Goal: Transaction & Acquisition: Purchase product/service

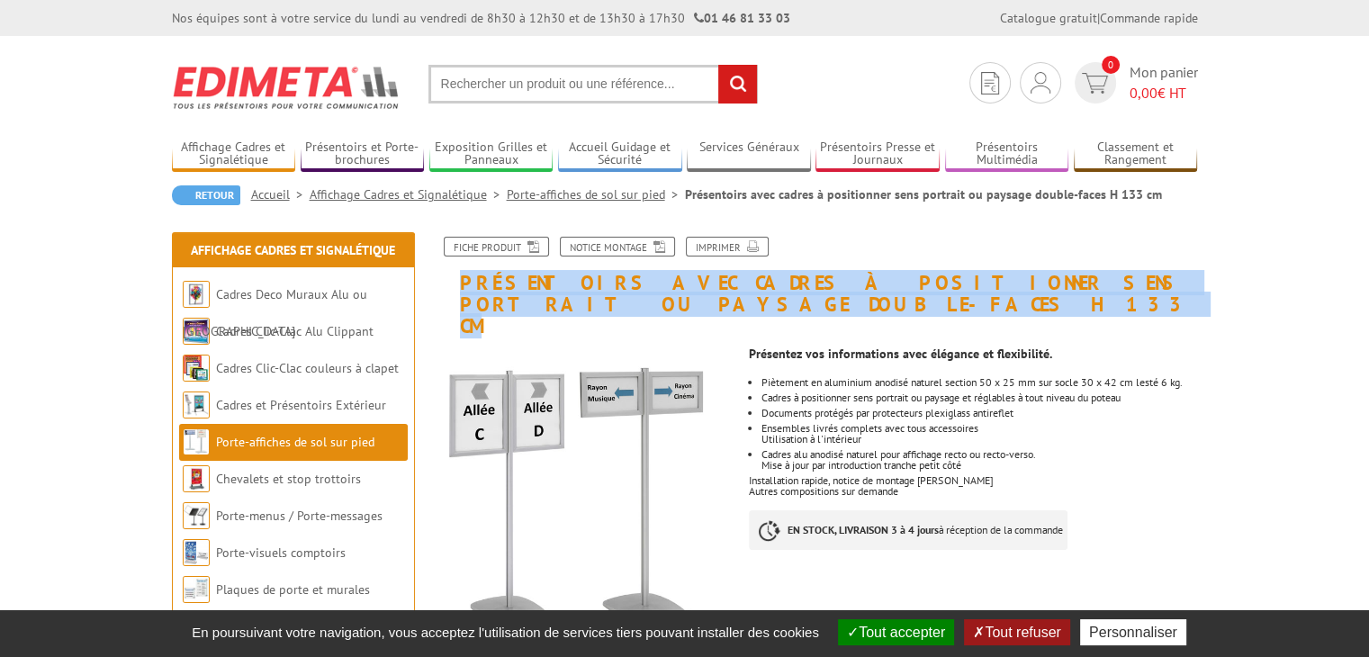
drag, startPoint x: 464, startPoint y: 287, endPoint x: 612, endPoint y: 300, distance: 148.1
click at [612, 300] on h1 "Présentoirs avec cadres à positionner sens portrait ou paysage double-faces H 1…" at bounding box center [815, 287] width 792 height 101
copy h1 "Présentoirs avec cadres à positionner sens portrait ou paysage double-faces H 1…"
click at [545, 193] on link "Porte-affiches de sol sur pied" at bounding box center [596, 194] width 178 height 16
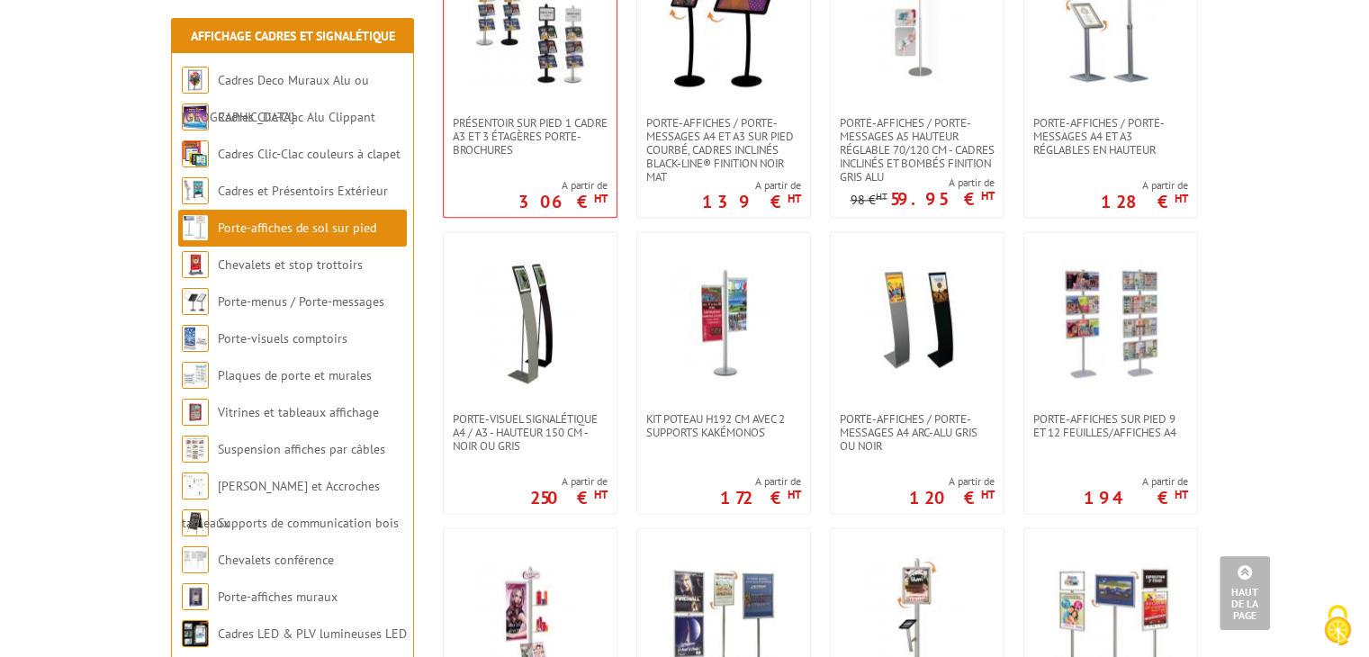
scroll to position [2429, 0]
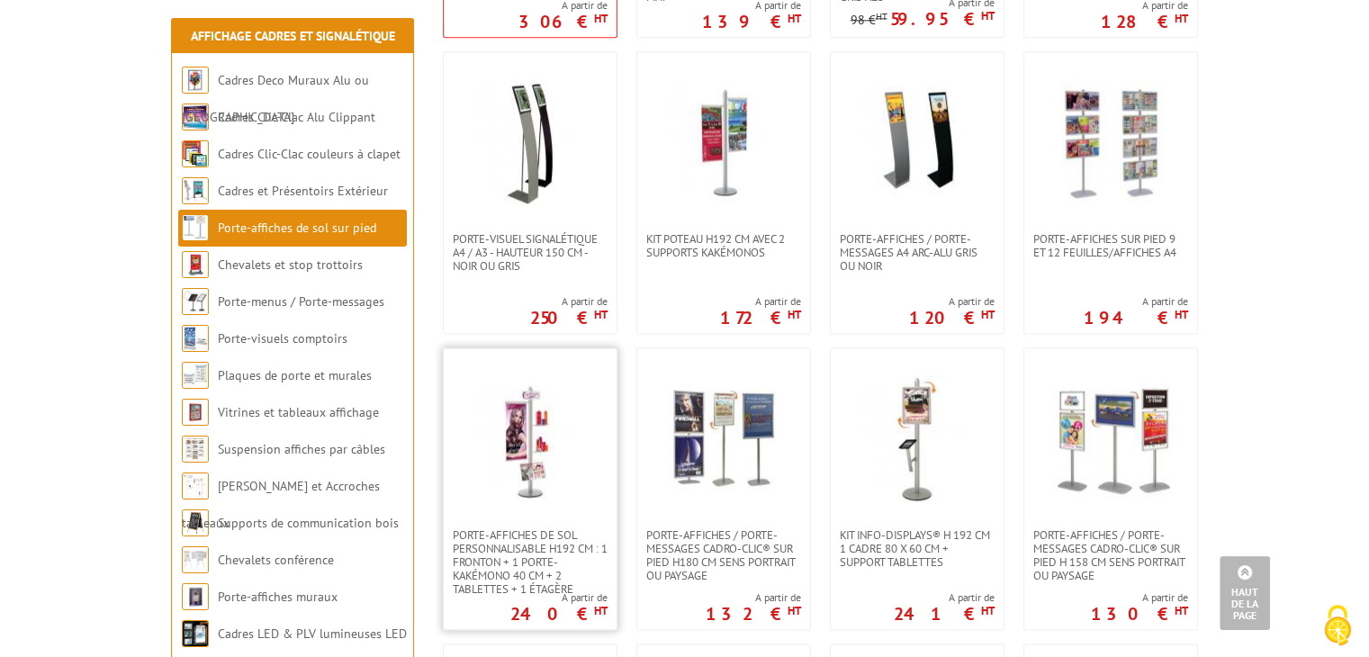
click at [532, 453] on img at bounding box center [530, 438] width 126 height 126
click at [744, 435] on img at bounding box center [723, 438] width 126 height 126
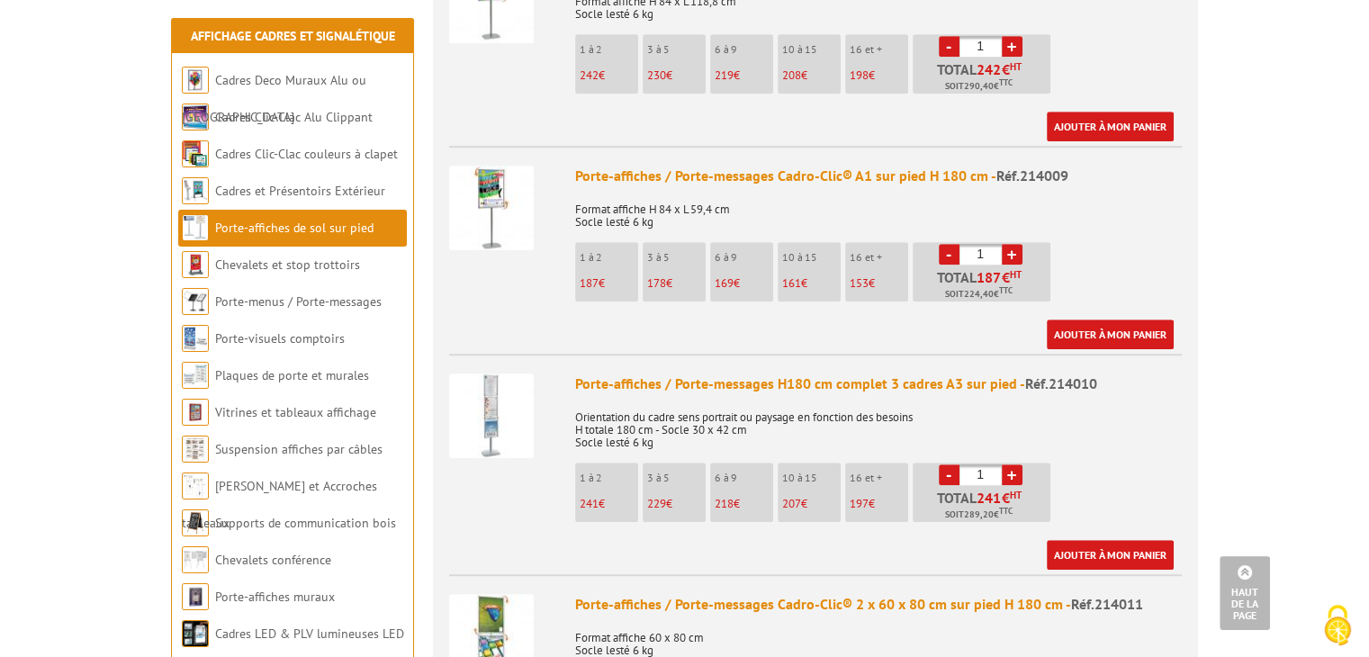
scroll to position [1260, 0]
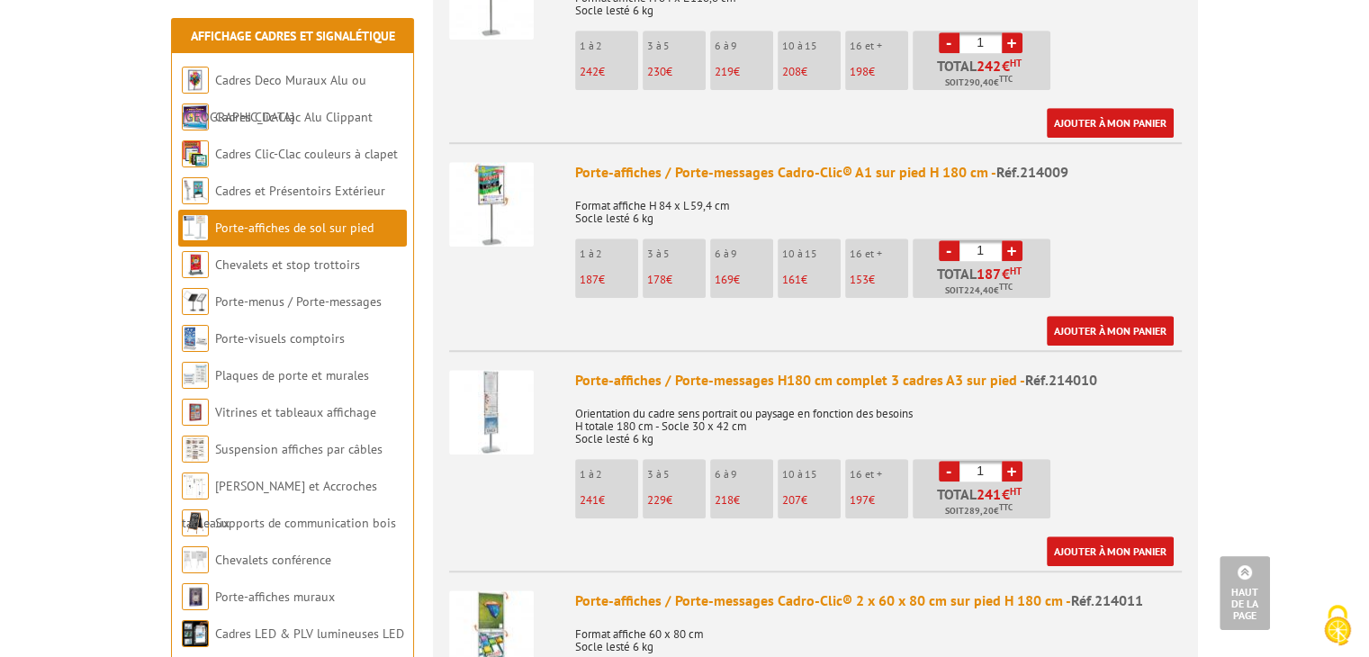
click at [502, 370] on img at bounding box center [491, 412] width 85 height 85
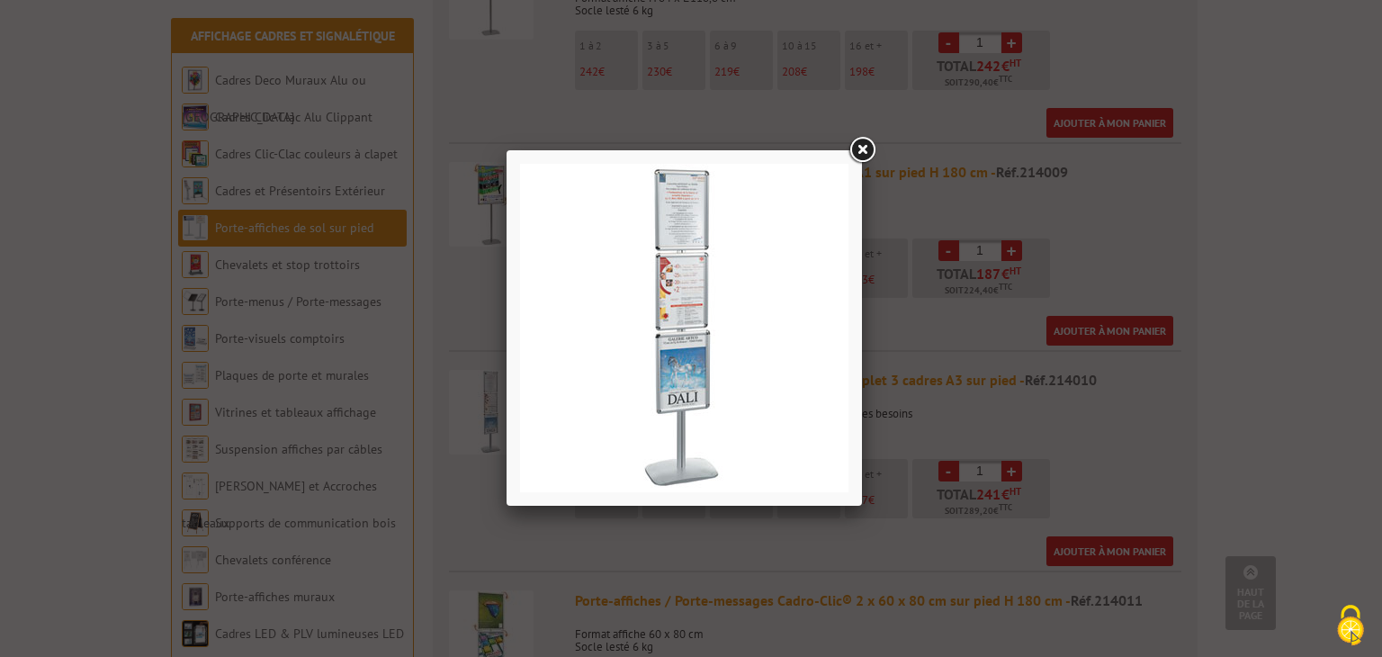
click at [802, 257] on img at bounding box center [684, 328] width 328 height 328
click at [864, 150] on link at bounding box center [862, 150] width 32 height 32
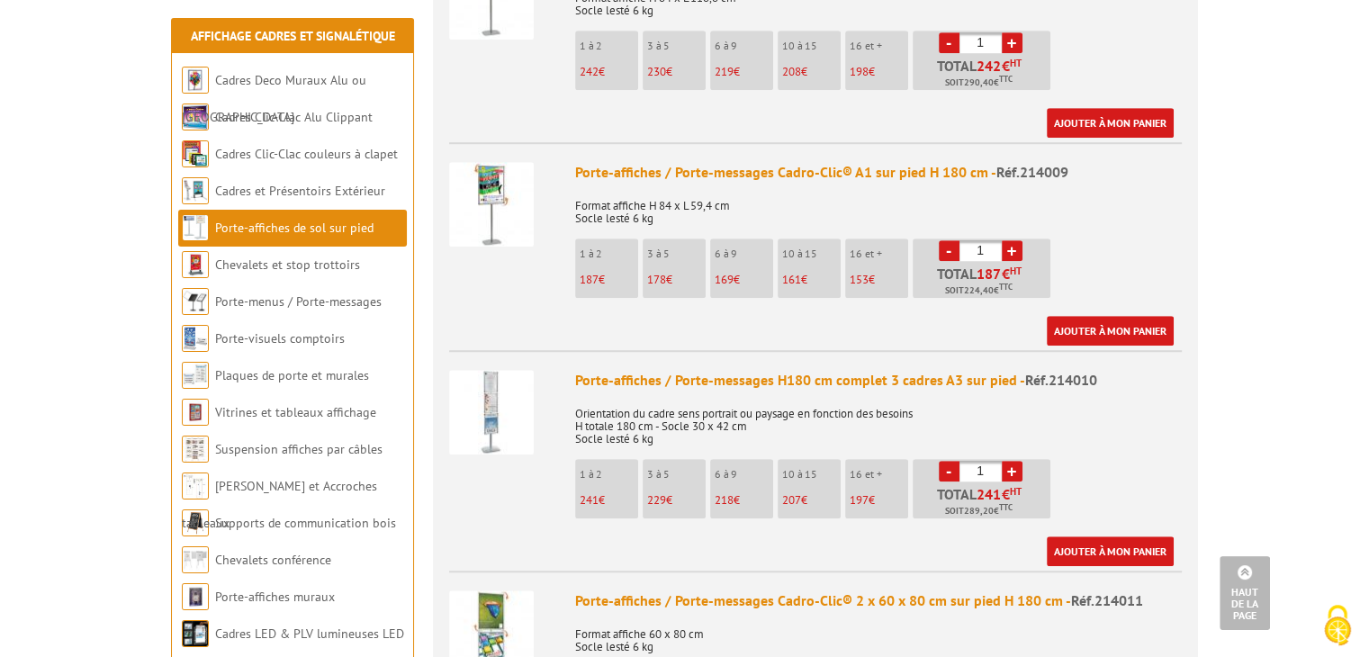
click at [505, 384] on img at bounding box center [491, 412] width 85 height 85
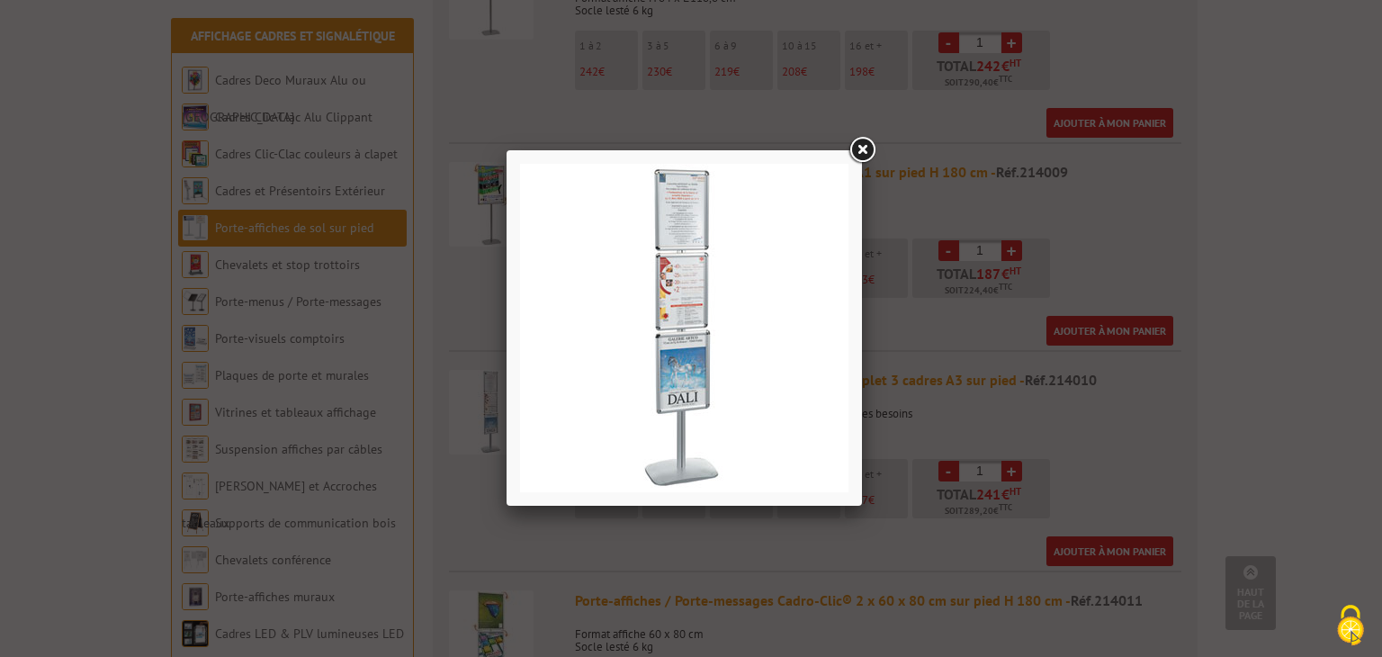
click at [665, 288] on img at bounding box center [684, 328] width 328 height 328
click at [860, 148] on link at bounding box center [862, 150] width 32 height 32
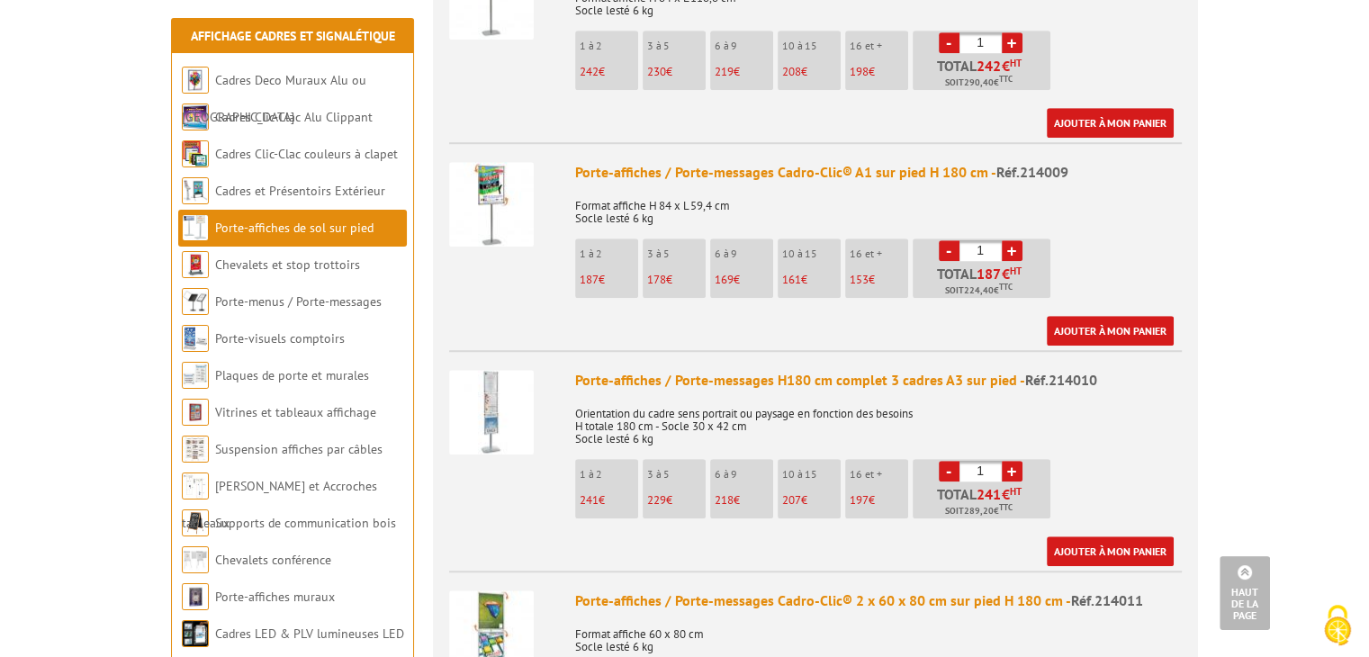
click at [492, 370] on img at bounding box center [491, 412] width 85 height 85
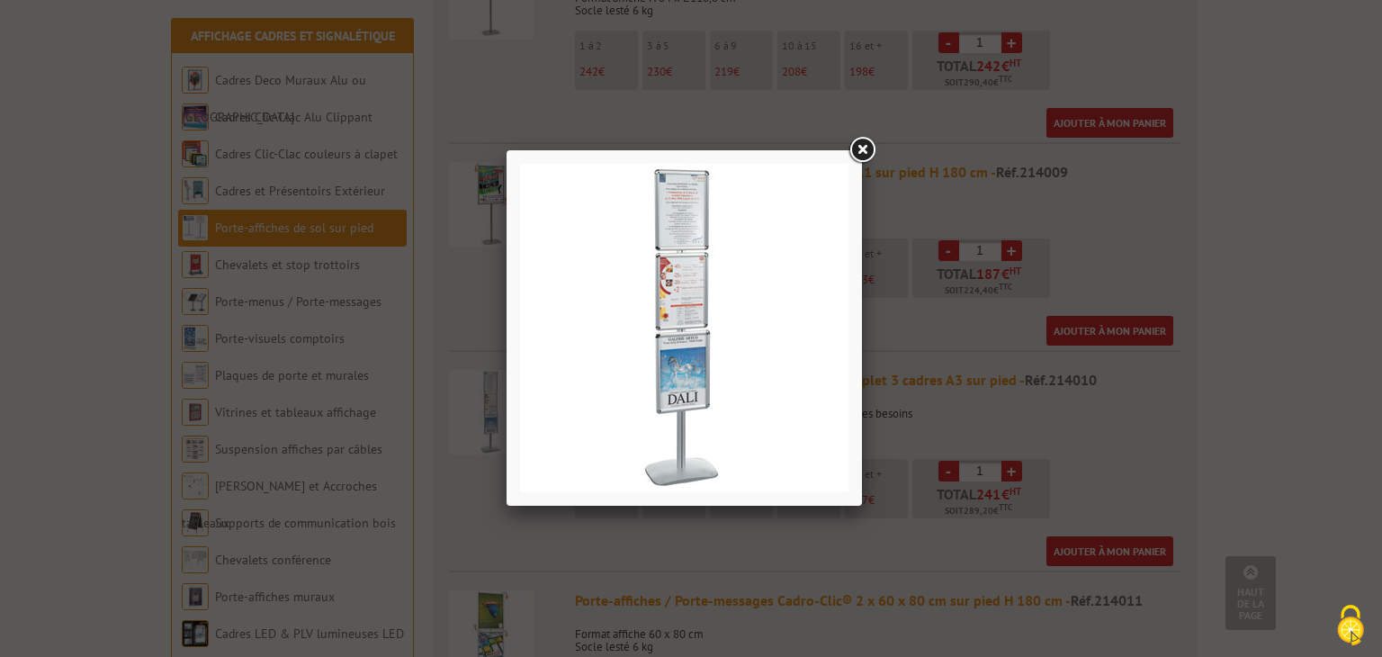
click at [859, 148] on link at bounding box center [862, 150] width 32 height 32
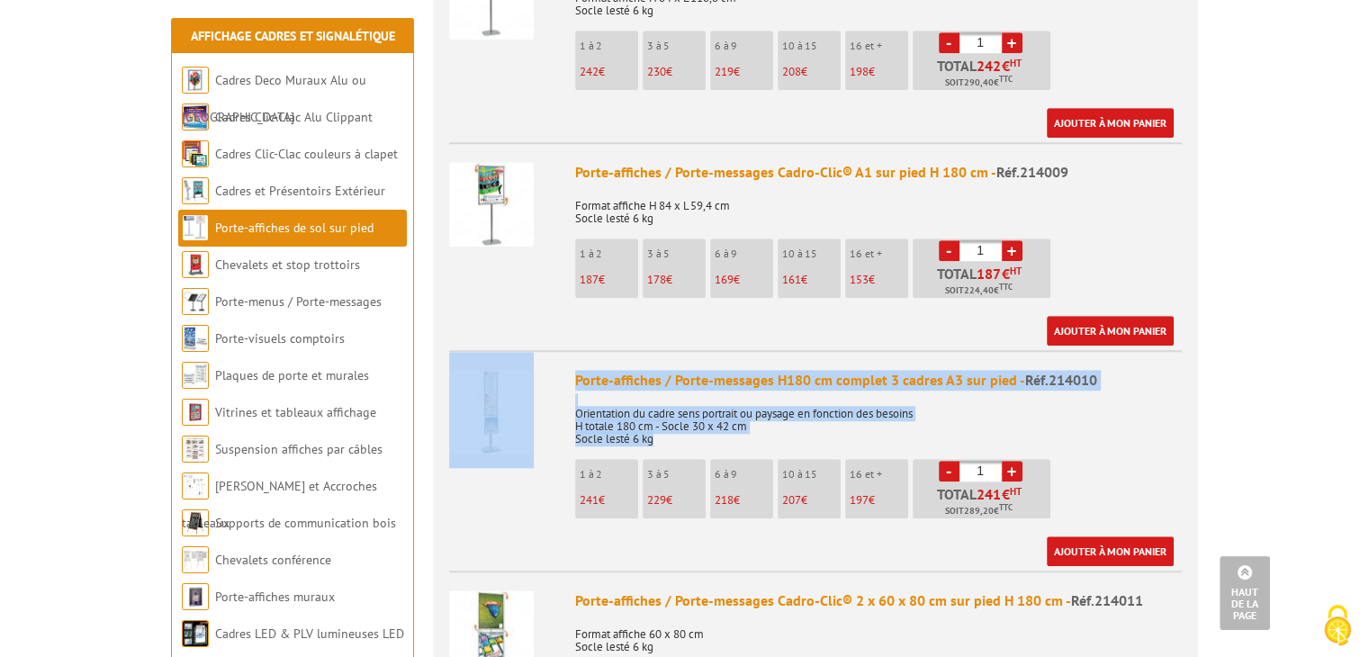
drag, startPoint x: 660, startPoint y: 392, endPoint x: 481, endPoint y: 327, distance: 190.7
click at [481, 350] on li "Porte-affiches / Porte-messages H180 cm complet 3 cadres A3 sur pied - Réf.2140…" at bounding box center [815, 458] width 732 height 216
copy li "Porte-affiches / Porte-messages H180 cm complet 3 cadres A3 sur pied - Réf.2140…"
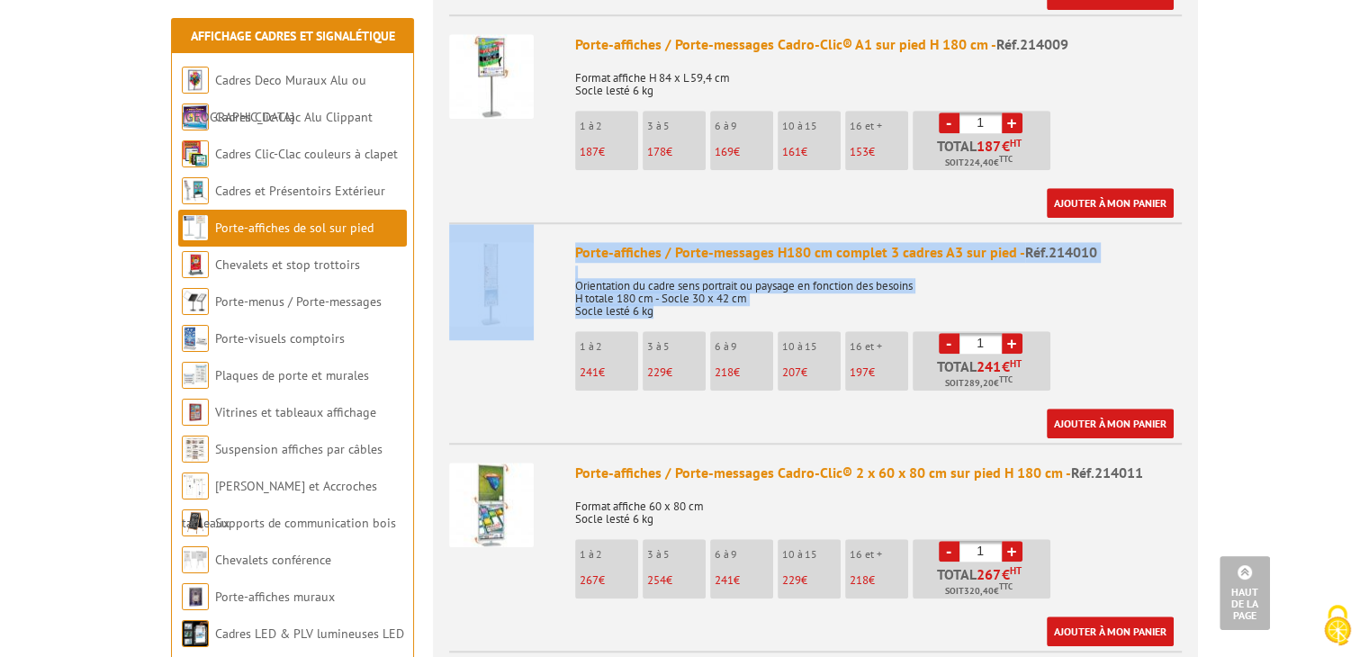
scroll to position [1384, 0]
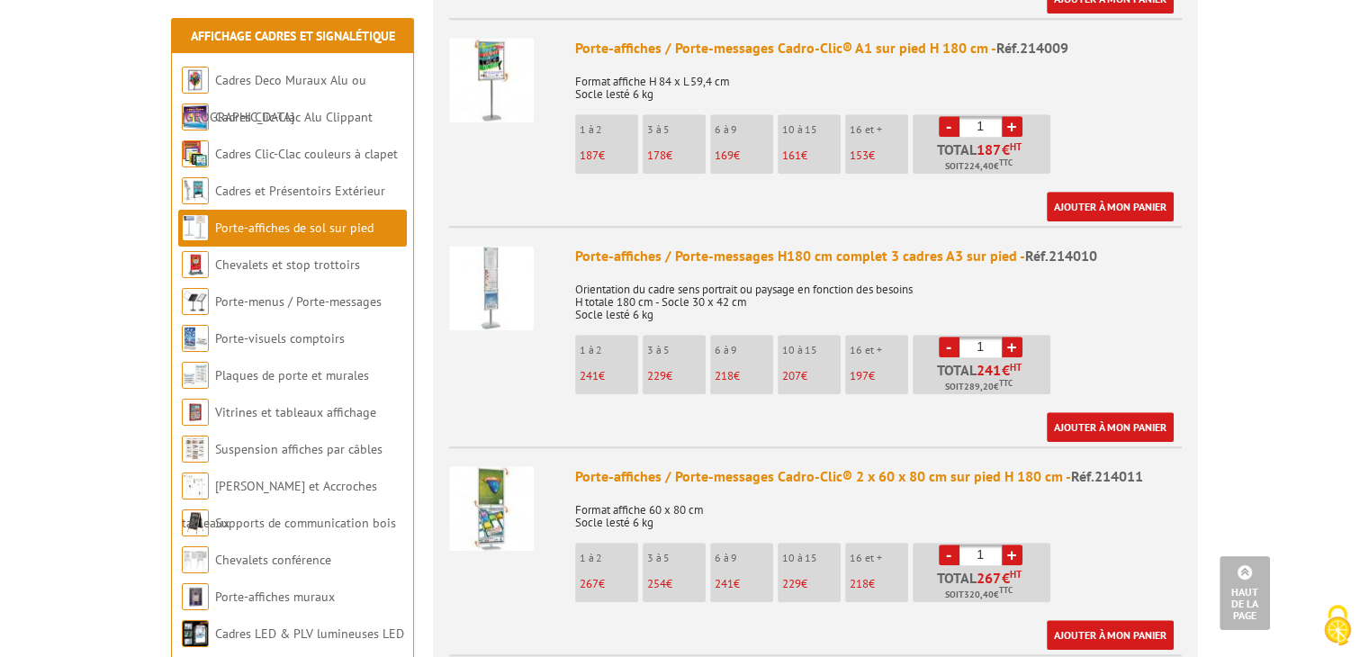
click at [501, 246] on img at bounding box center [491, 288] width 85 height 85
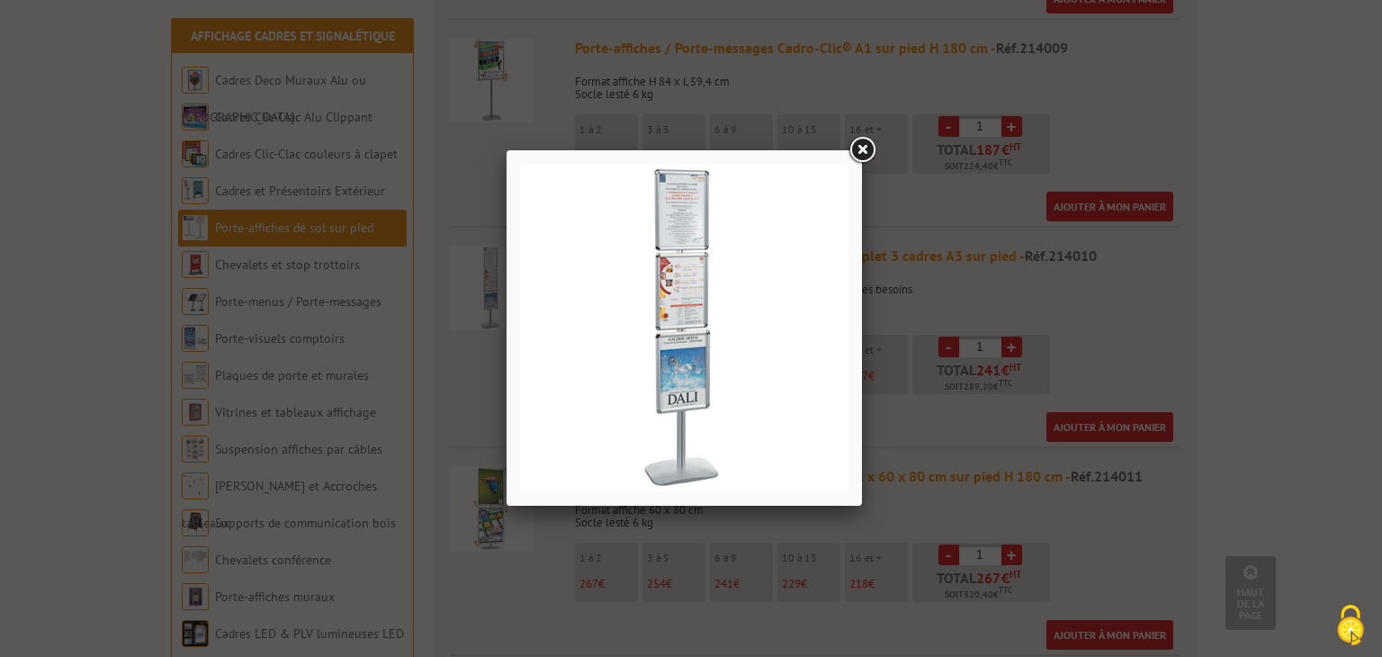
click at [860, 143] on link at bounding box center [862, 150] width 32 height 32
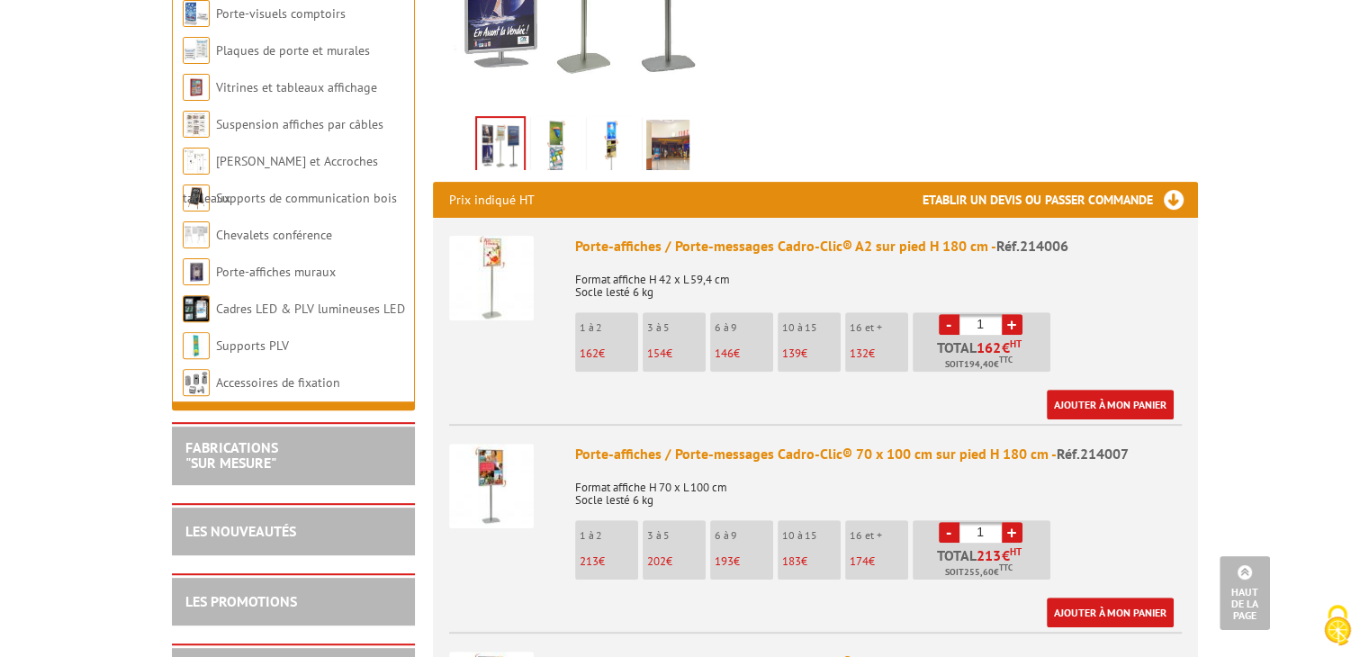
scroll to position [0, 0]
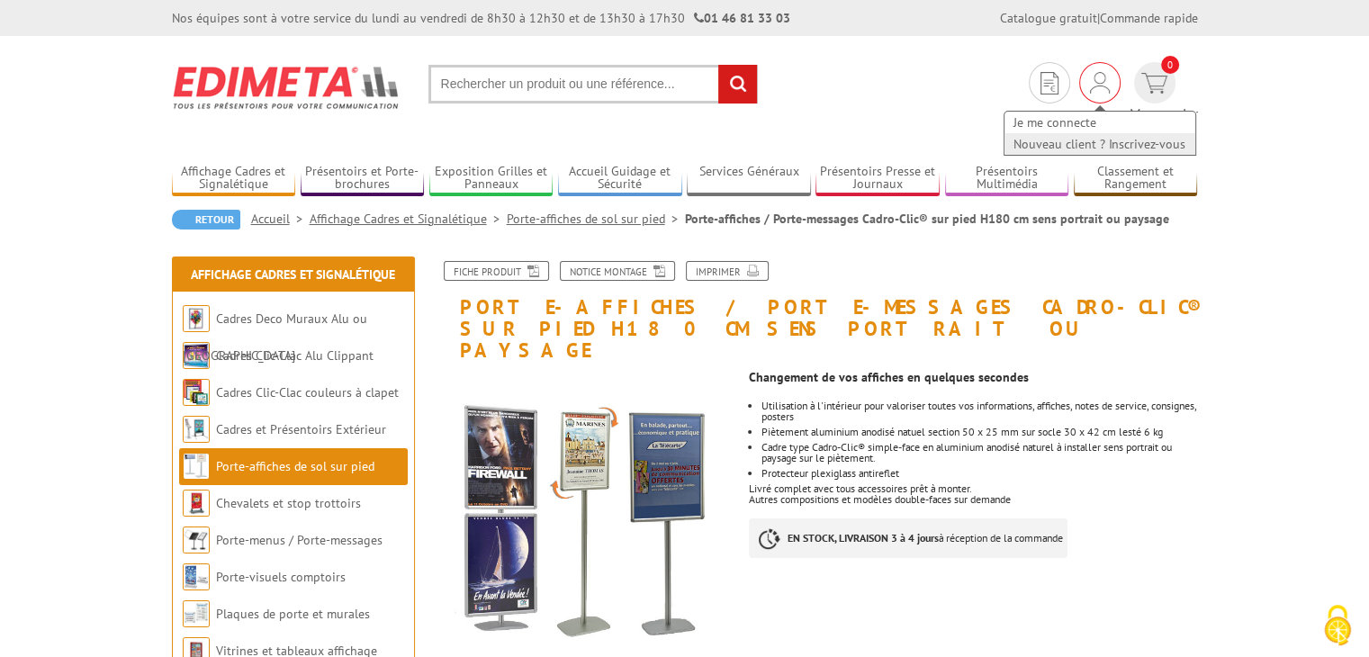
click at [1009, 141] on link "Nouveau client ? Inscrivez-vous" at bounding box center [1099, 144] width 191 height 22
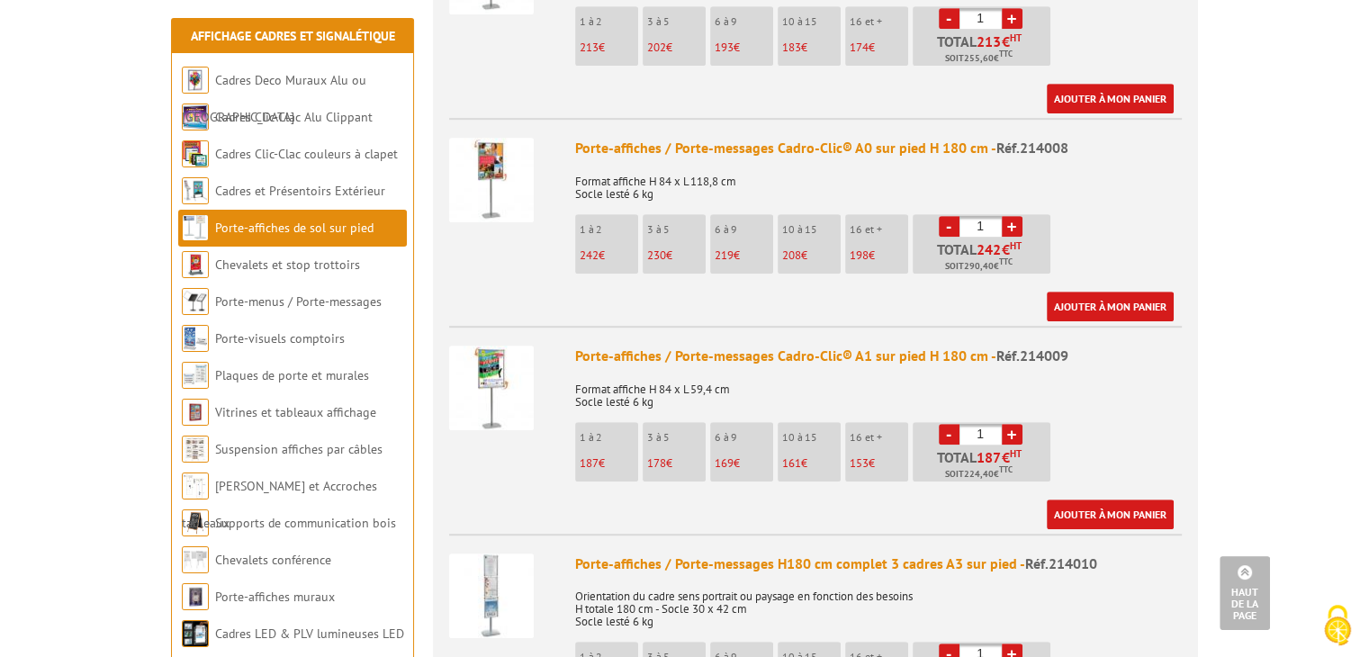
scroll to position [1260, 0]
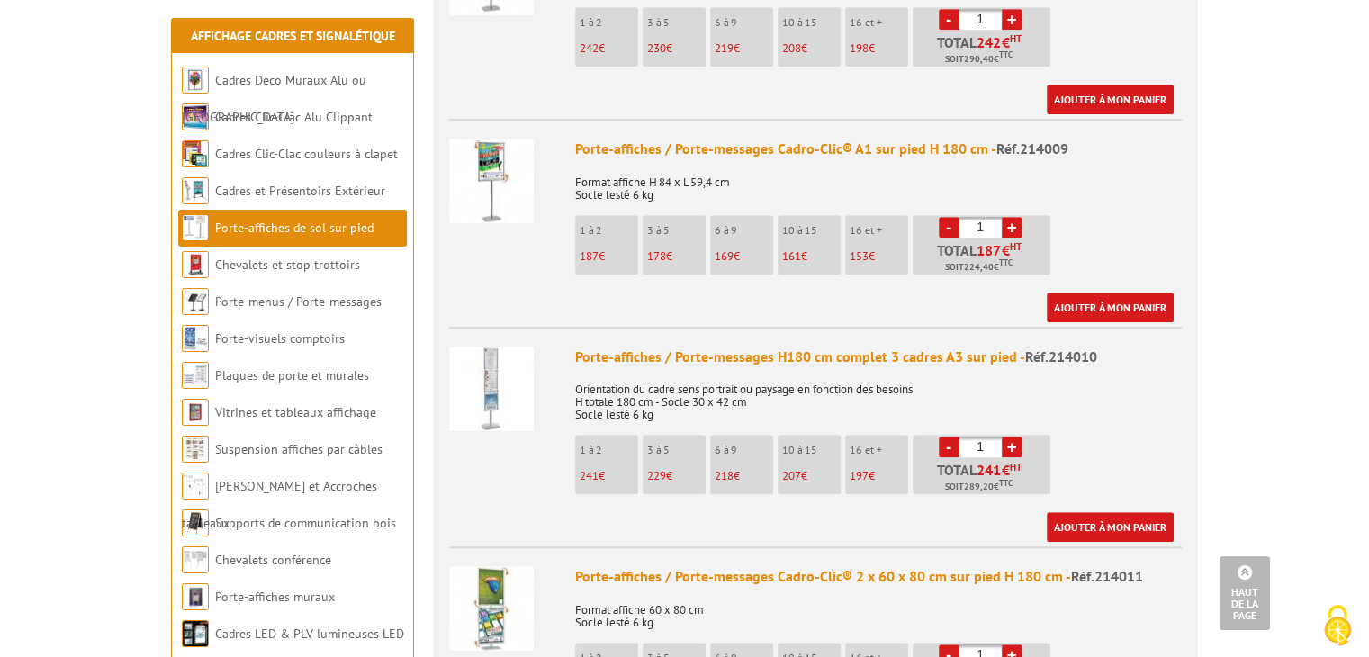
click at [488, 356] on img at bounding box center [491, 388] width 85 height 85
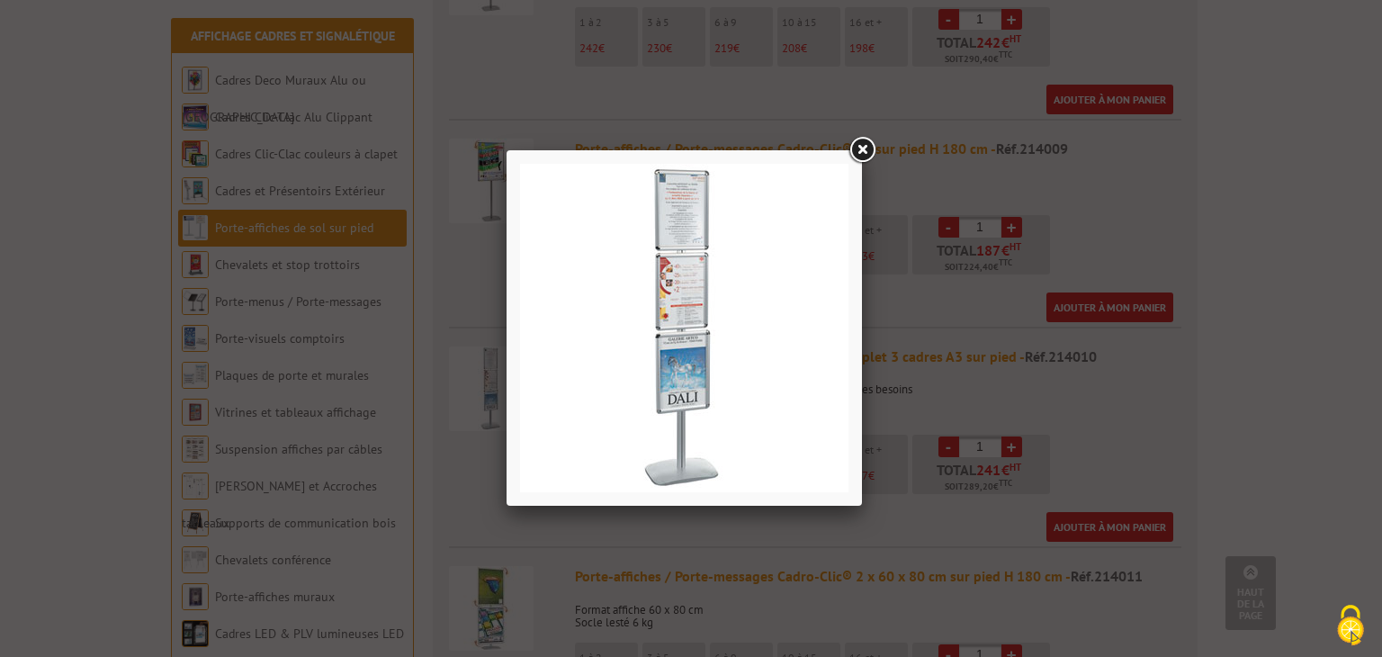
click at [866, 147] on link at bounding box center [862, 150] width 32 height 32
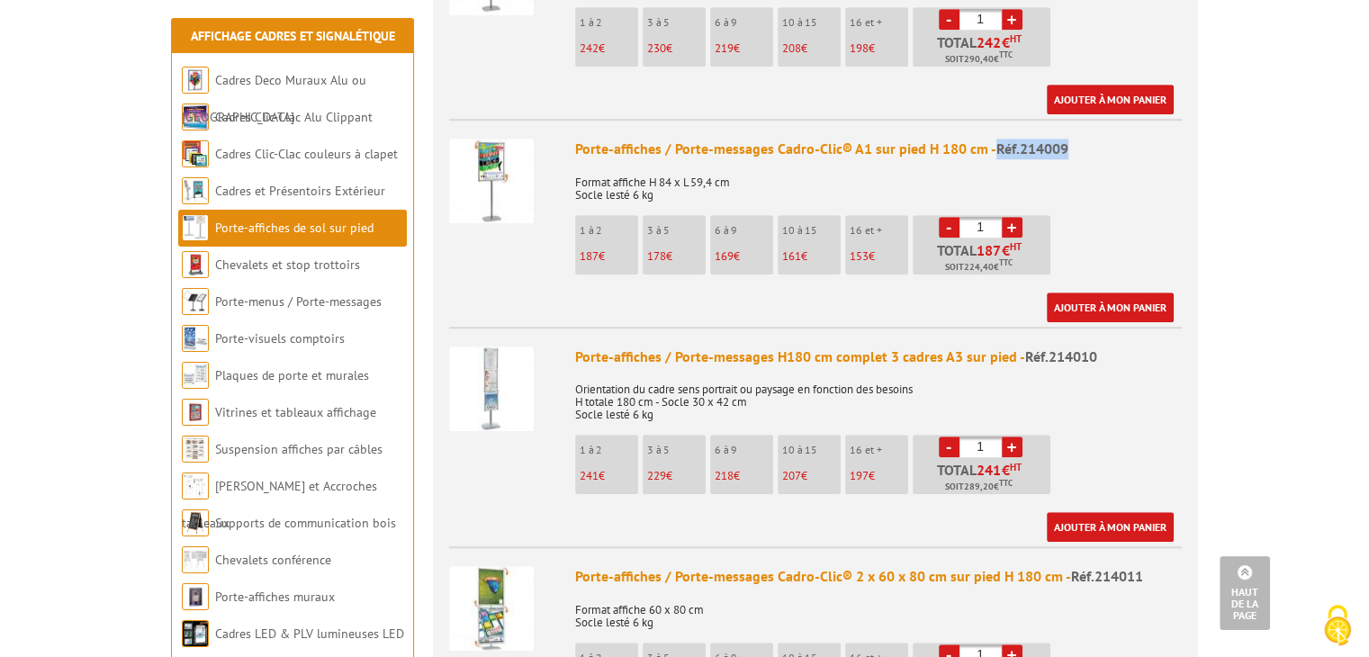
drag, startPoint x: 1071, startPoint y: 123, endPoint x: 994, endPoint y: 120, distance: 76.6
click at [994, 139] on div "Porte-affiches / Porte-messages Cadro-Clic® A1 sur pied H 180 cm - Réf.214009" at bounding box center [878, 149] width 606 height 21
copy span "Réf.214009"
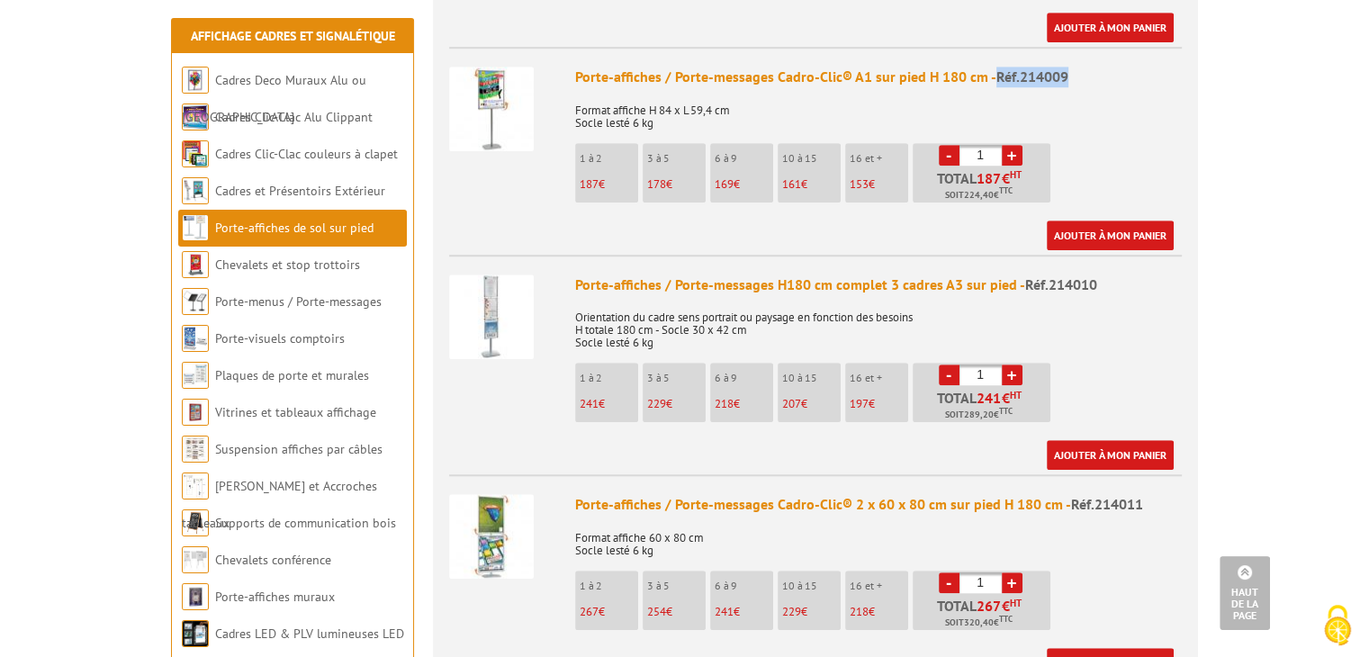
scroll to position [1440, 0]
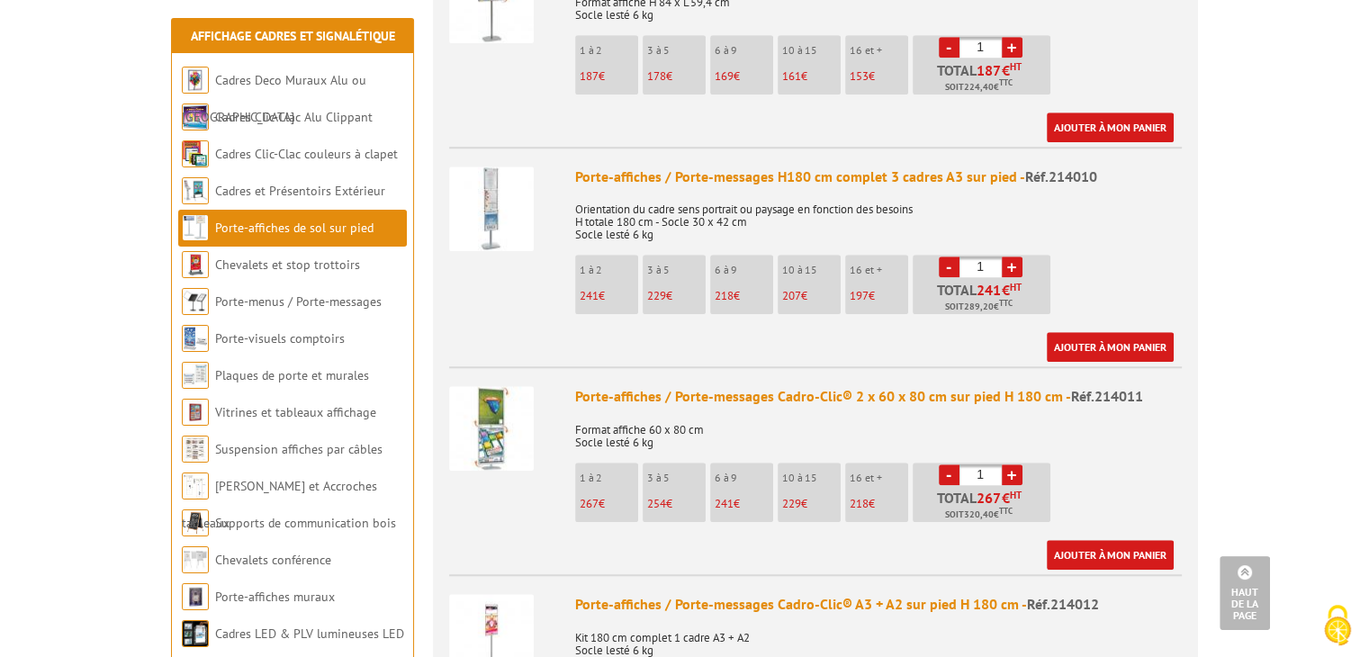
click at [1104, 166] on div "Porte-affiches / Porte-messages H180 cm complet 3 cadres A3 sur pied - Réf.2140…" at bounding box center [878, 176] width 606 height 21
drag, startPoint x: 1095, startPoint y: 149, endPoint x: 1055, endPoint y: 148, distance: 39.6
click at [1055, 166] on div "Porte-affiches / Porte-messages H180 cm complet 3 cadres A3 sur pied - Réf.2140…" at bounding box center [878, 176] width 606 height 21
copy span "14010"
click at [1055, 167] on span "Réf.214010" at bounding box center [1061, 176] width 72 height 18
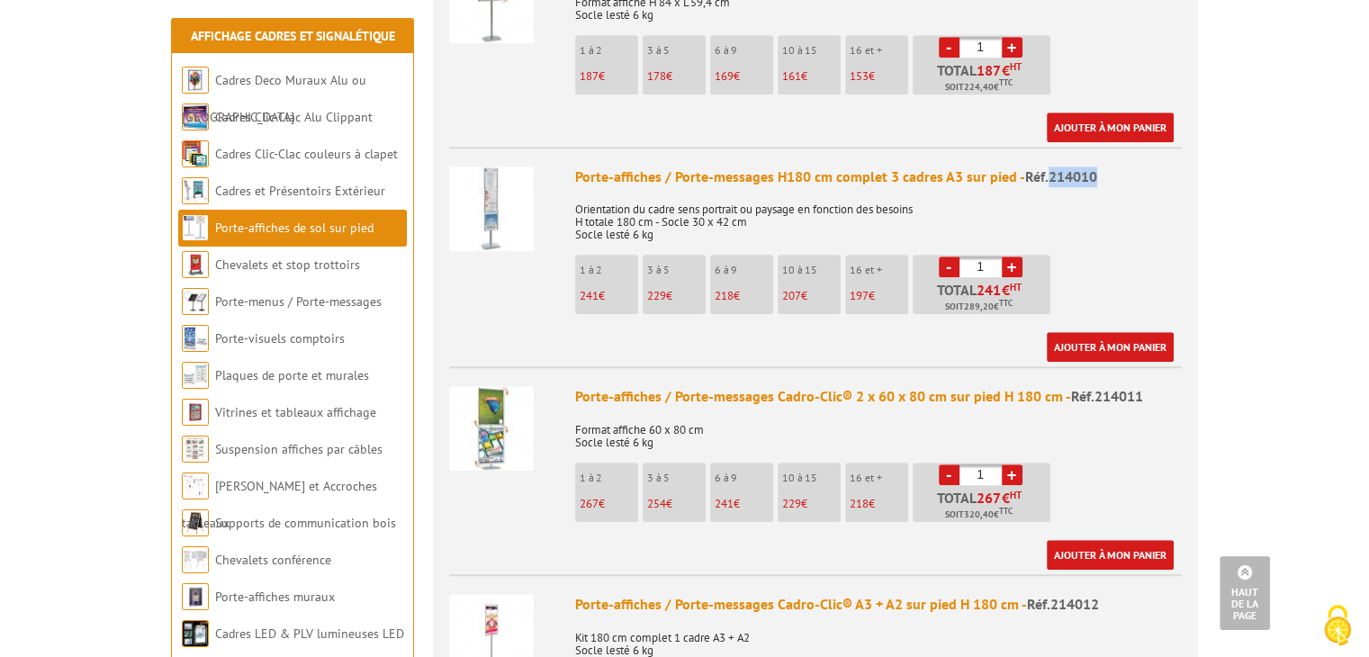
drag, startPoint x: 1046, startPoint y: 155, endPoint x: 1096, endPoint y: 149, distance: 49.8
click at [1096, 166] on div "Porte-affiches / Porte-messages H180 cm complet 3 cadres A3 sur pied - Réf.2140…" at bounding box center [878, 176] width 606 height 21
copy span "214010"
drag, startPoint x: 1079, startPoint y: 159, endPoint x: 1067, endPoint y: 157, distance: 12.0
click at [1077, 167] on span "Réf.214010" at bounding box center [1061, 176] width 72 height 18
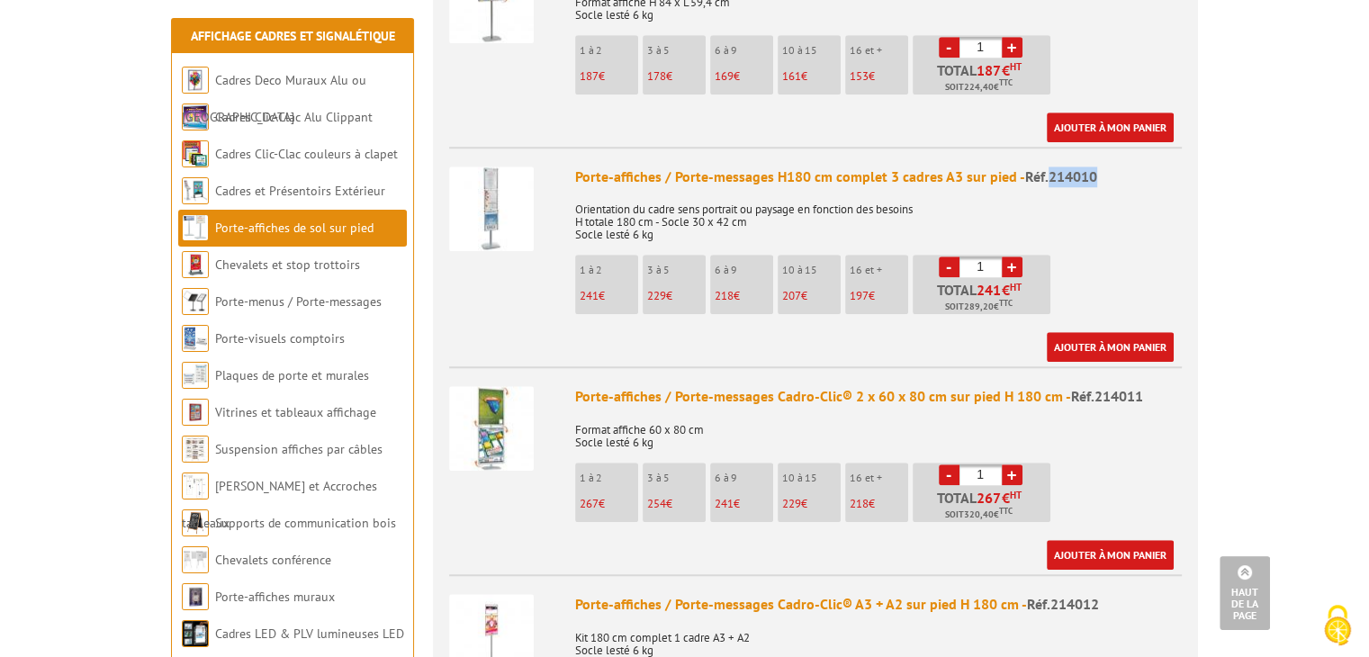
click at [1077, 167] on span "Réf.214010" at bounding box center [1061, 176] width 72 height 18
drag, startPoint x: 1094, startPoint y: 152, endPoint x: 1045, endPoint y: 152, distance: 49.5
click at [1045, 166] on div "Porte-affiches / Porte-messages H180 cm complet 3 cadres A3 sur pied - Réf.2140…" at bounding box center [878, 176] width 606 height 21
copy span "214010"
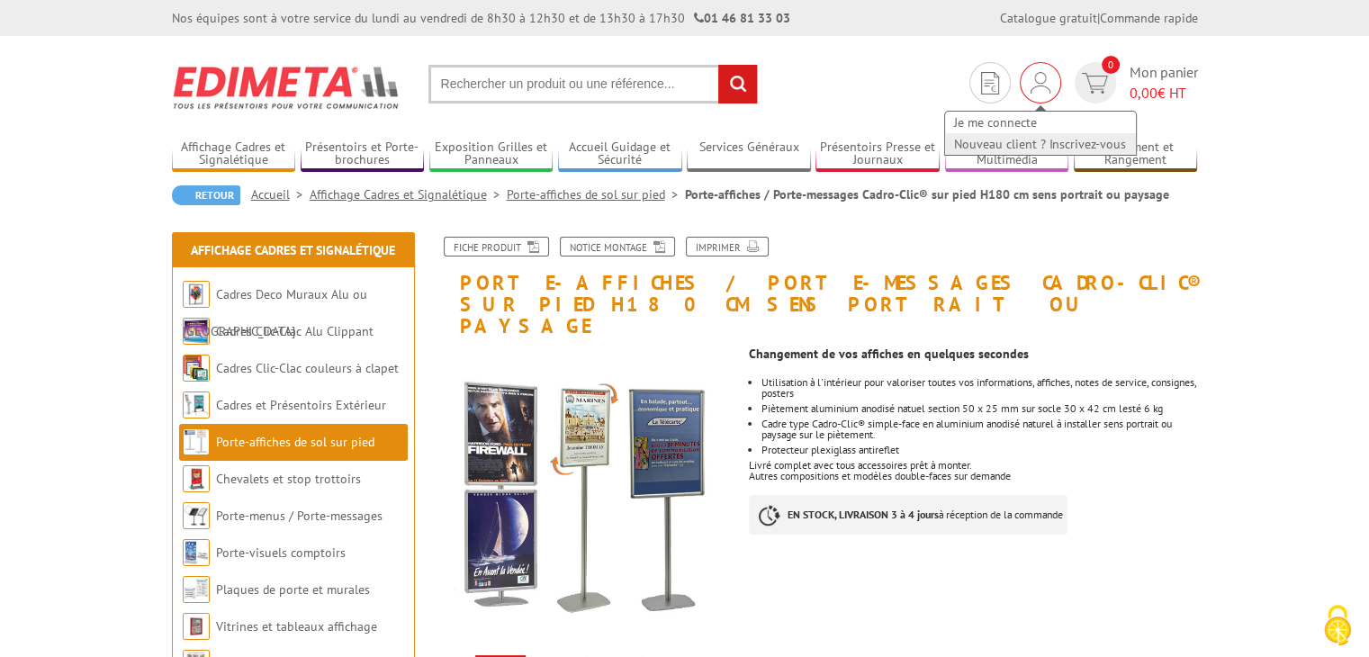
click at [997, 148] on link "Nouveau client ? Inscrivez-vous" at bounding box center [1040, 144] width 191 height 22
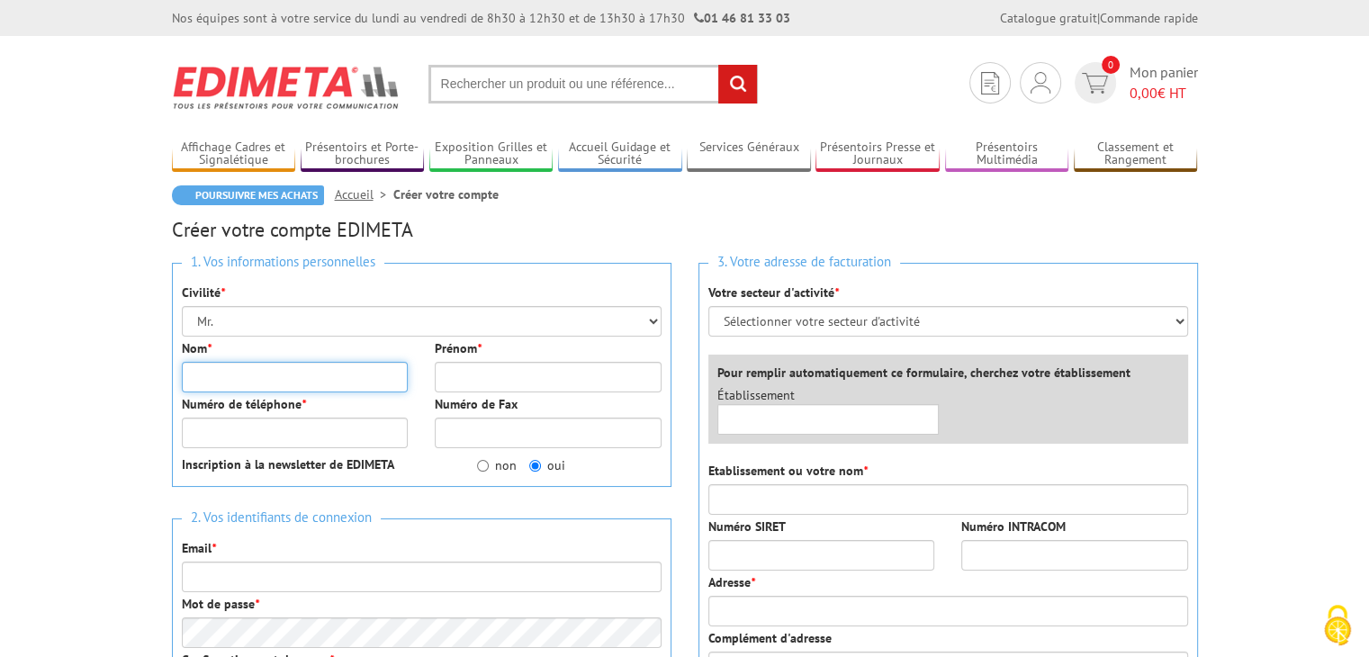
click at [250, 381] on input "Nom *" at bounding box center [295, 377] width 227 height 31
type input "MENAND"
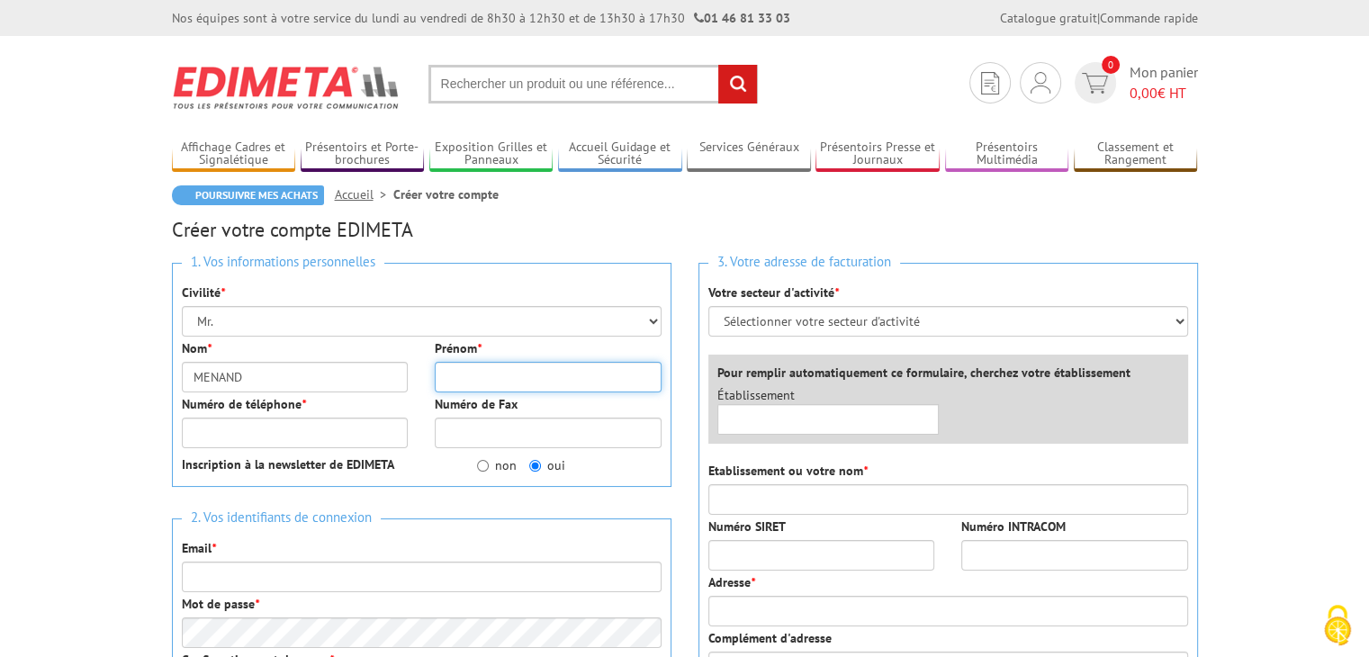
click at [507, 378] on input "Prénom *" at bounding box center [548, 377] width 227 height 31
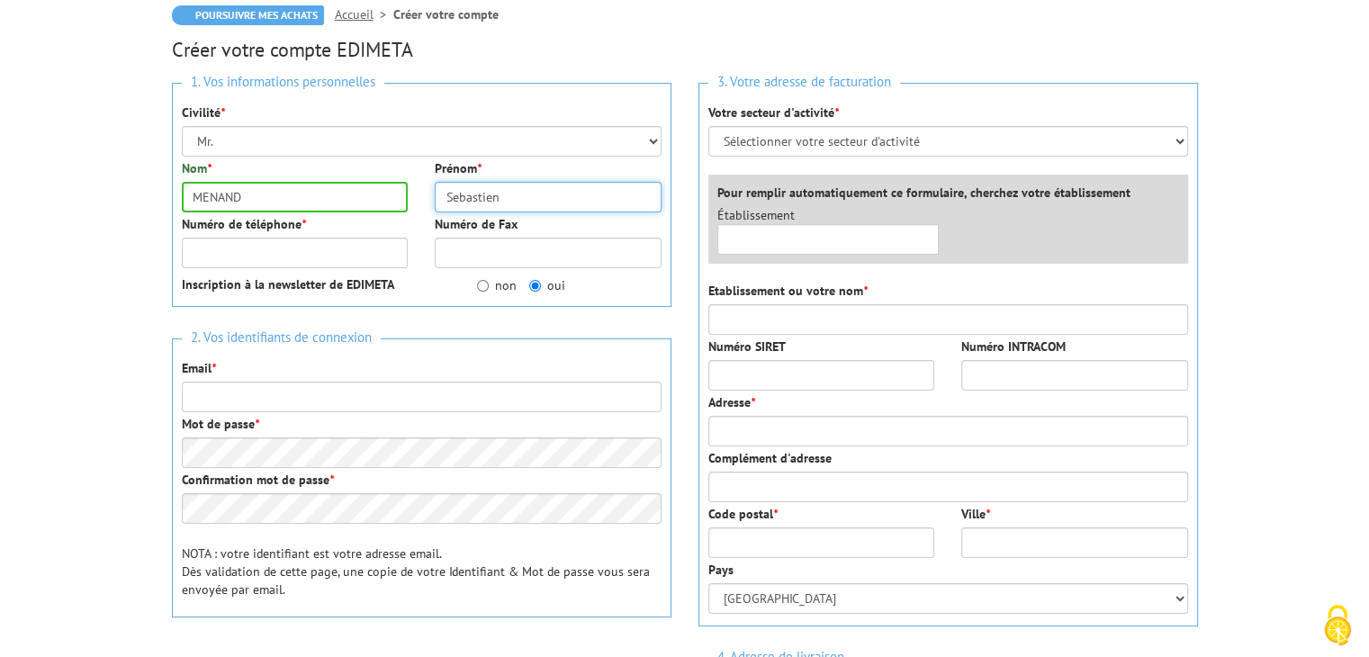
type input "Sebastien"
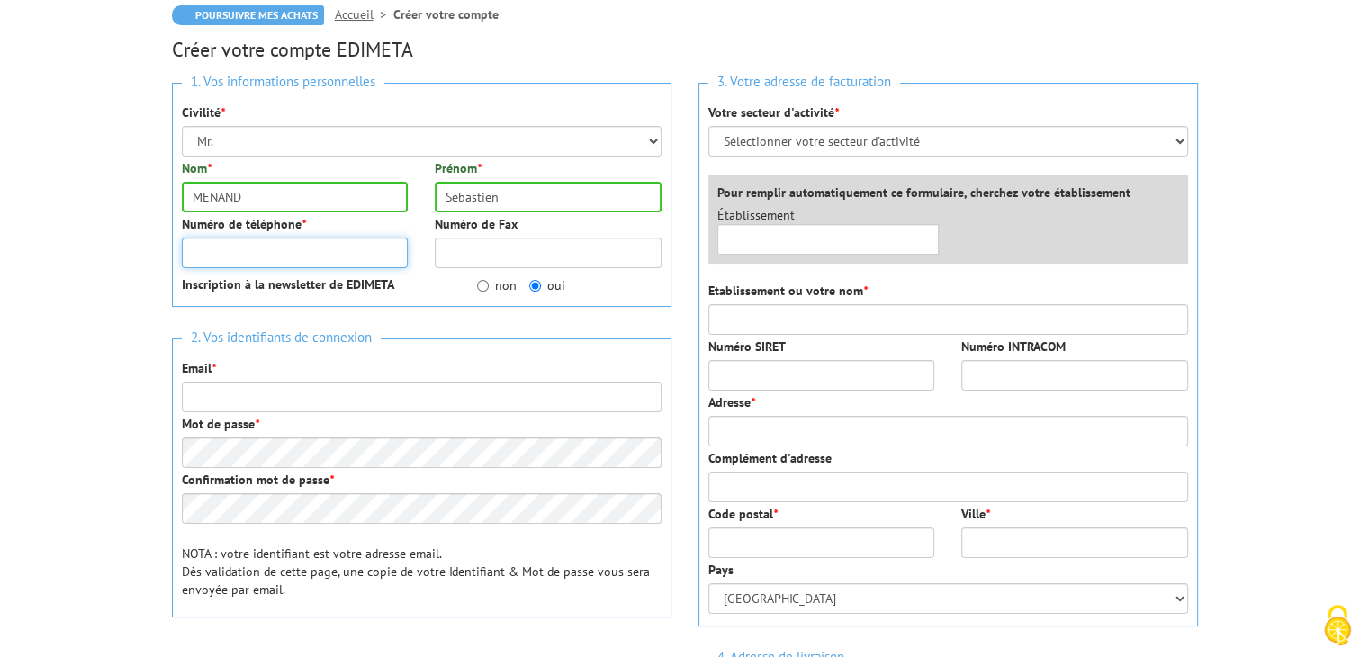
click at [231, 247] on input "Numéro de téléphone *" at bounding box center [295, 253] width 227 height 31
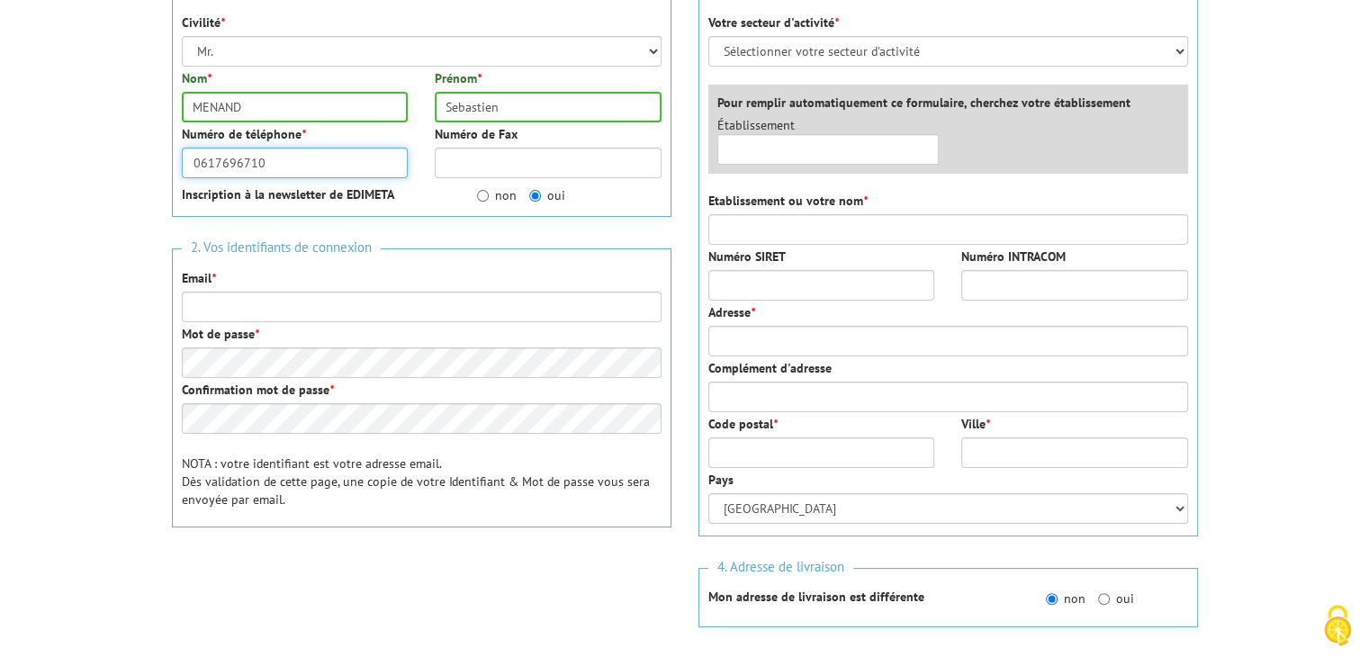
type input "0617696710"
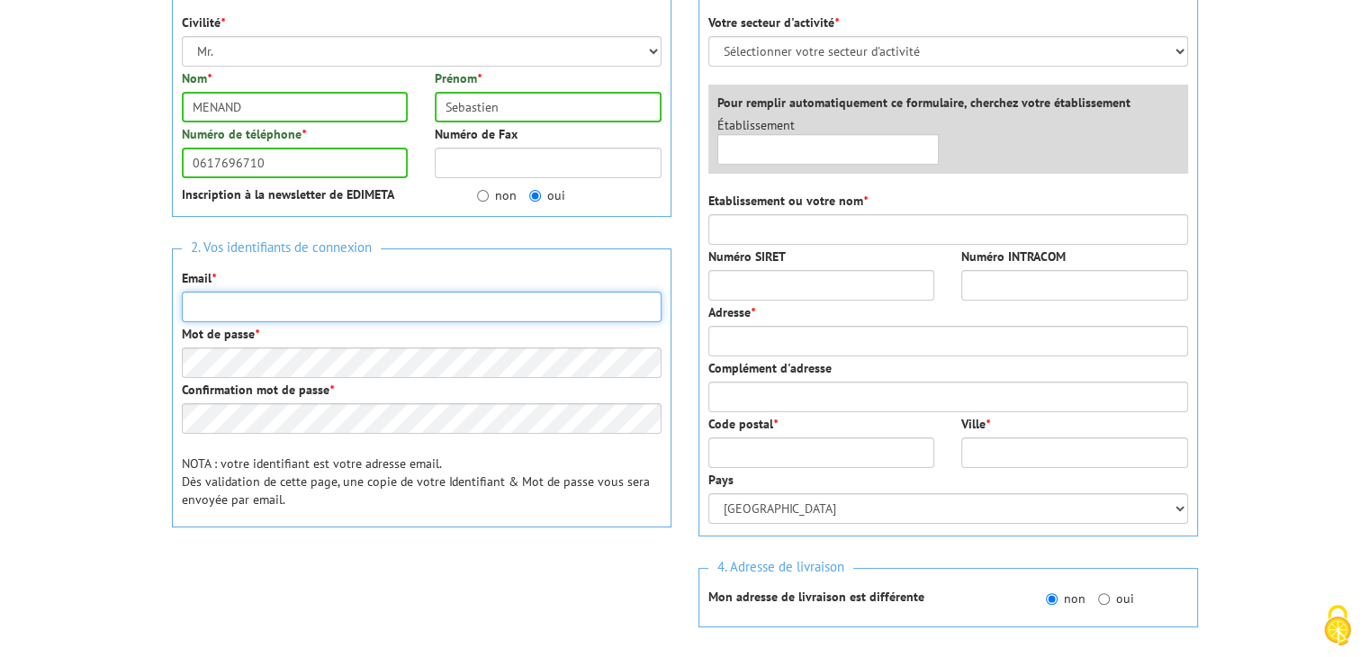
click at [212, 300] on input "Email *" at bounding box center [422, 307] width 480 height 31
type input "s.menand@calyane.fr"
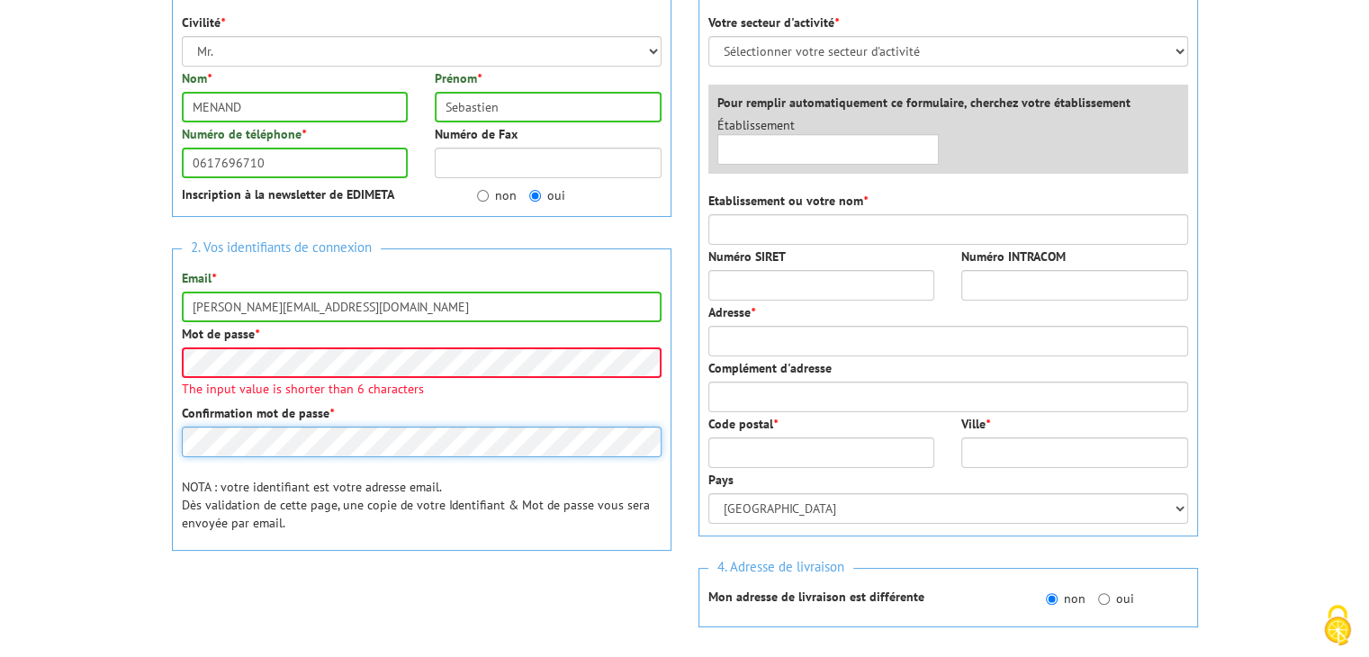
click at [236, 444] on div "2. Vos identifiants de connexion Email * s.menand@calyane.fr Mot de passe * The…" at bounding box center [421, 399] width 499 height 302
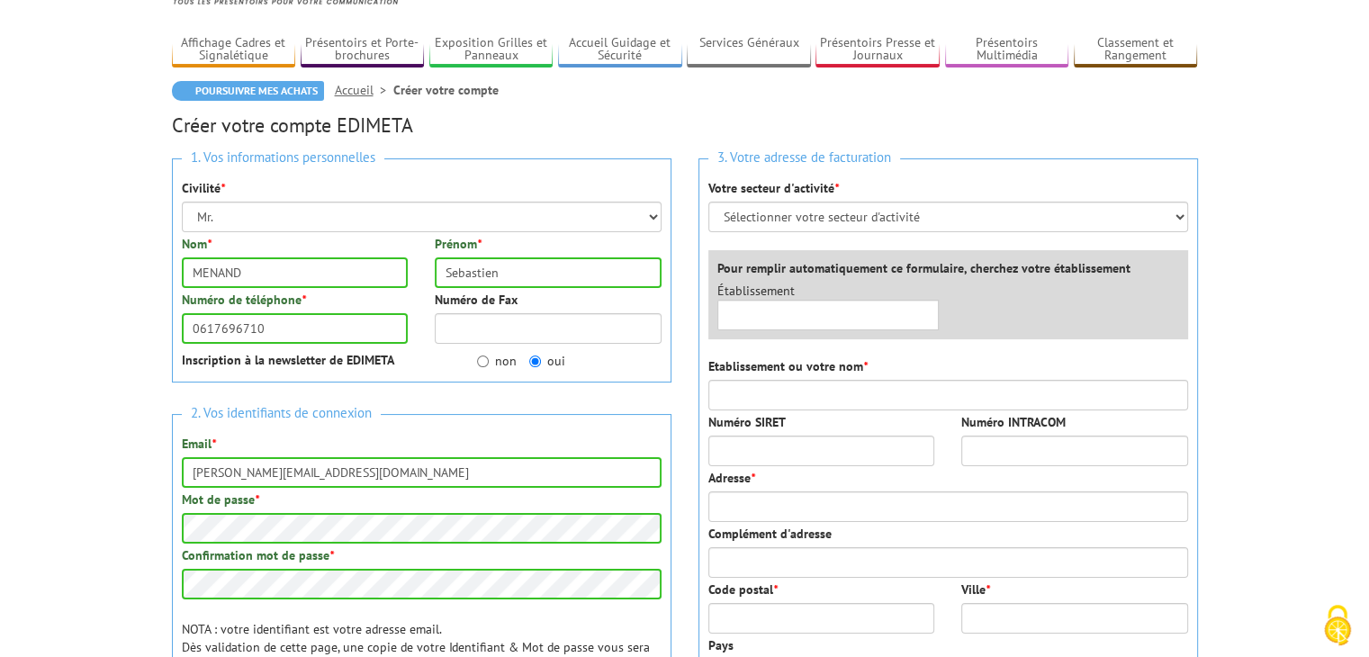
scroll to position [0, 0]
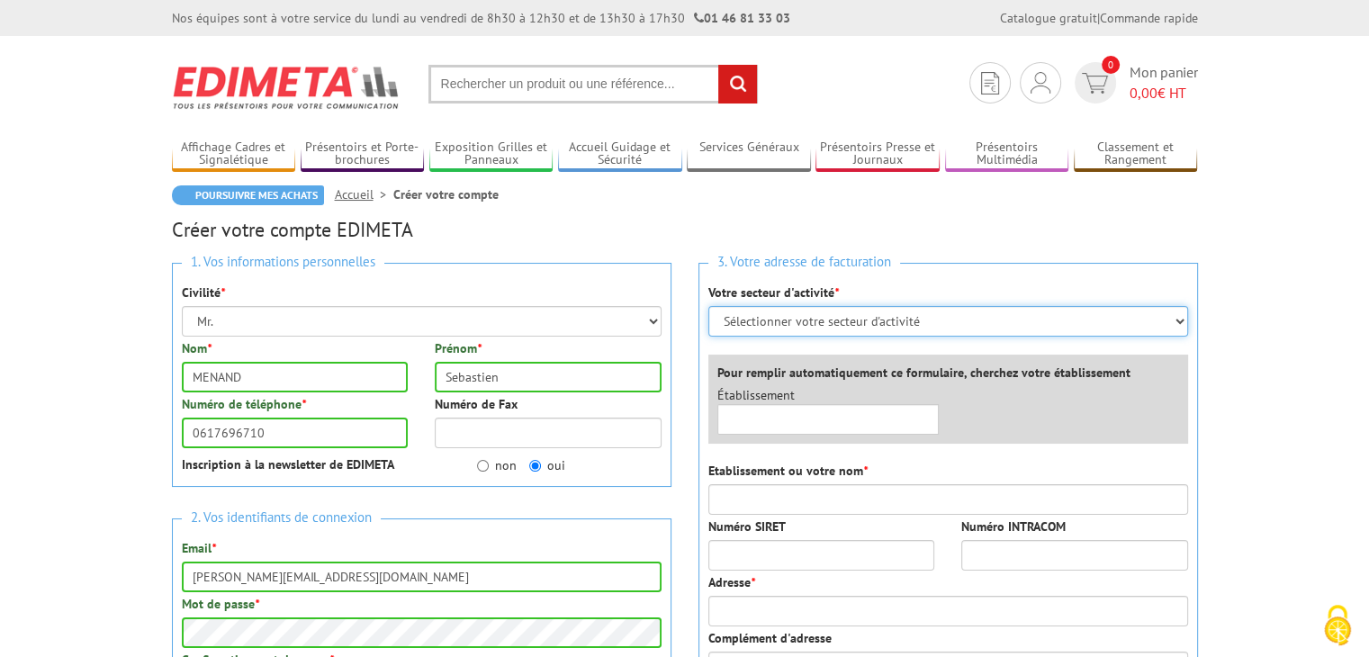
click at [859, 319] on select "Sélectionner votre secteur d'activité Administrations et collectivités Magasins…" at bounding box center [948, 321] width 480 height 31
select select "877"
click at [708, 306] on select "Sélectionner votre secteur d'activité Administrations et collectivités Magasins…" at bounding box center [948, 321] width 480 height 31
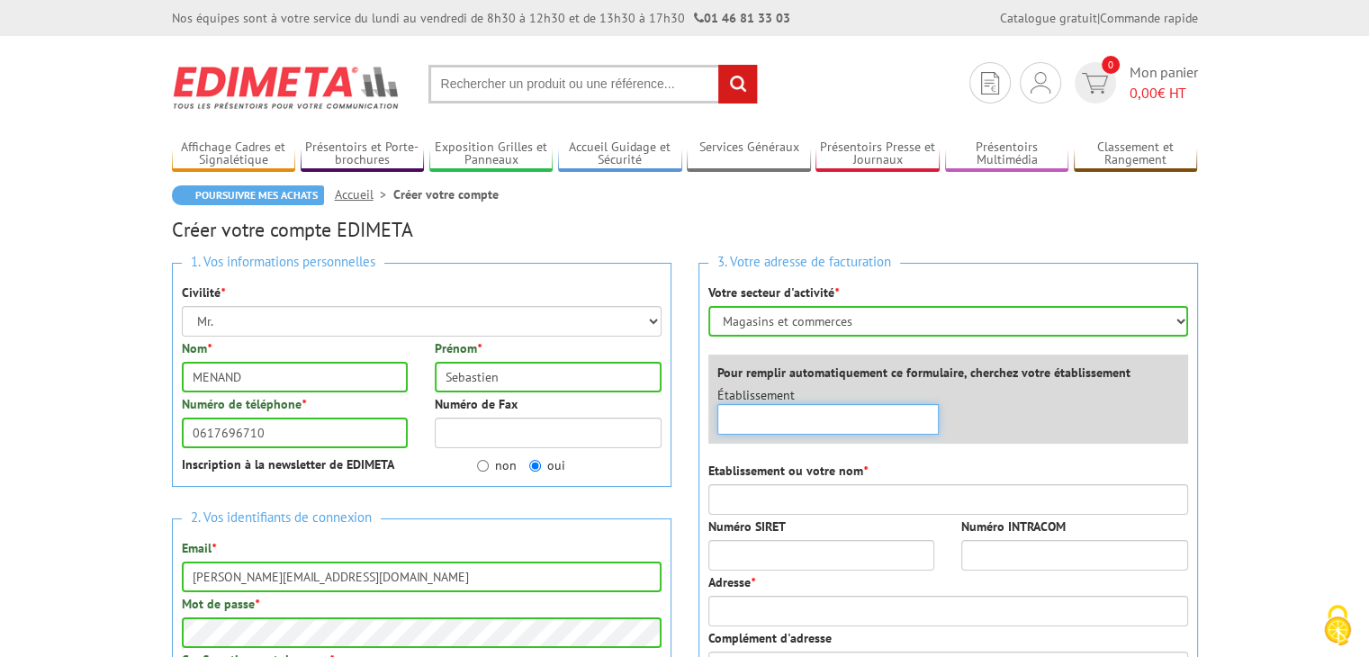
click at [777, 422] on input "text" at bounding box center [828, 419] width 222 height 31
type input "TOP ANIMAL"
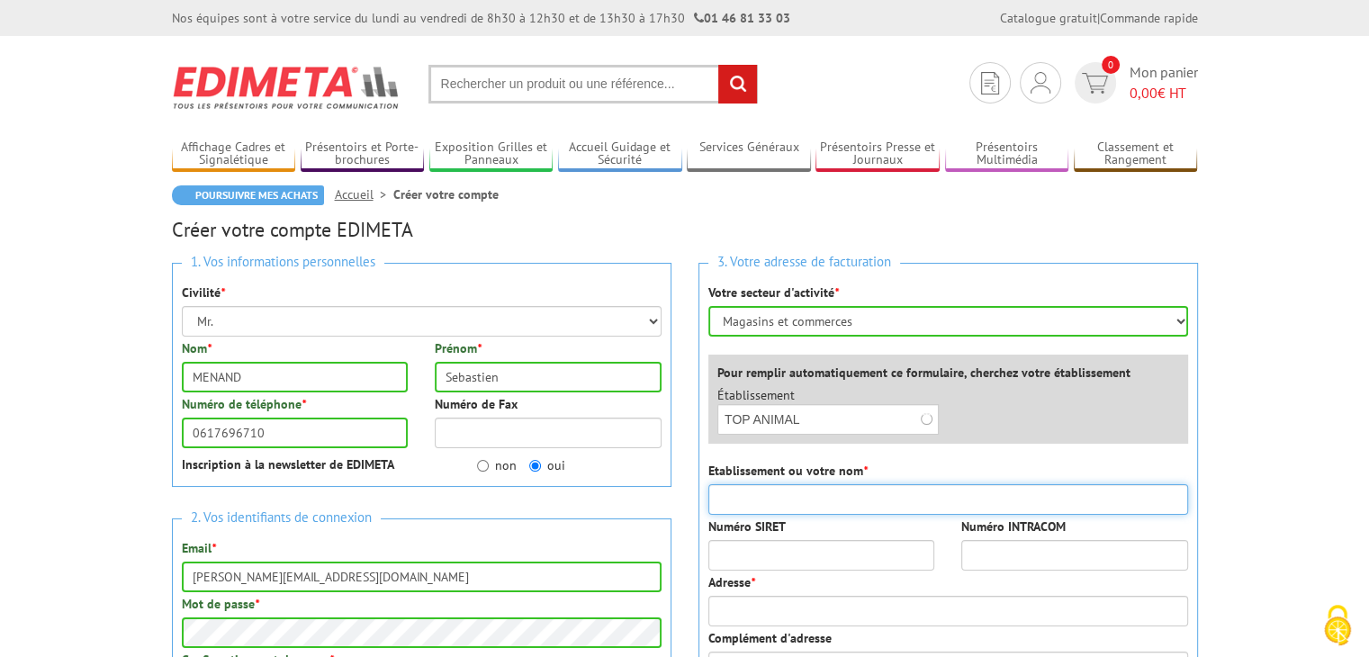
click at [776, 498] on input "Etablissement ou votre nom *" at bounding box center [948, 499] width 480 height 31
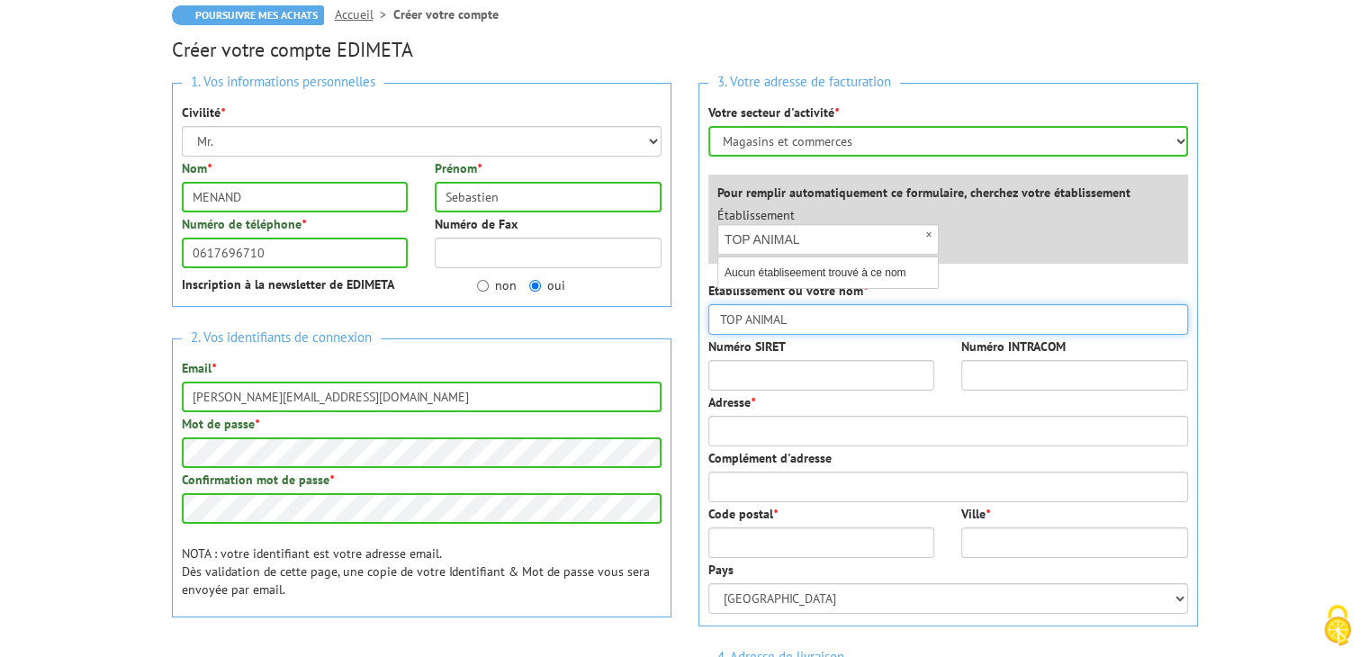
type input "TOP ANIMAL"
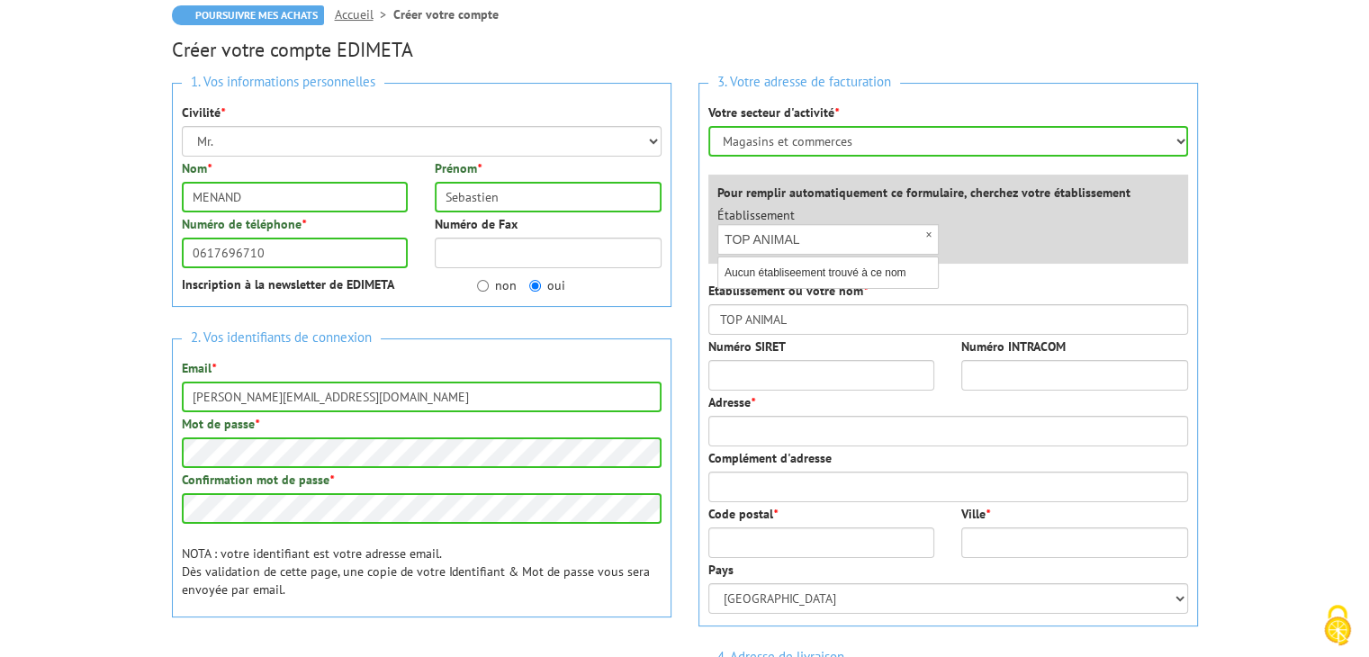
click at [1318, 386] on body "Nos équipes sont à votre service du lundi au vendredi de 8h30 à 12h30 et de 13h…" at bounding box center [684, 644] width 1369 height 1648
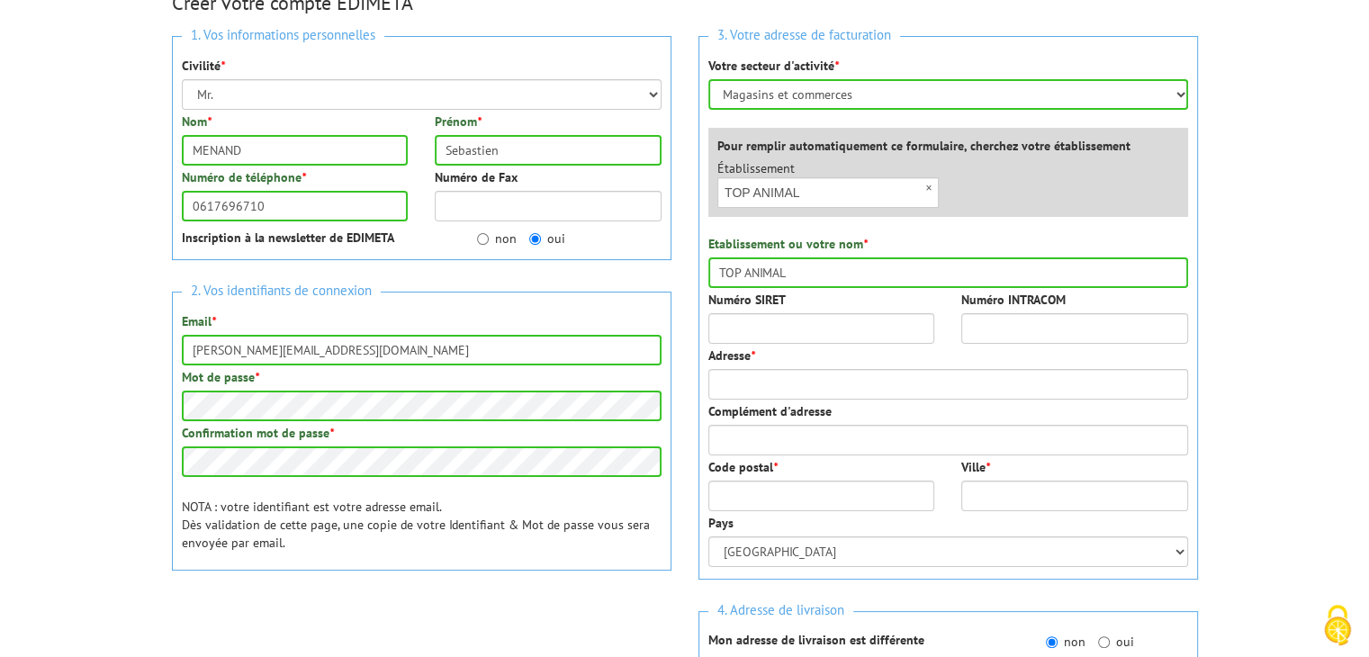
scroll to position [270, 0]
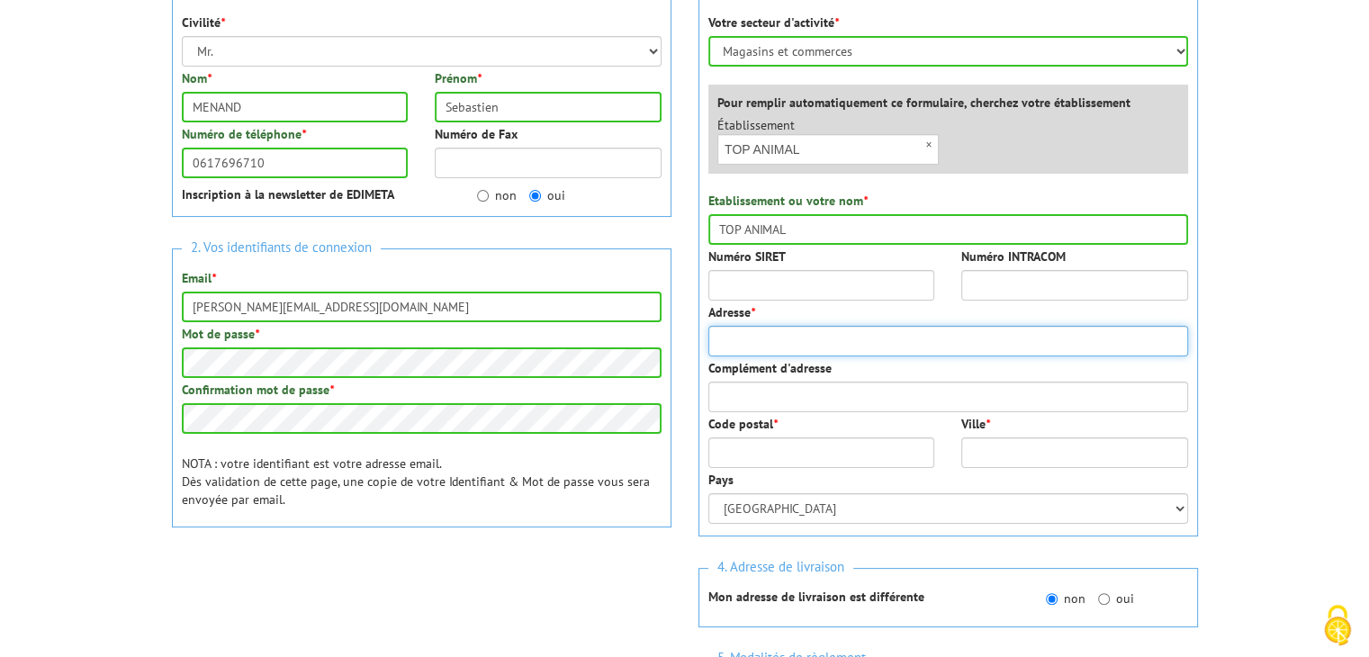
click at [765, 344] on input "Adresse *" at bounding box center [948, 341] width 480 height 31
type input "rue Berthelot"
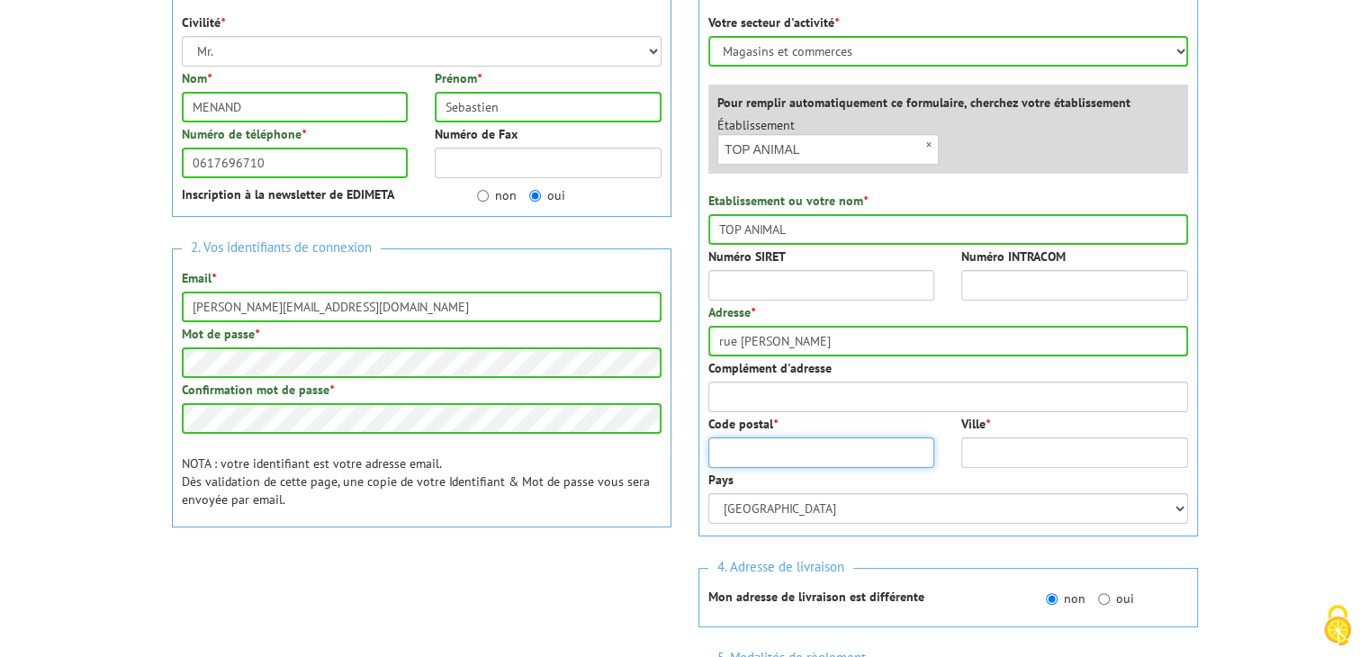
click at [767, 451] on input "Code postal *" at bounding box center [821, 452] width 227 height 31
type input "04100"
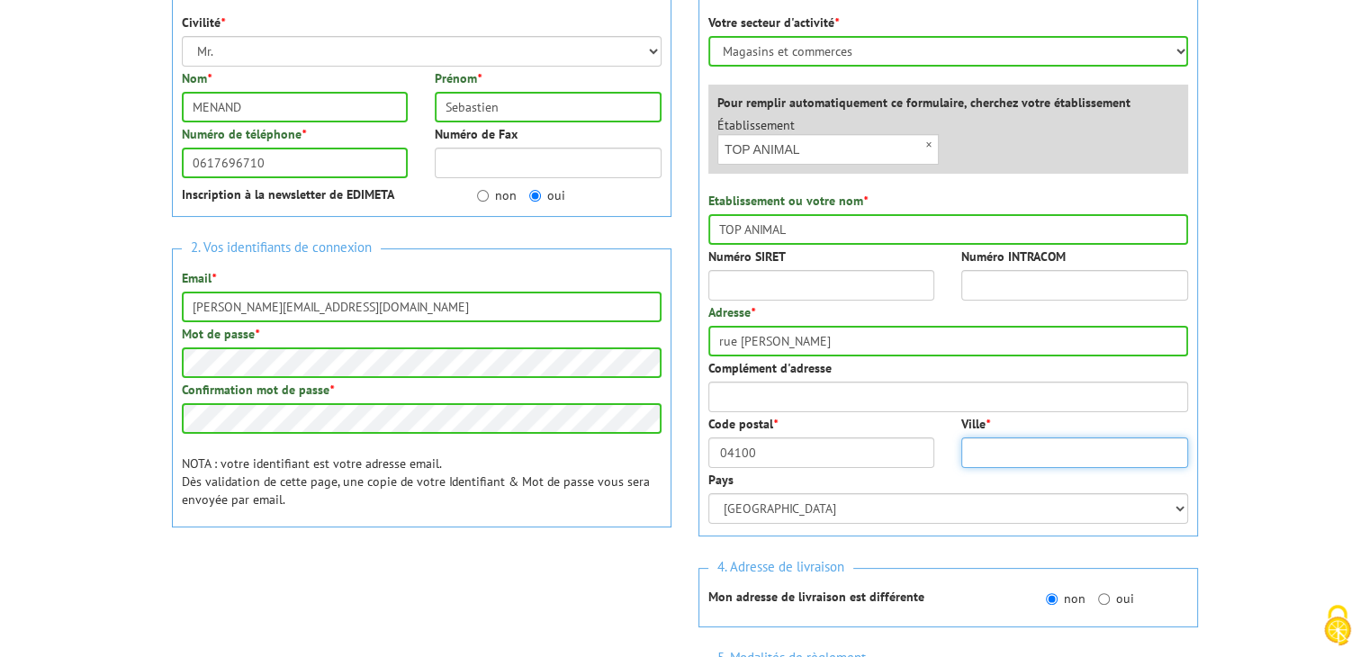
click at [1029, 444] on input "Ville *" at bounding box center [1074, 452] width 227 height 31
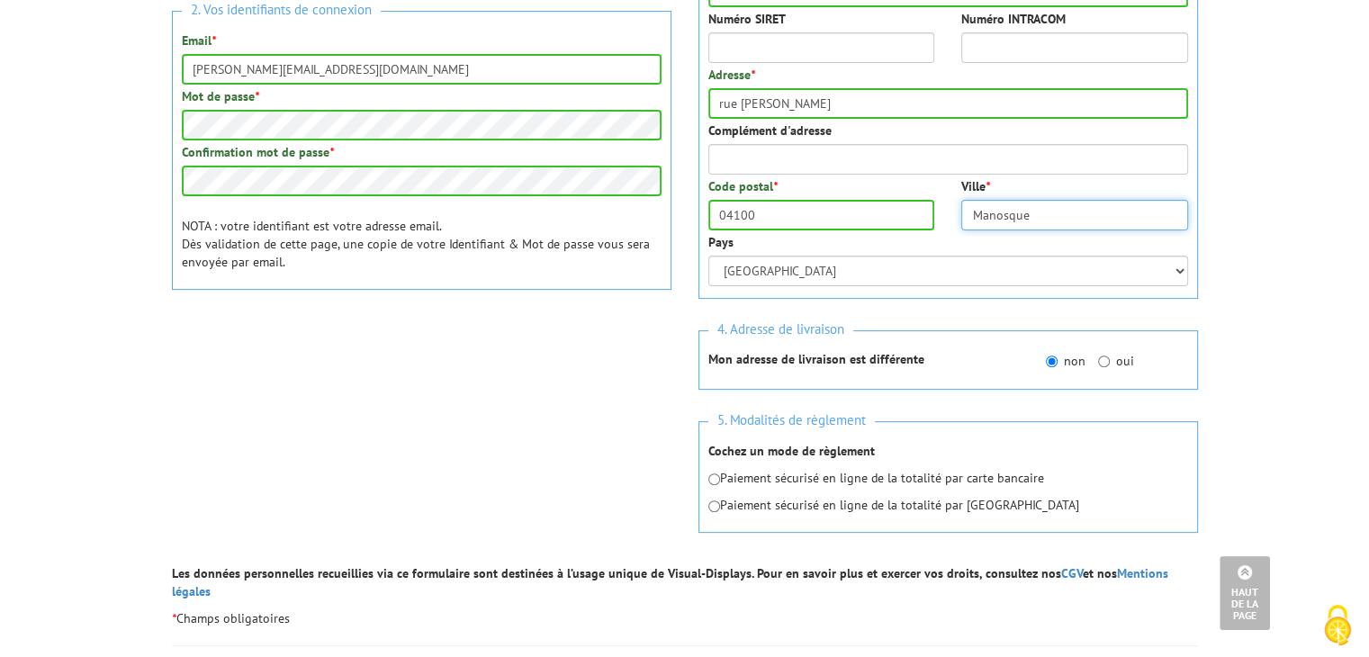
scroll to position [540, 0]
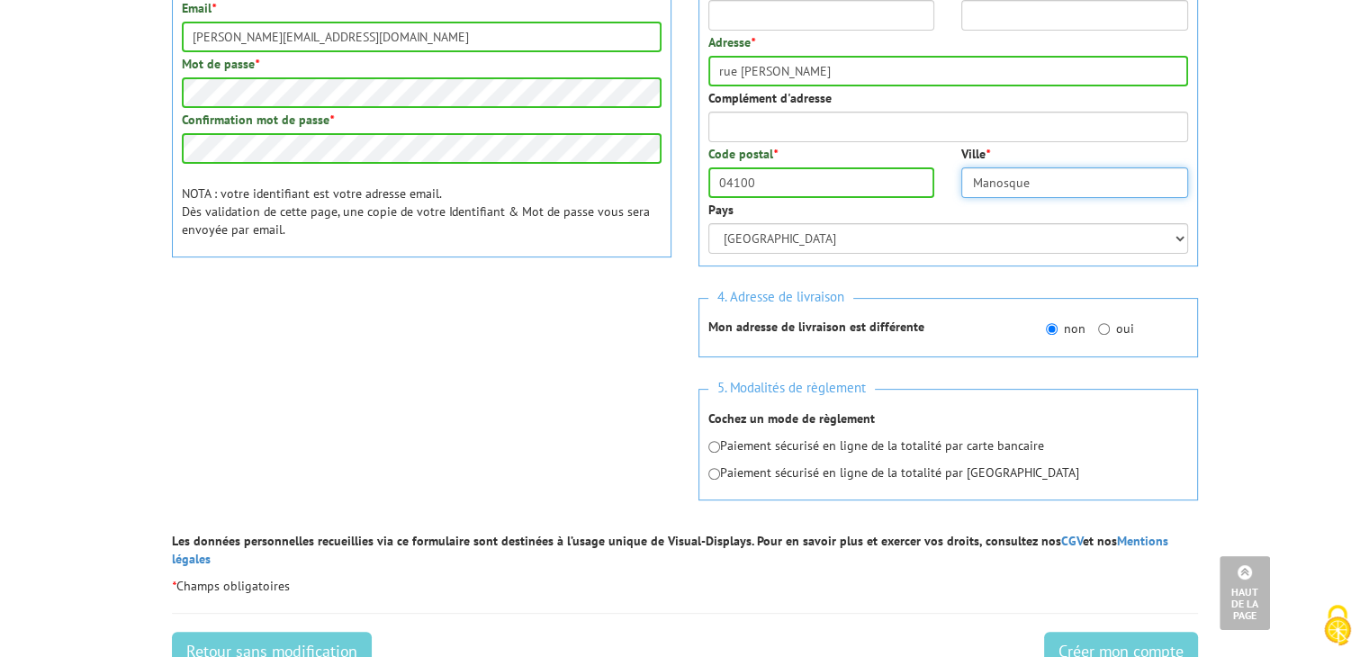
type input "Manosque"
click at [716, 446] on input "radio" at bounding box center [714, 447] width 12 height 12
radio input "true"
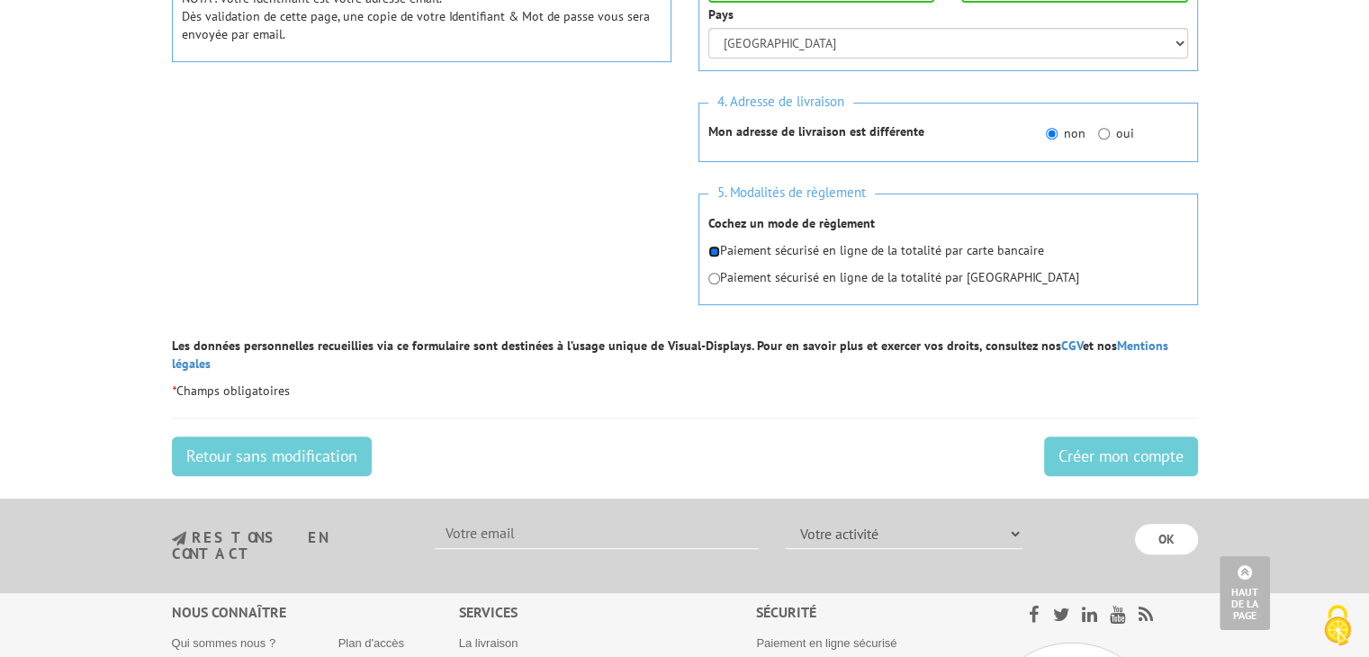
scroll to position [810, 0]
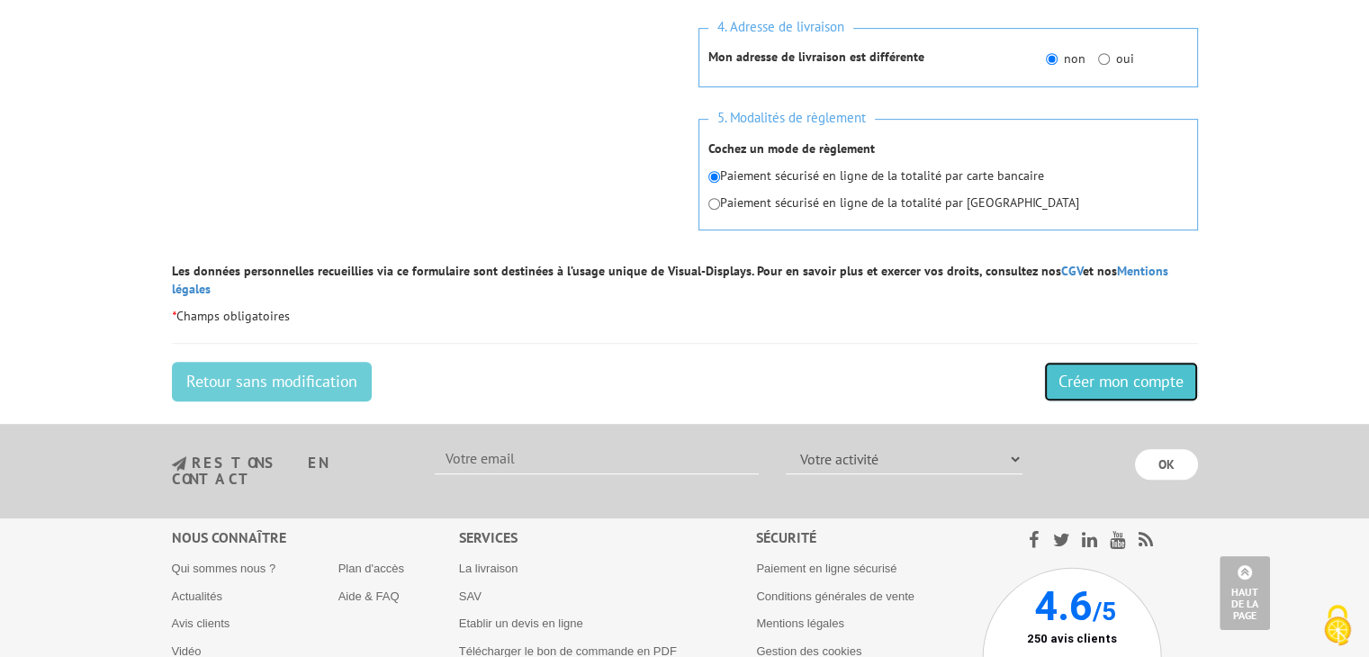
click at [1105, 362] on input "Créer mon compte" at bounding box center [1121, 382] width 154 height 40
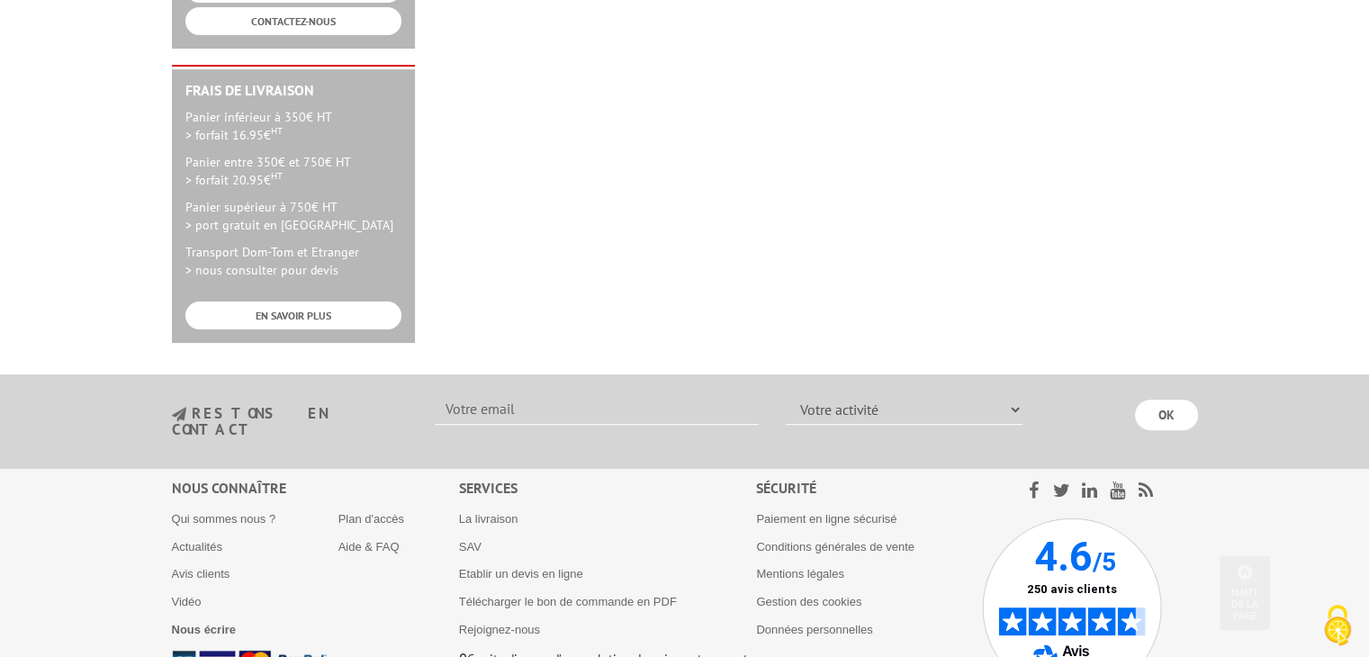
scroll to position [554, 0]
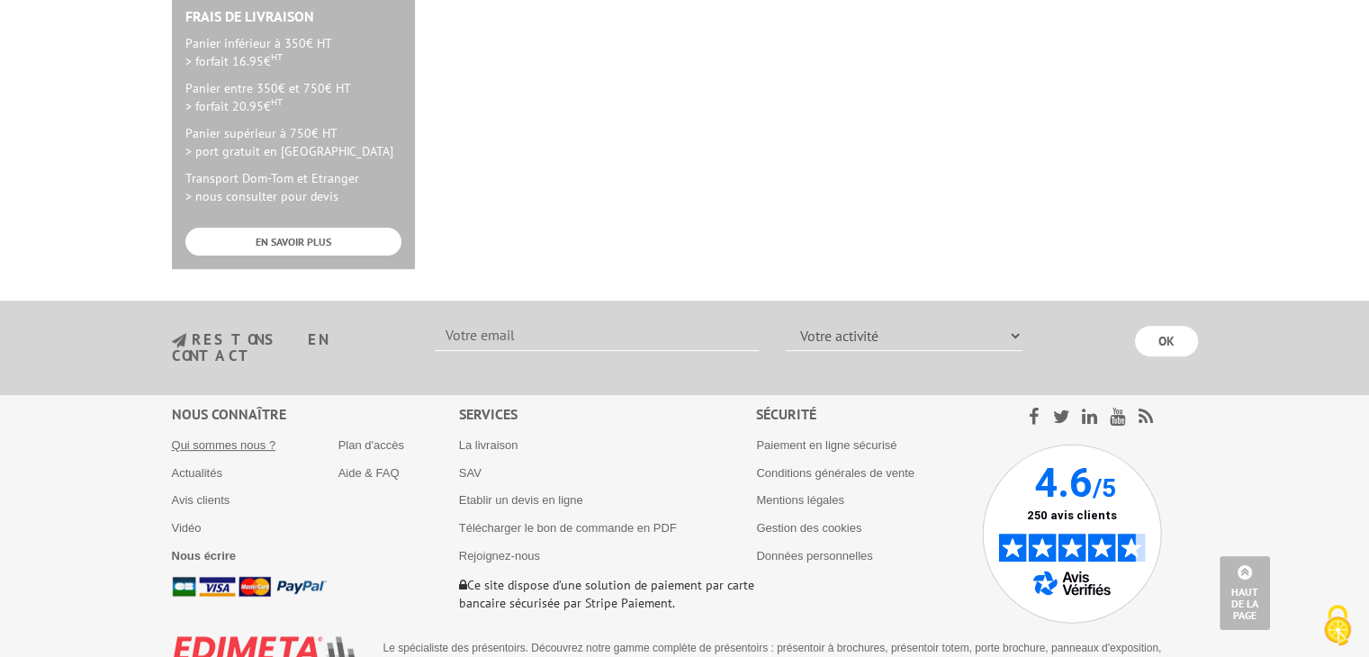
click at [233, 438] on link "Qui sommes nous ?" at bounding box center [224, 444] width 104 height 13
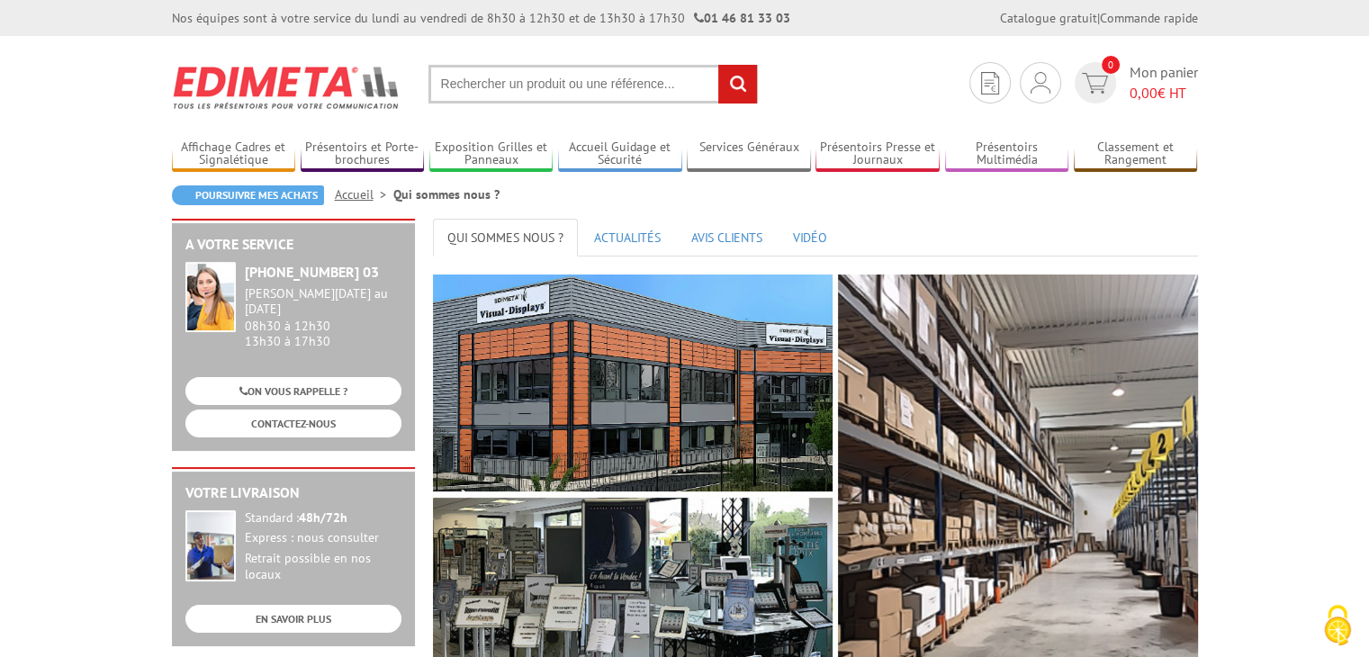
click at [547, 92] on input "text" at bounding box center [592, 84] width 329 height 39
paste input "14010"
drag, startPoint x: 535, startPoint y: 84, endPoint x: 206, endPoint y: 77, distance: 329.4
click at [206, 77] on section "Mon compte Mes devis & commandes Déconnexion 0 Mon panier 0,00 € HT 1401014010 …" at bounding box center [685, 78] width 1026 height 85
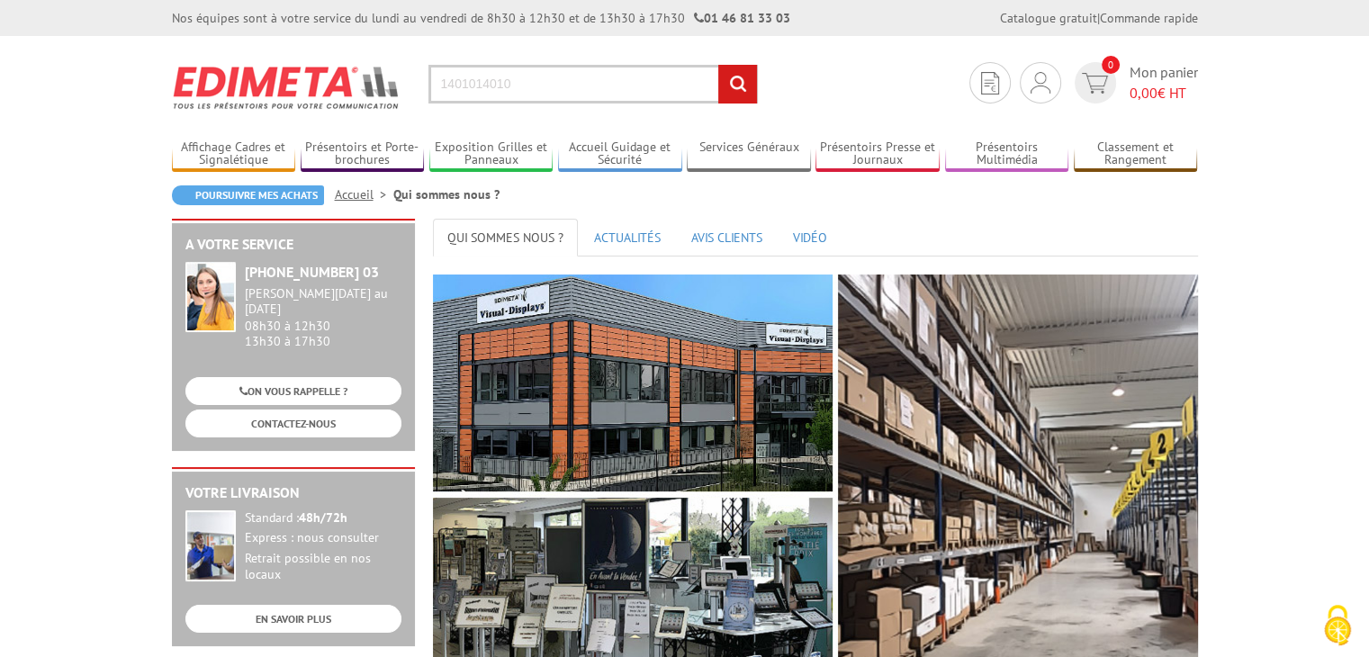
click at [550, 78] on input "1401014010" at bounding box center [592, 84] width 329 height 39
drag, startPoint x: 555, startPoint y: 82, endPoint x: 371, endPoint y: 79, distance: 184.5
click at [368, 79] on section "Mon compte Mes devis & commandes Déconnexion 0 Mon panier 0,00 € HT 1401014010 …" at bounding box center [685, 78] width 1026 height 85
paste input "2"
type input "214010"
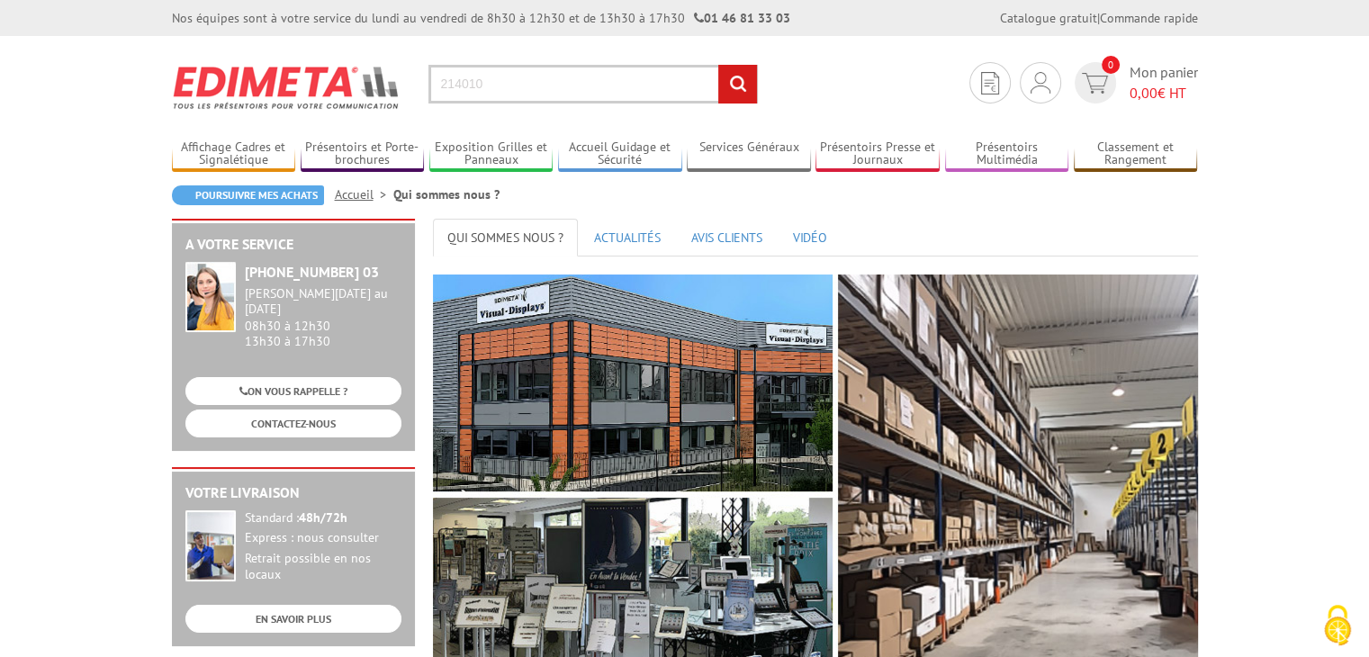
click at [735, 84] on input "rechercher" at bounding box center [737, 84] width 39 height 39
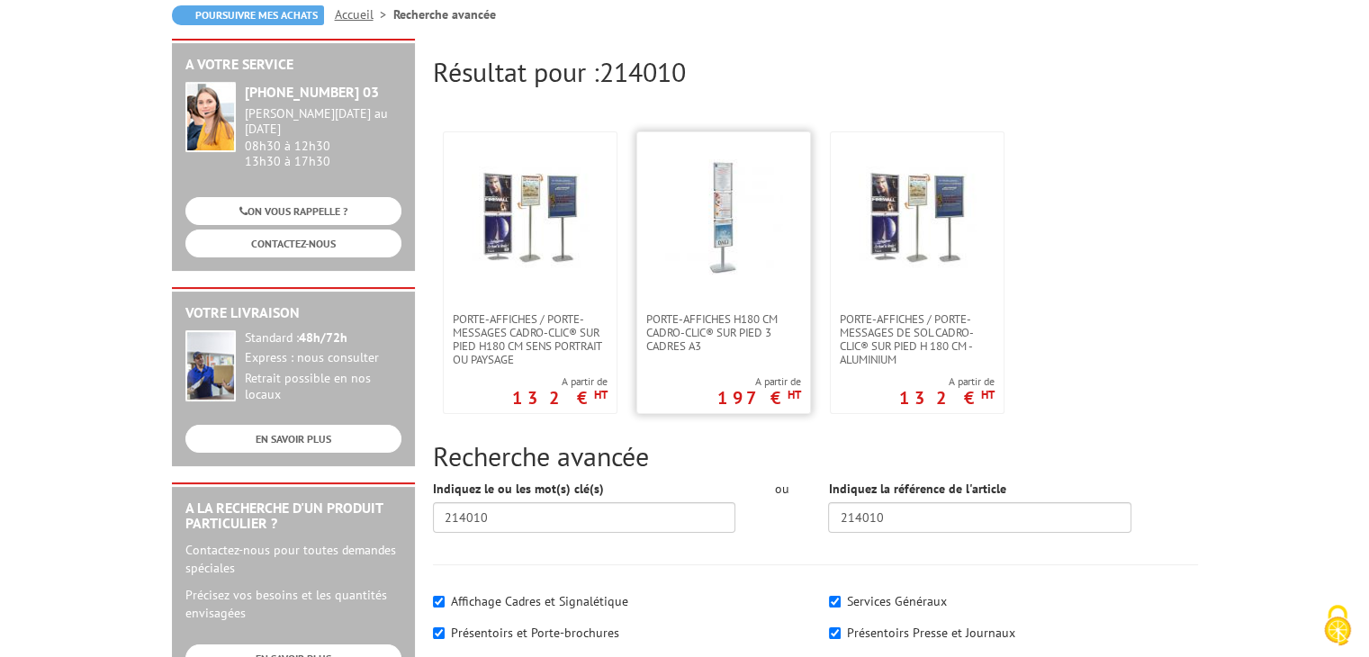
click at [713, 241] on img at bounding box center [723, 217] width 117 height 117
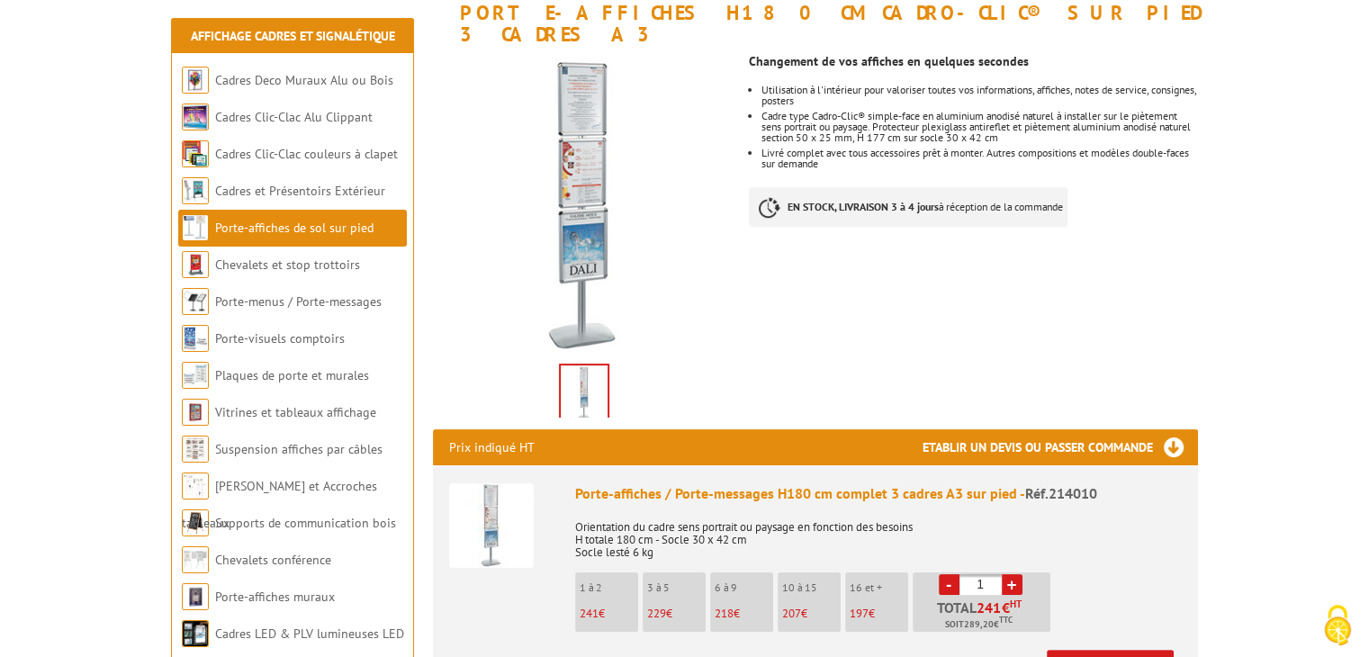
click at [1083, 650] on link "Ajouter à mon panier" at bounding box center [1109, 665] width 127 height 30
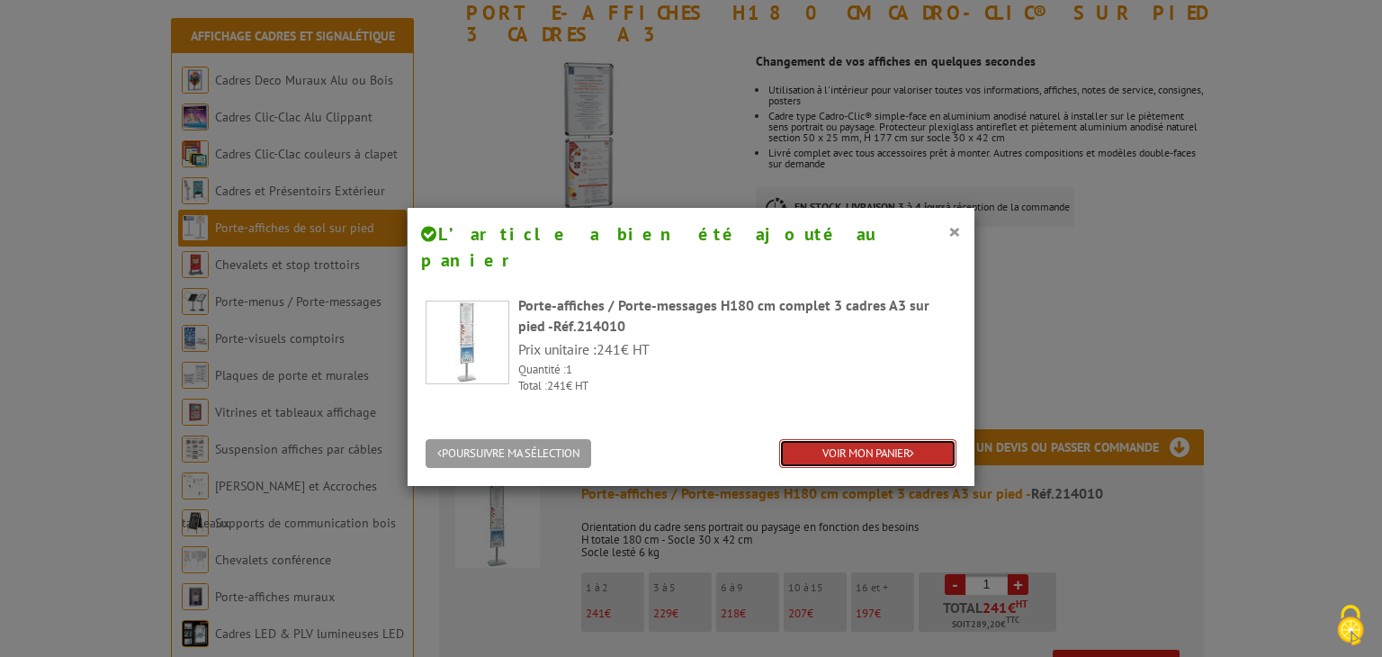
click at [848, 439] on link "VOIR MON PANIER" at bounding box center [867, 454] width 177 height 30
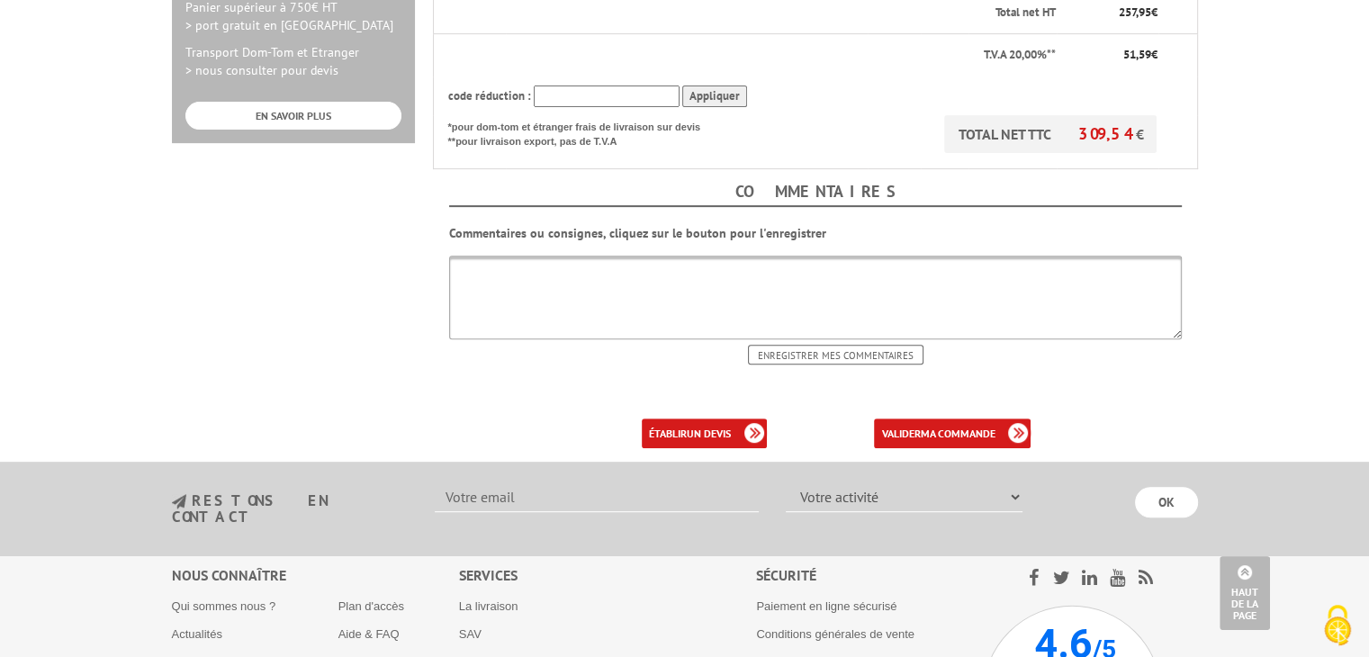
scroll to position [720, 0]
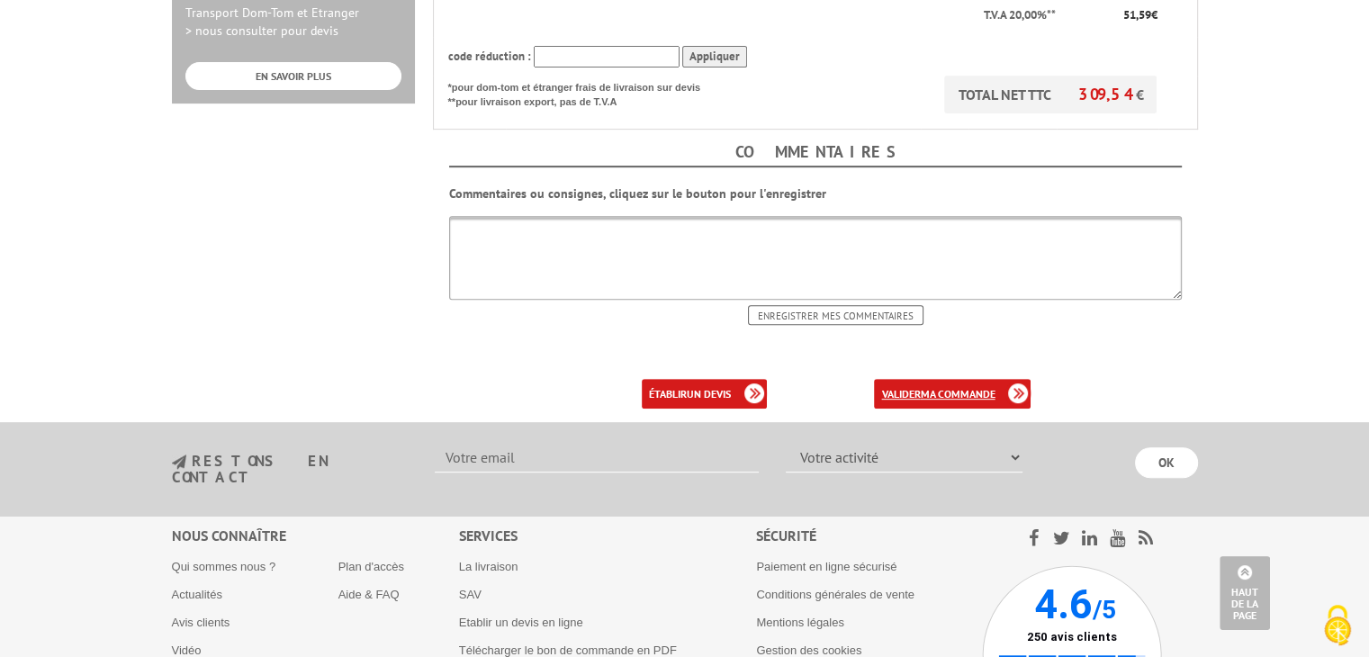
click at [926, 387] on b "ma commande" at bounding box center [957, 393] width 75 height 13
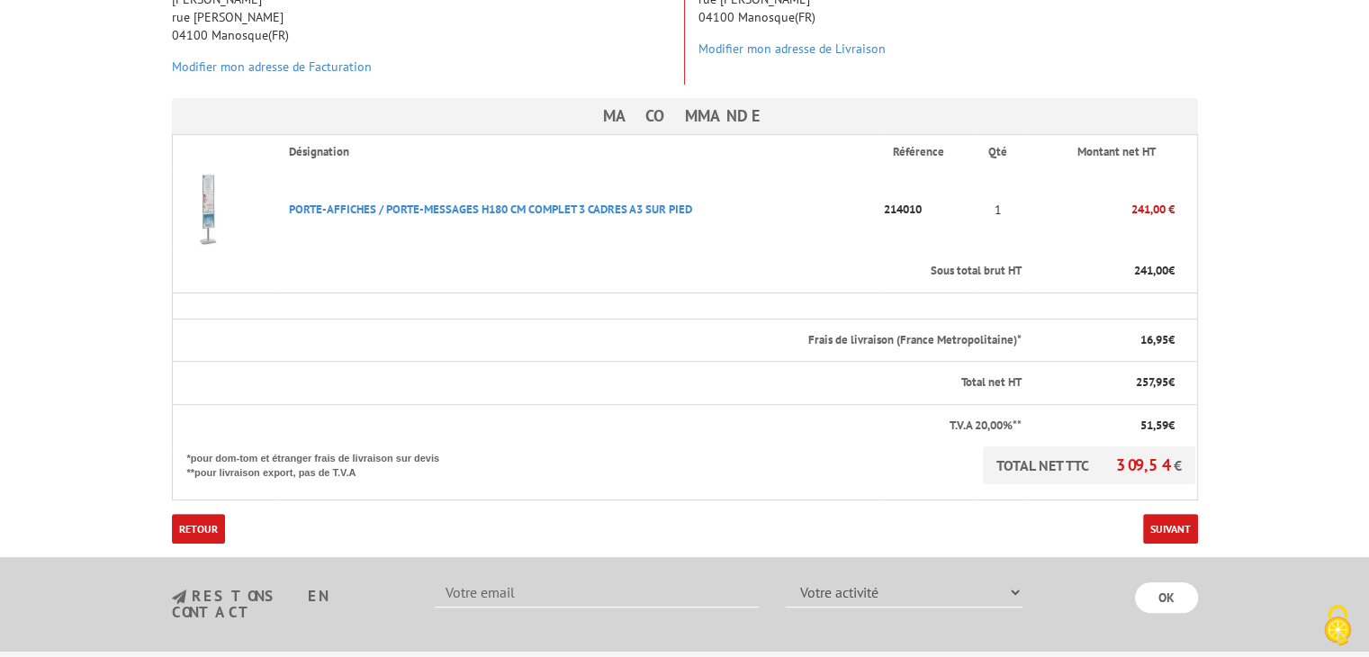
scroll to position [540, 0]
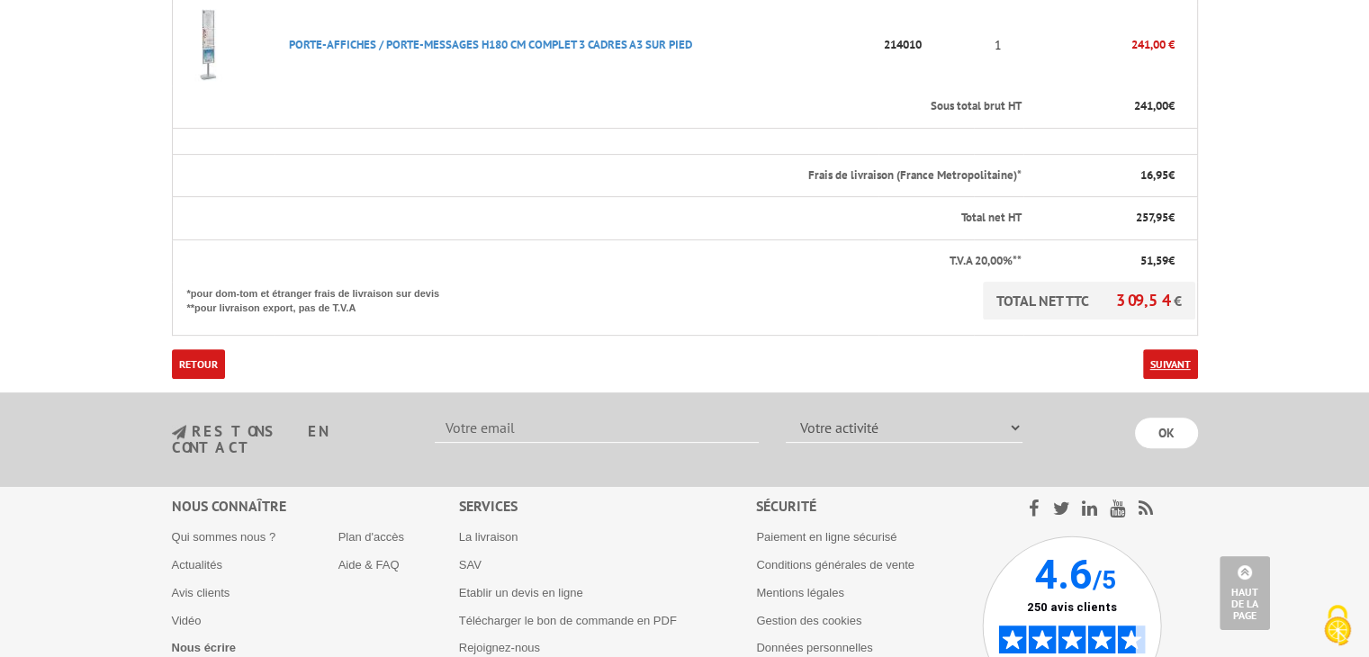
click at [1173, 349] on link "Suivant" at bounding box center [1170, 364] width 55 height 30
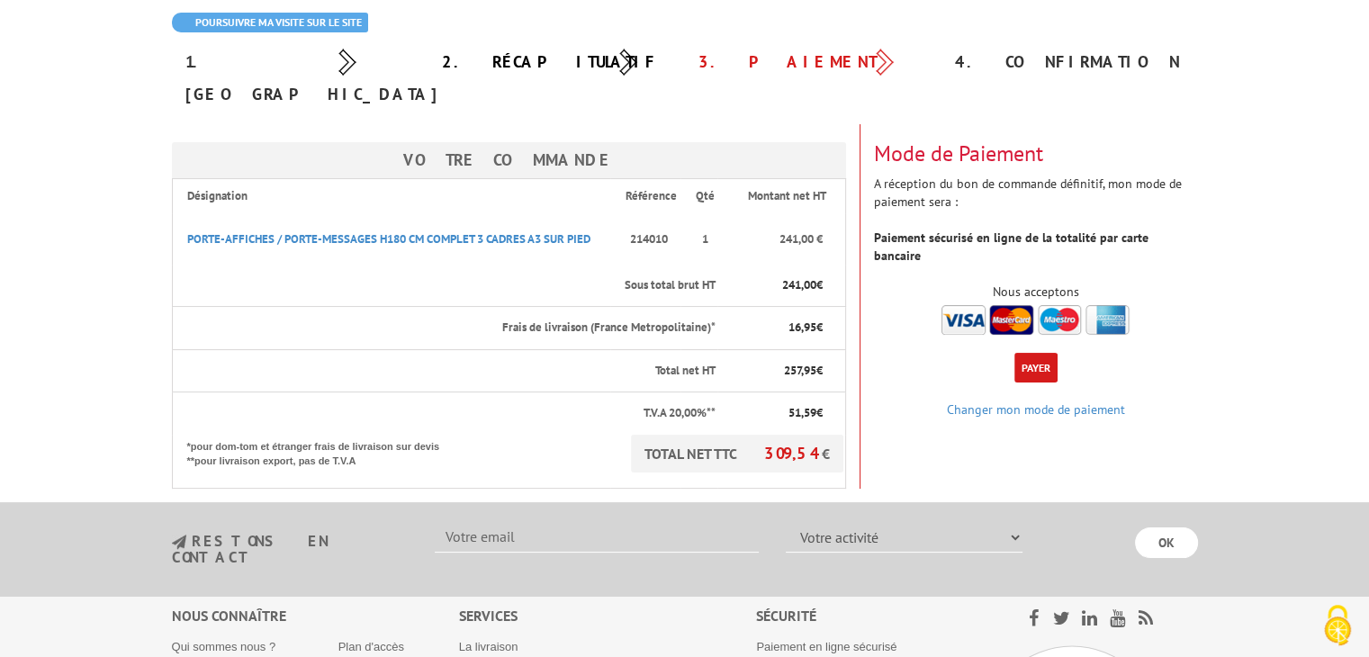
scroll to position [180, 0]
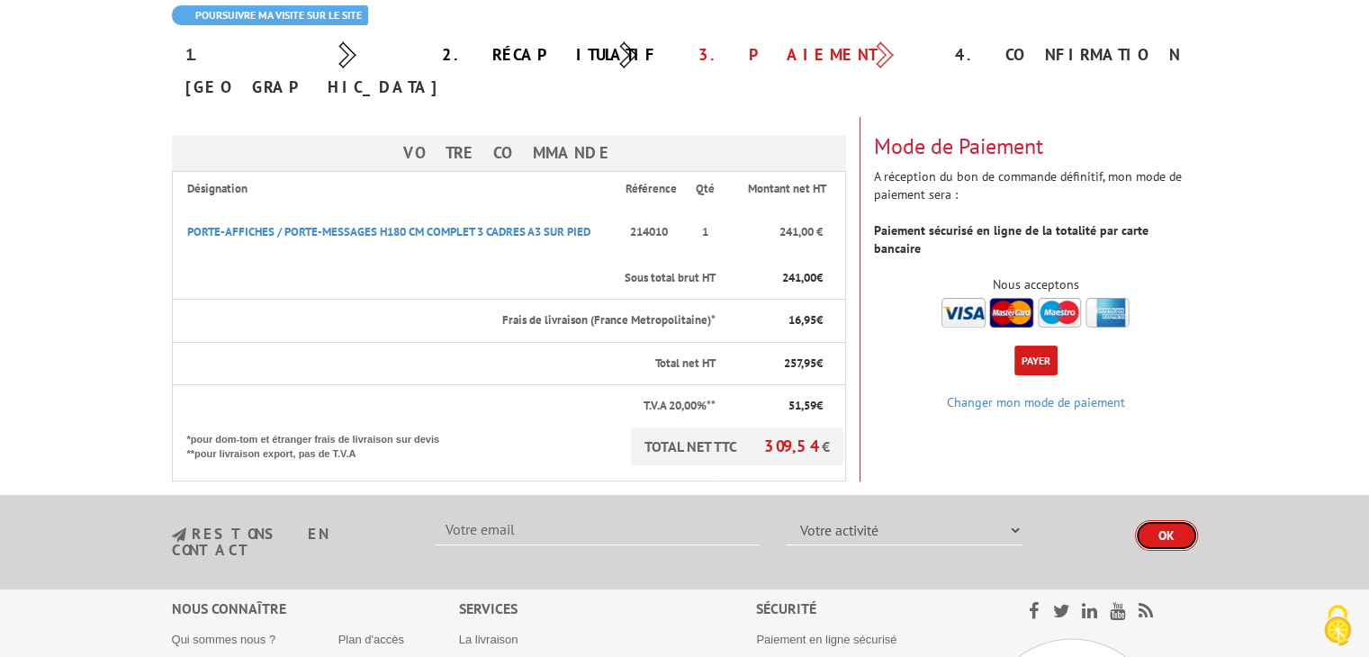
click at [1167, 520] on input "OK" at bounding box center [1166, 535] width 63 height 31
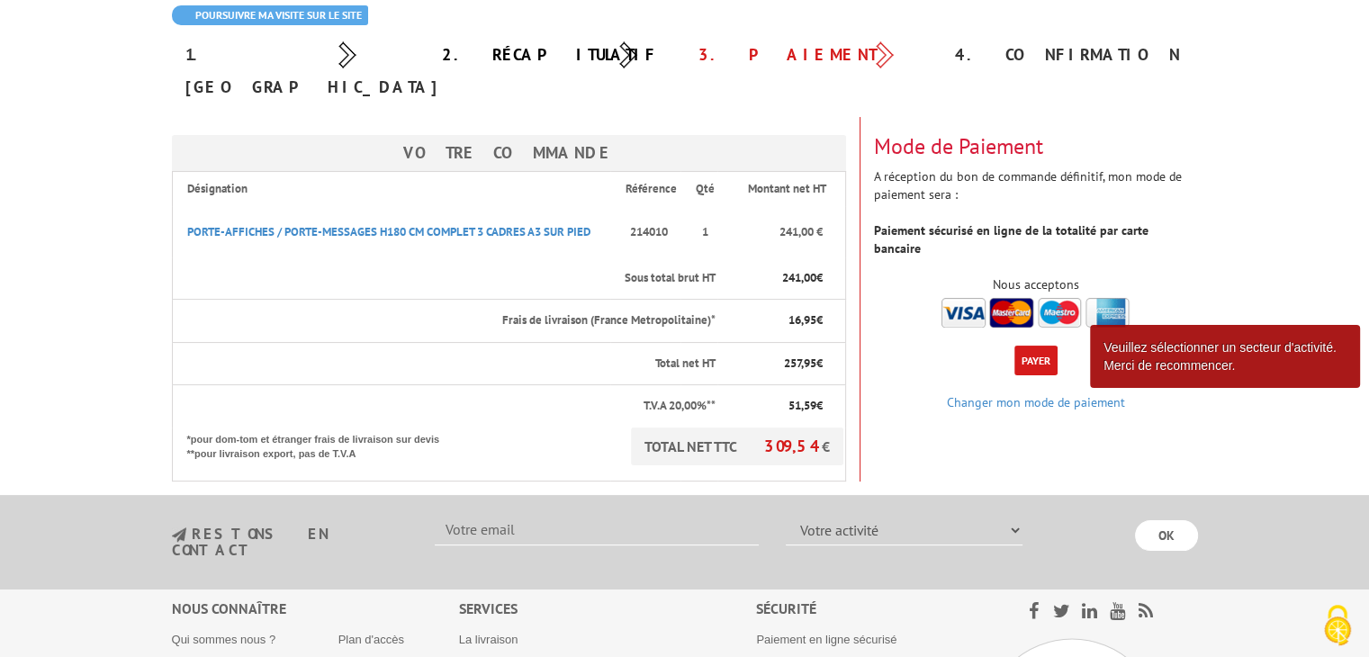
click at [959, 298] on img at bounding box center [1035, 313] width 188 height 30
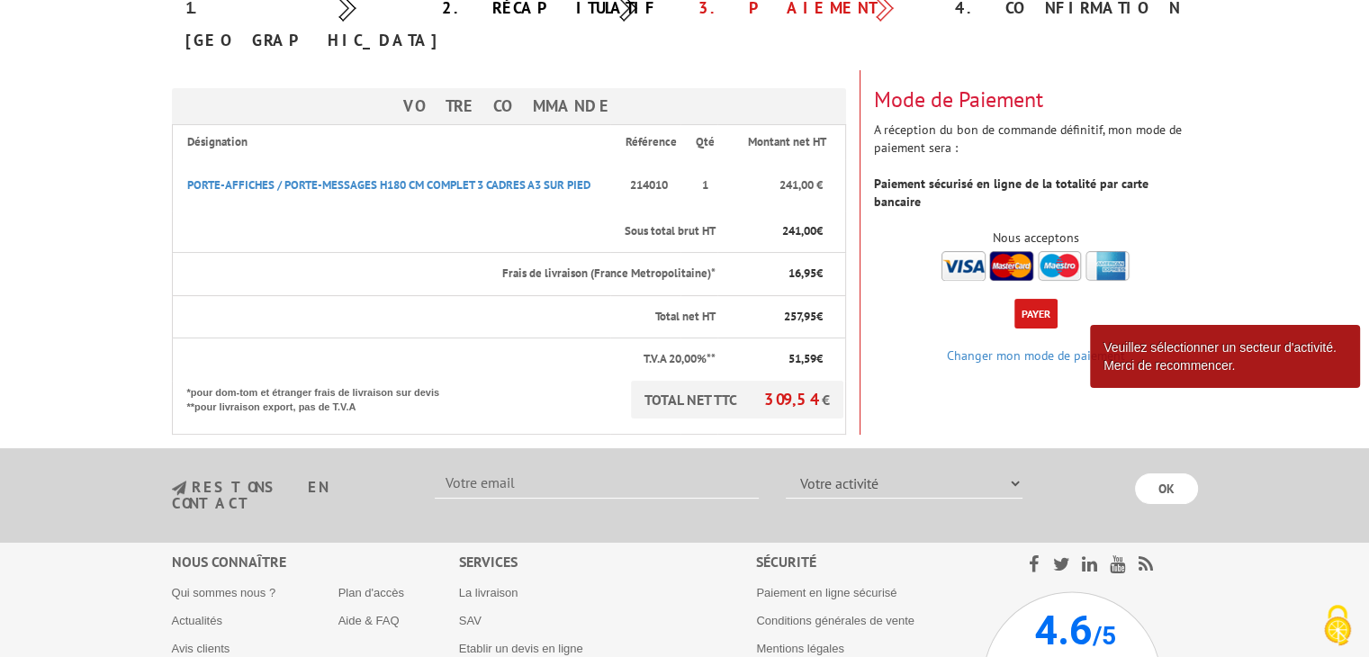
scroll to position [360, 0]
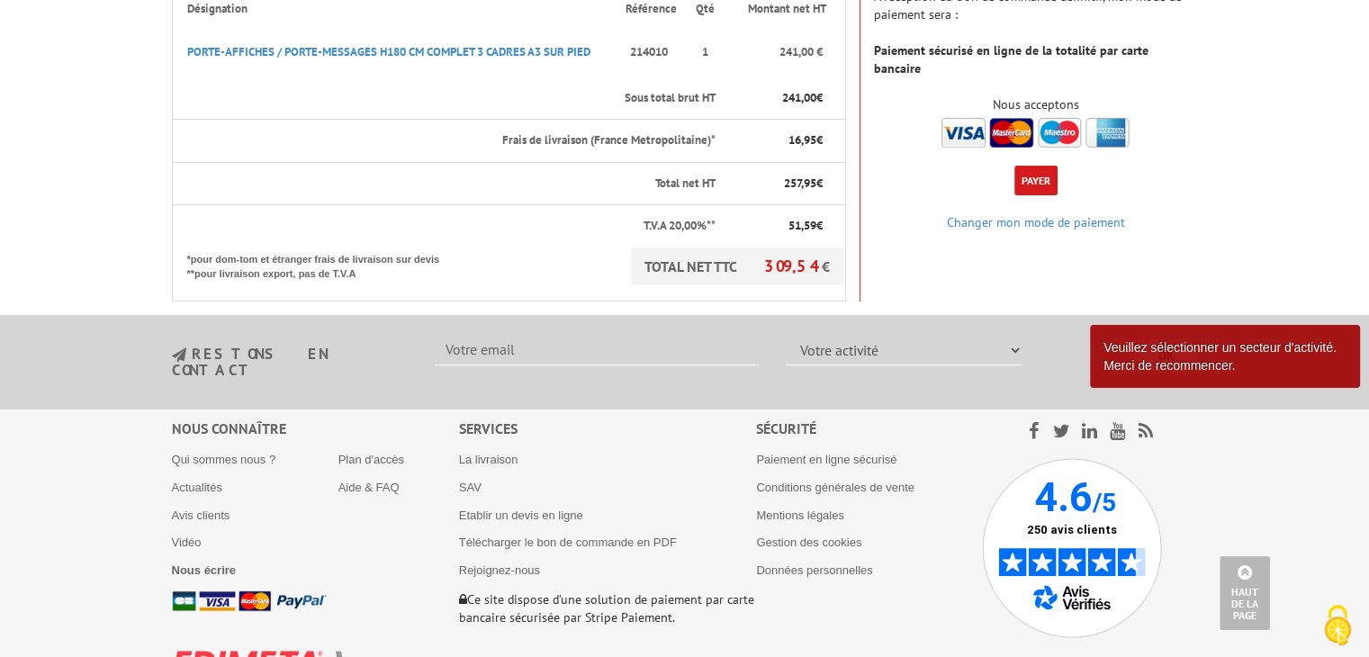
click at [1162, 315] on section "restons en contact Votre activité Administrations et collectivités Magasins et …" at bounding box center [684, 362] width 1369 height 94
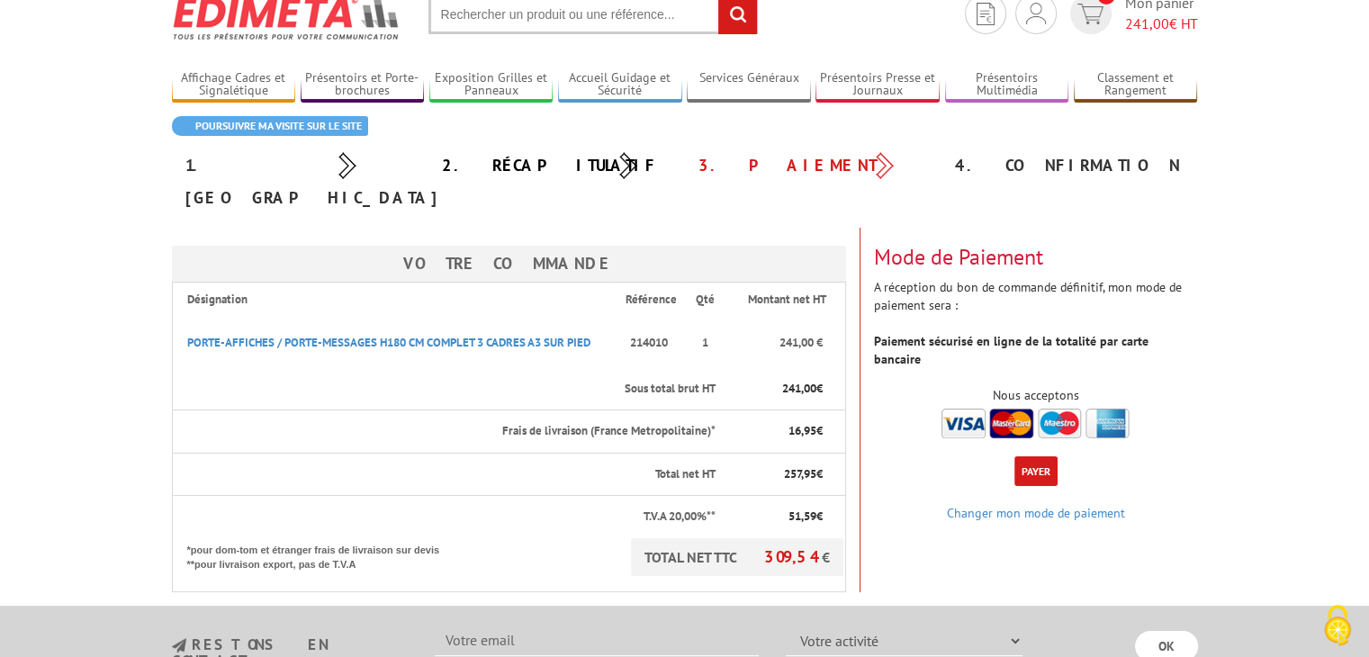
scroll to position [180, 0]
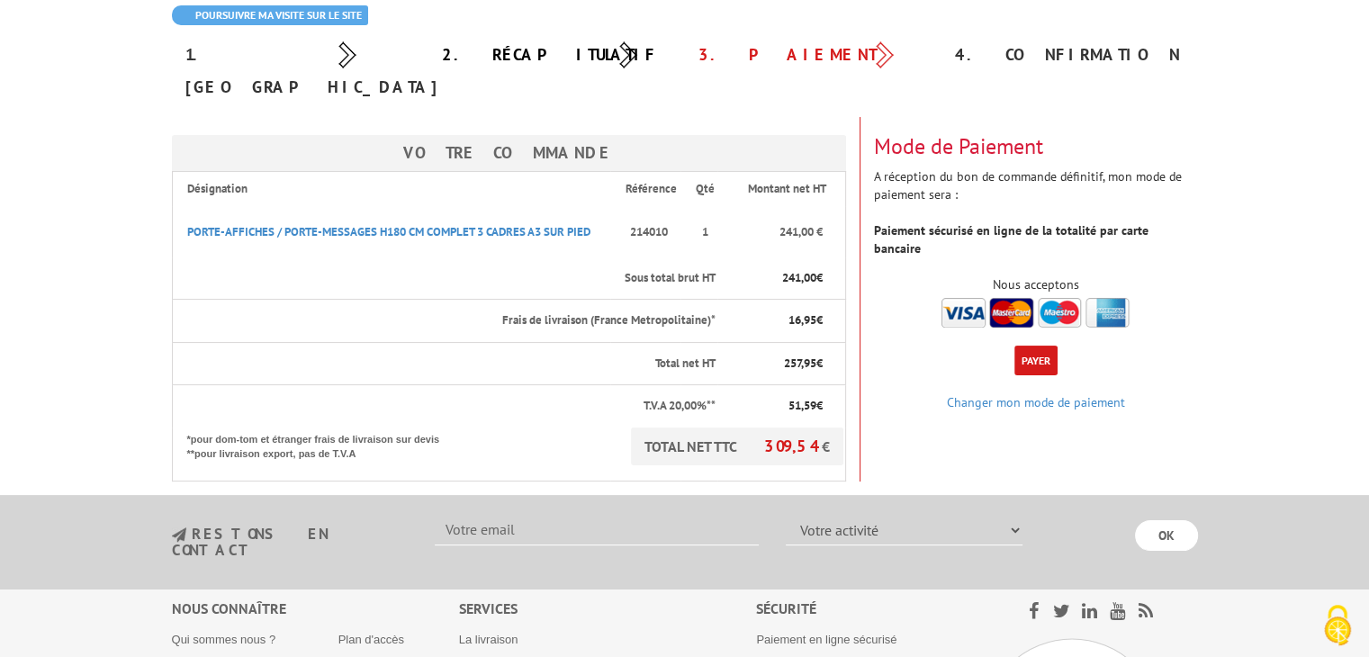
click at [964, 298] on img at bounding box center [1035, 313] width 188 height 30
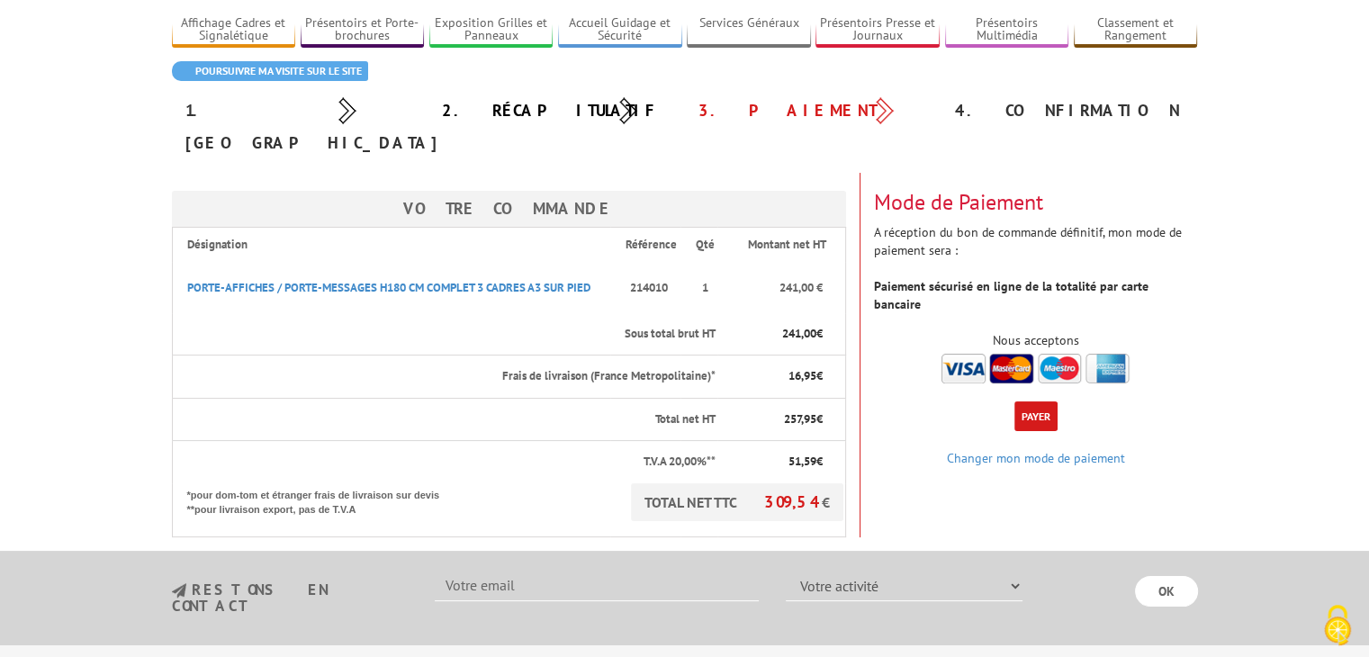
scroll to position [270, 0]
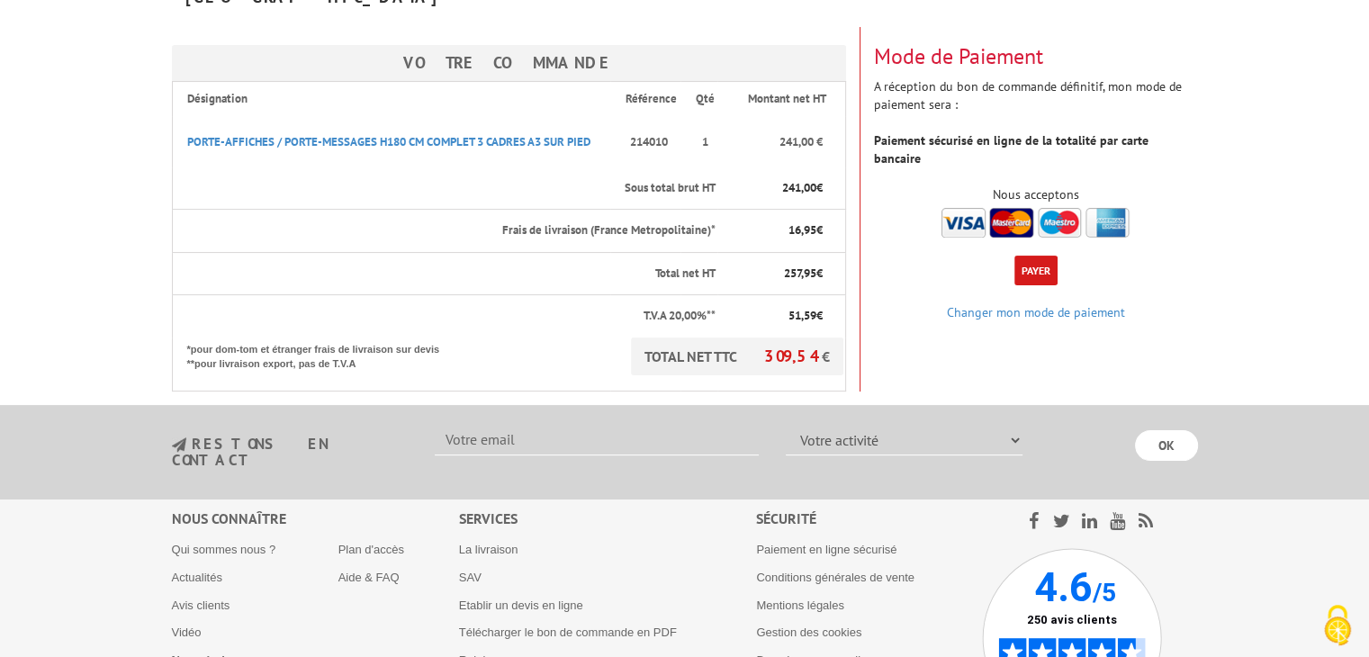
click at [1030, 256] on button "Payer" at bounding box center [1035, 271] width 43 height 30
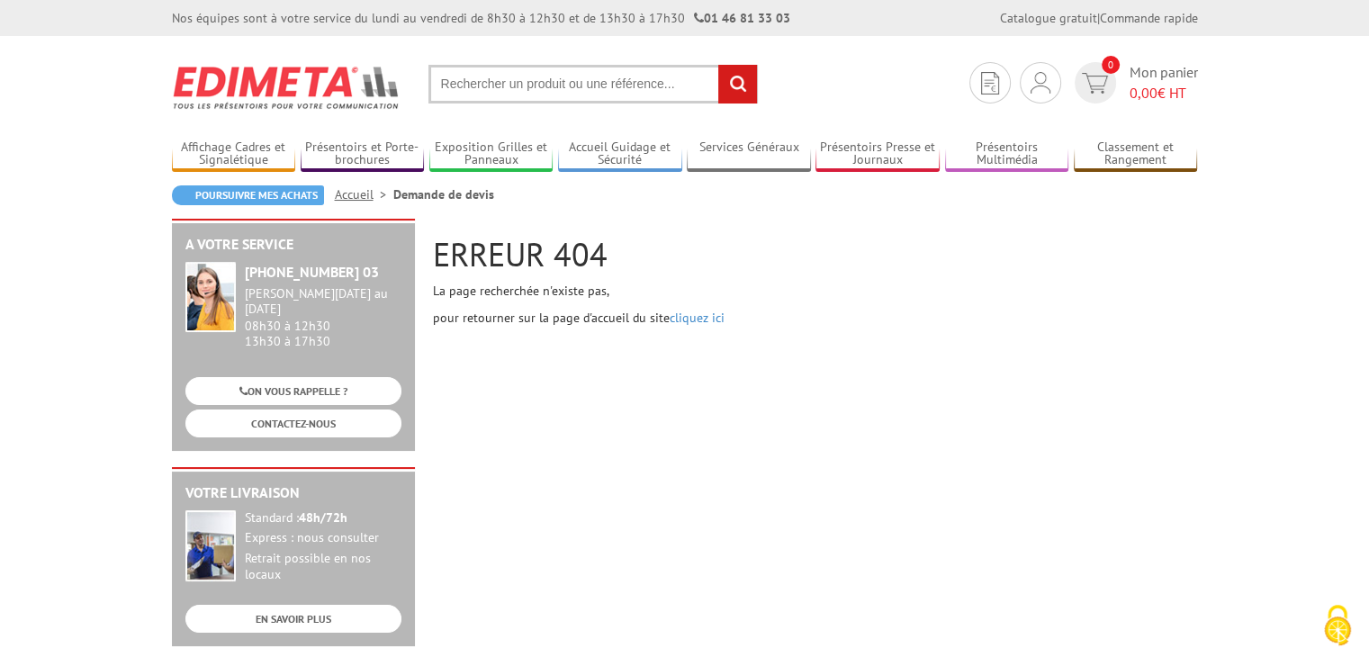
click at [511, 85] on input "text" at bounding box center [592, 84] width 329 height 39
paste input "214010"
type input "214010"
click at [733, 82] on input "rechercher" at bounding box center [737, 84] width 39 height 39
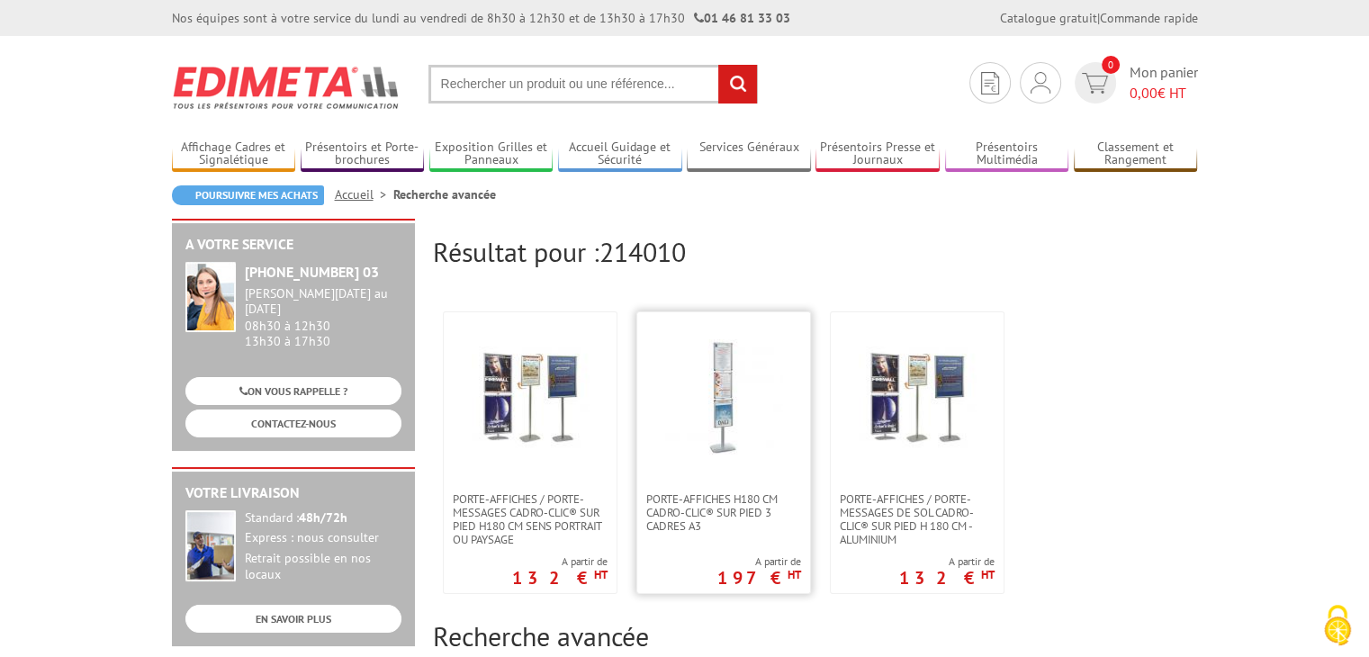
click at [722, 415] on img at bounding box center [723, 397] width 117 height 117
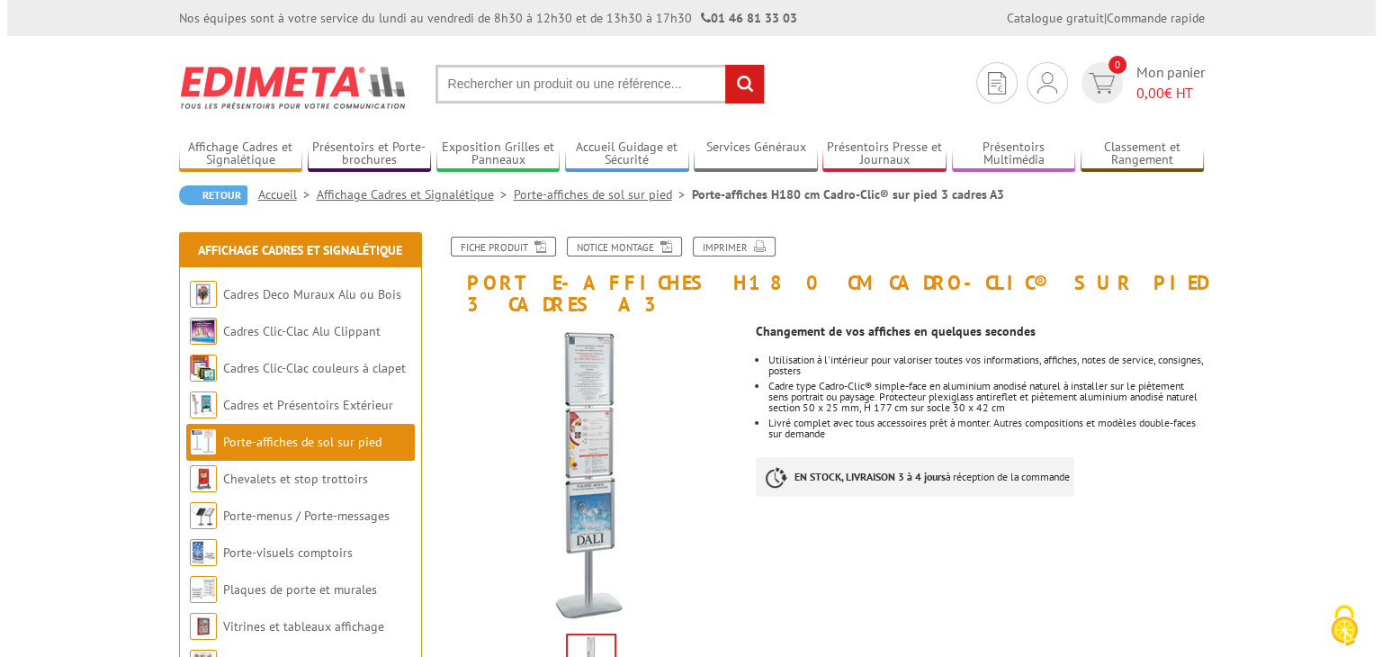
scroll to position [360, 0]
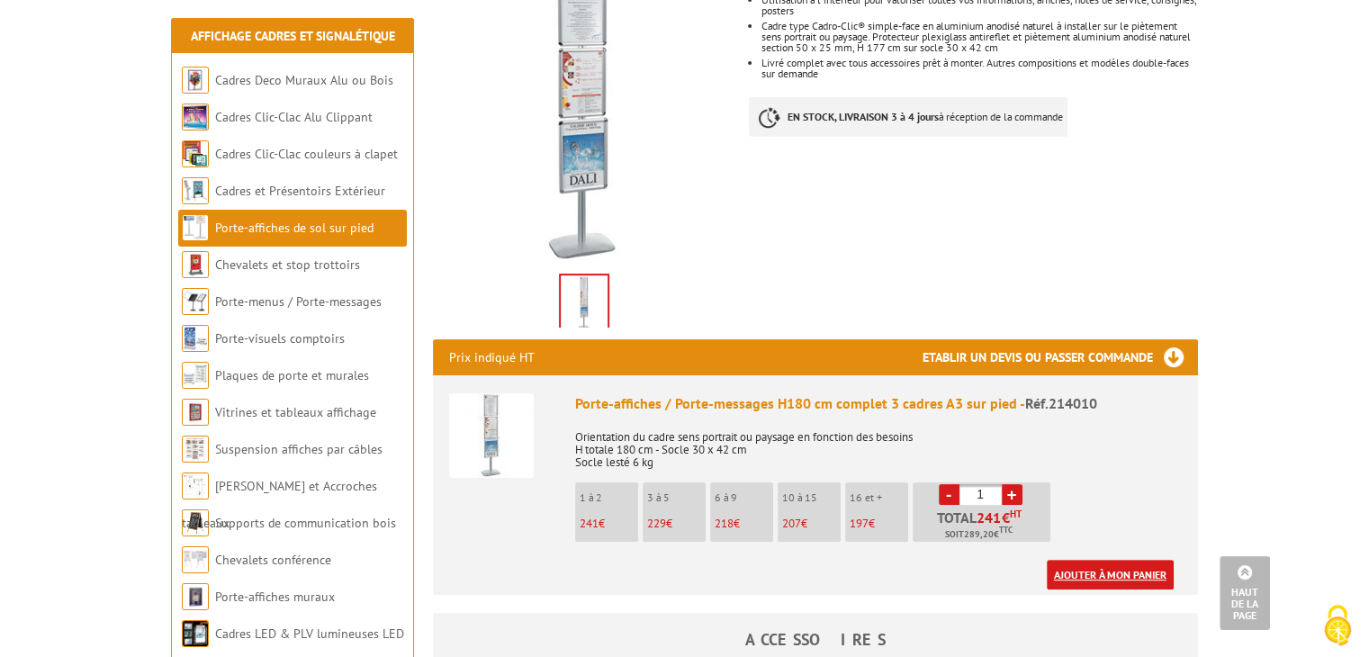
click at [1109, 560] on link "Ajouter à mon panier" at bounding box center [1109, 575] width 127 height 30
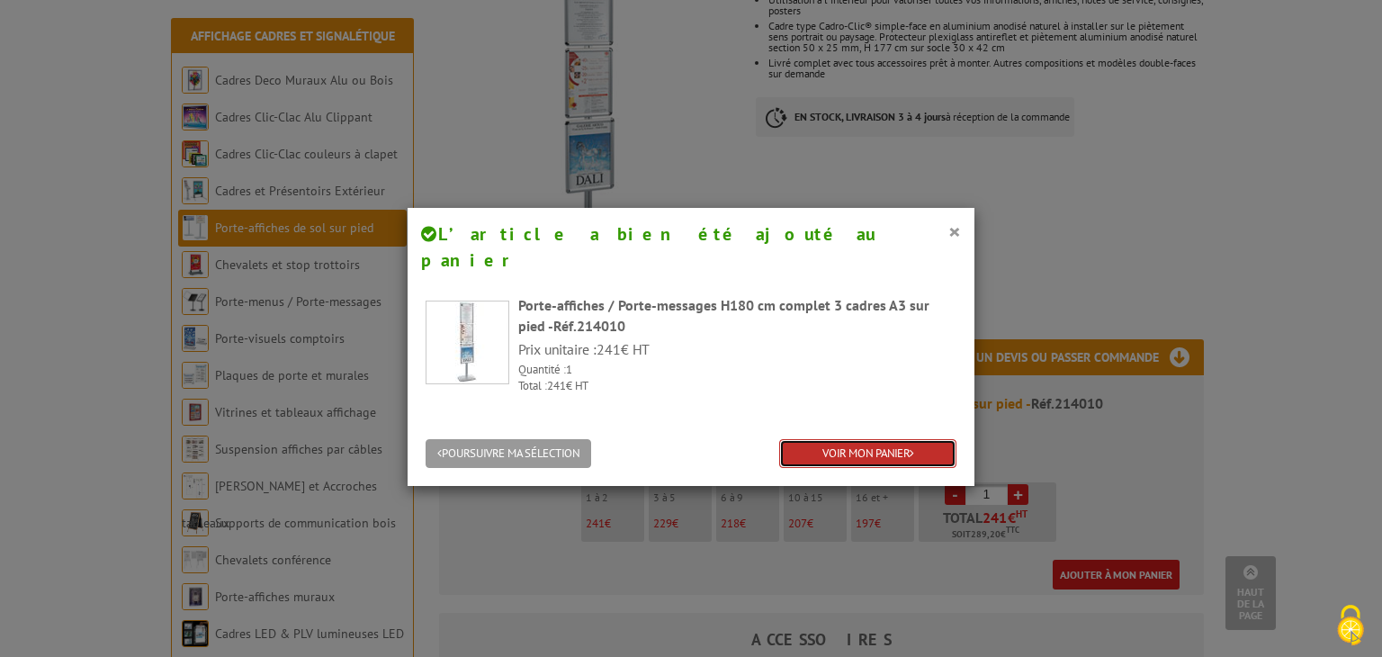
click at [857, 439] on link "VOIR MON PANIER" at bounding box center [867, 454] width 177 height 30
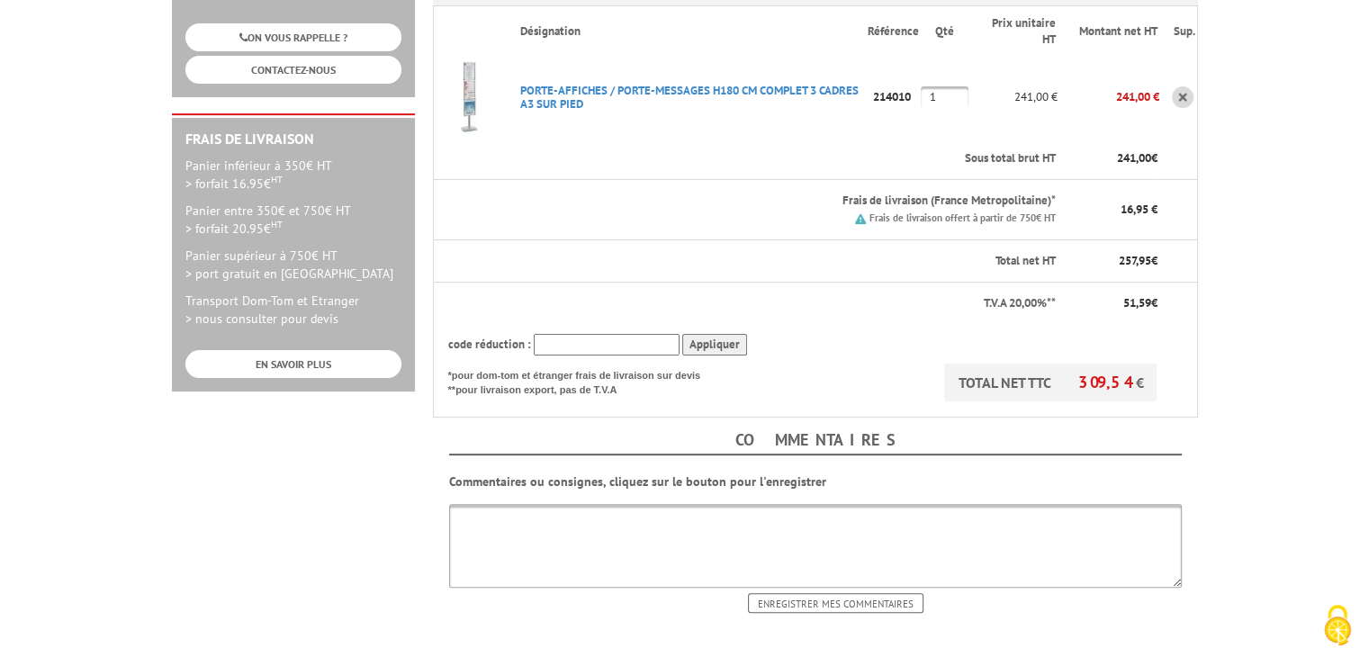
scroll to position [540, 0]
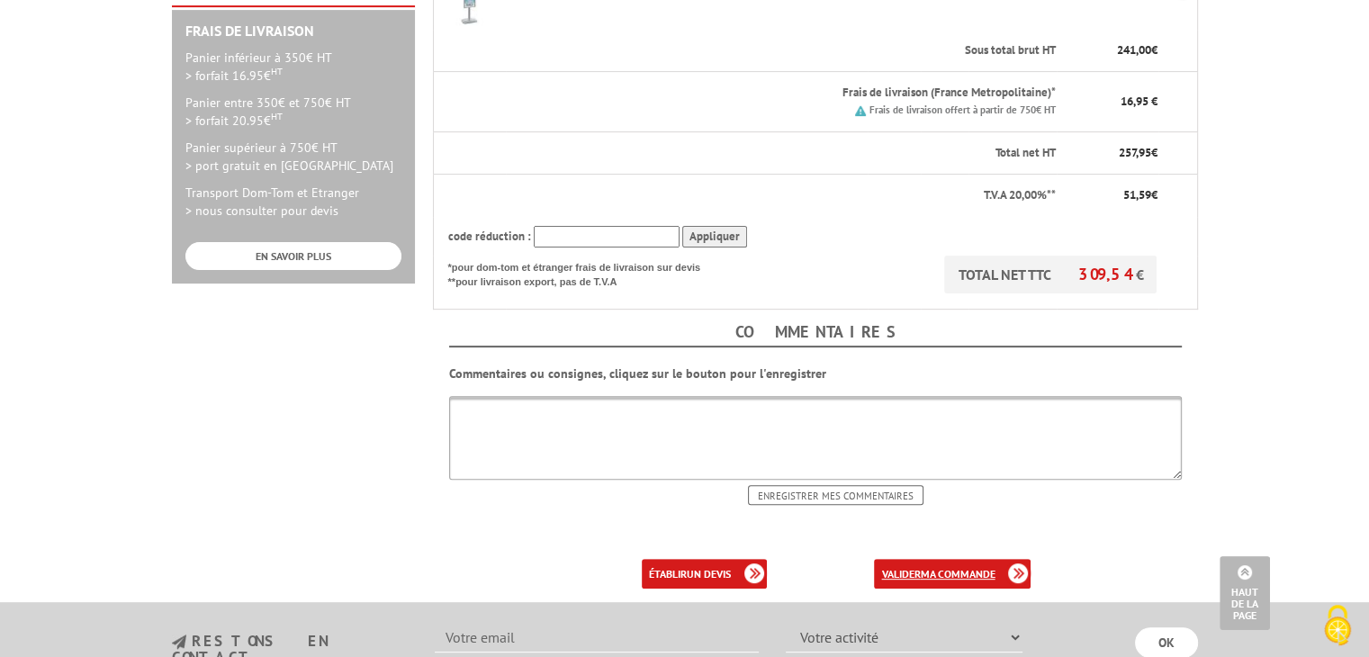
click at [956, 567] on b "ma commande" at bounding box center [957, 573] width 75 height 13
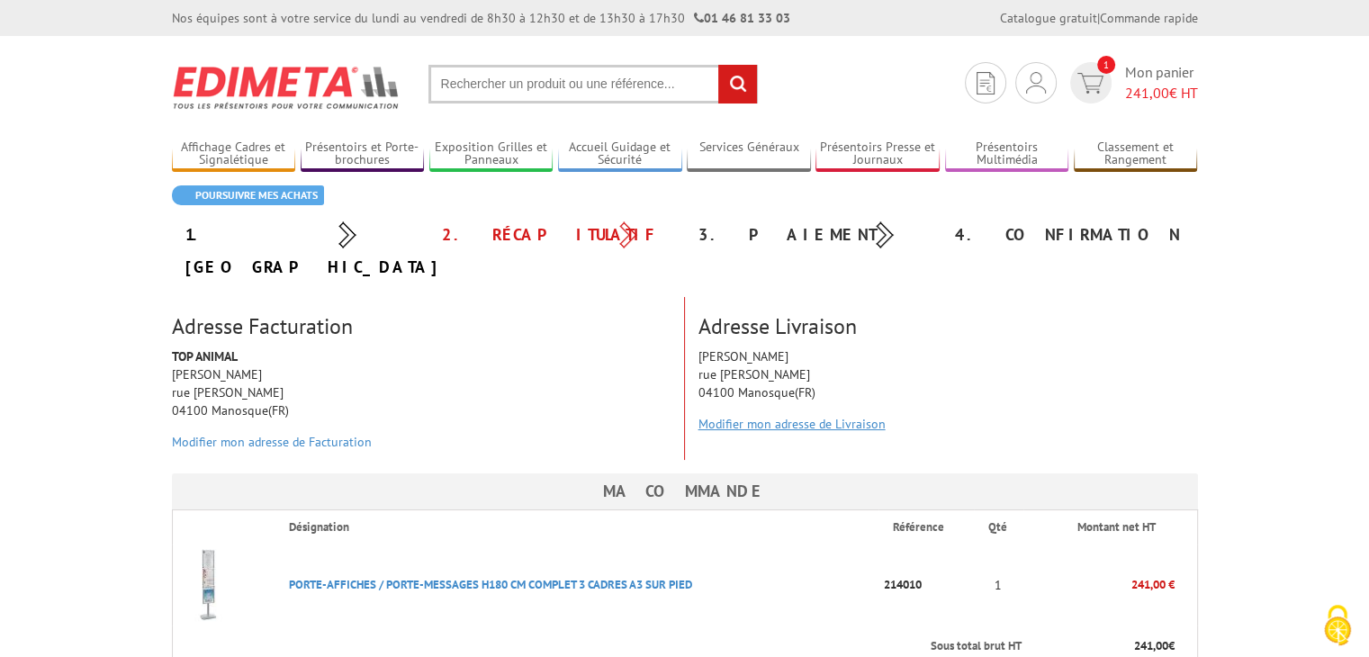
click at [827, 416] on link "Modifier mon adresse de Livraison" at bounding box center [791, 424] width 187 height 16
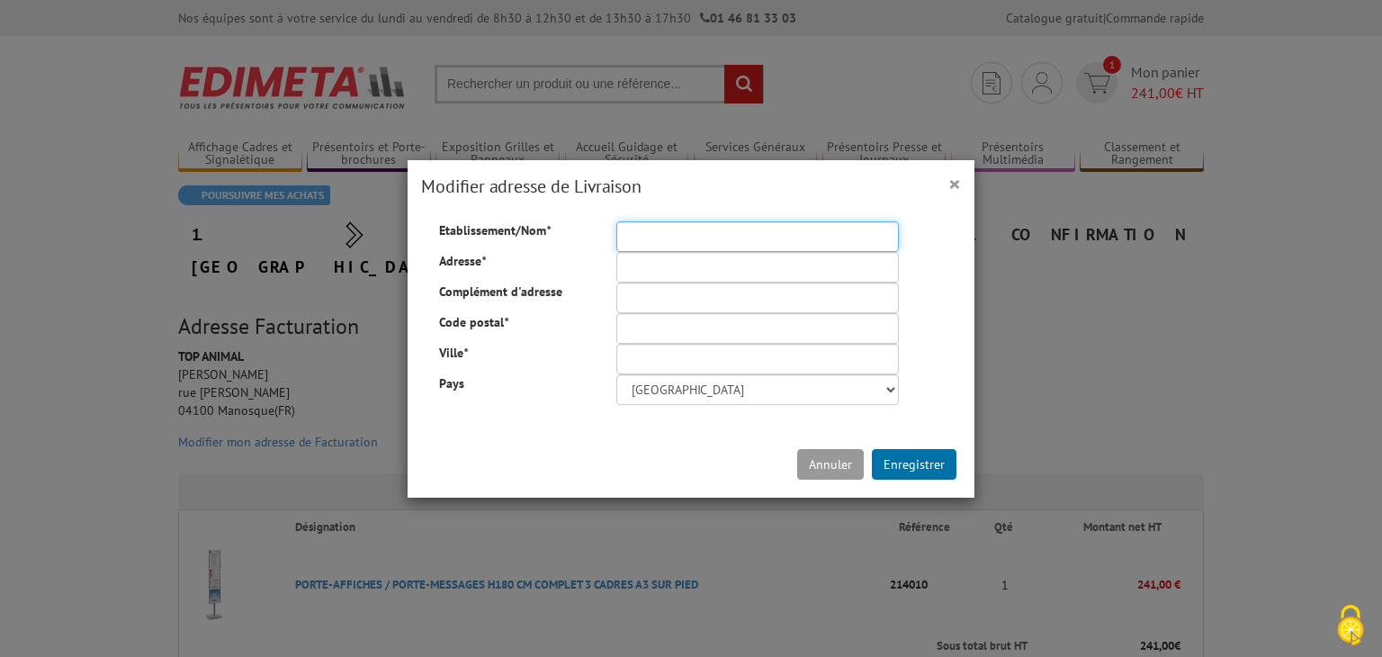
click at [630, 237] on input "Etablissement/Nom *" at bounding box center [757, 236] width 283 height 31
type input "TOP ANIMAL Peipin"
click at [635, 271] on input "Adresse *" at bounding box center [757, 267] width 283 height 31
type input "Zone Champarlau"
click at [651, 319] on input "Code postal *" at bounding box center [757, 328] width 283 height 31
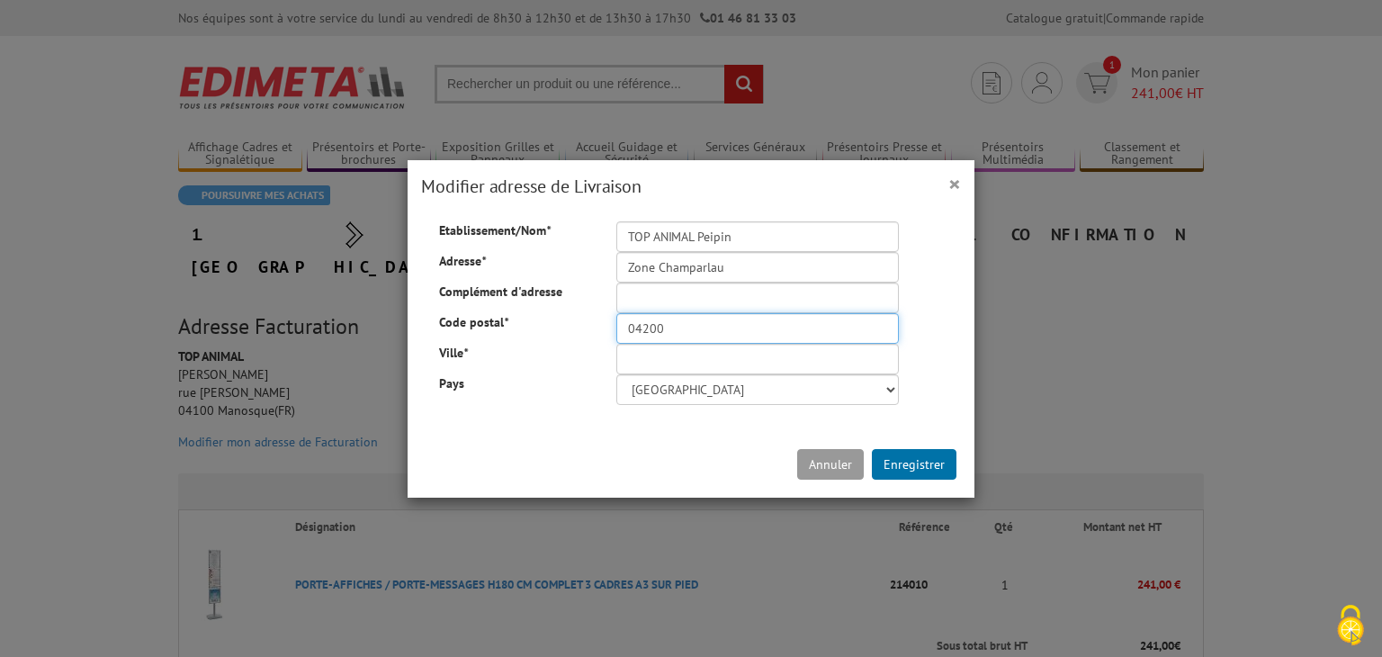
type input "04200"
click at [661, 357] on input "Ville *" at bounding box center [757, 359] width 283 height 31
type input "Peipin"
click at [920, 468] on button "Enregistrer" at bounding box center [914, 464] width 85 height 31
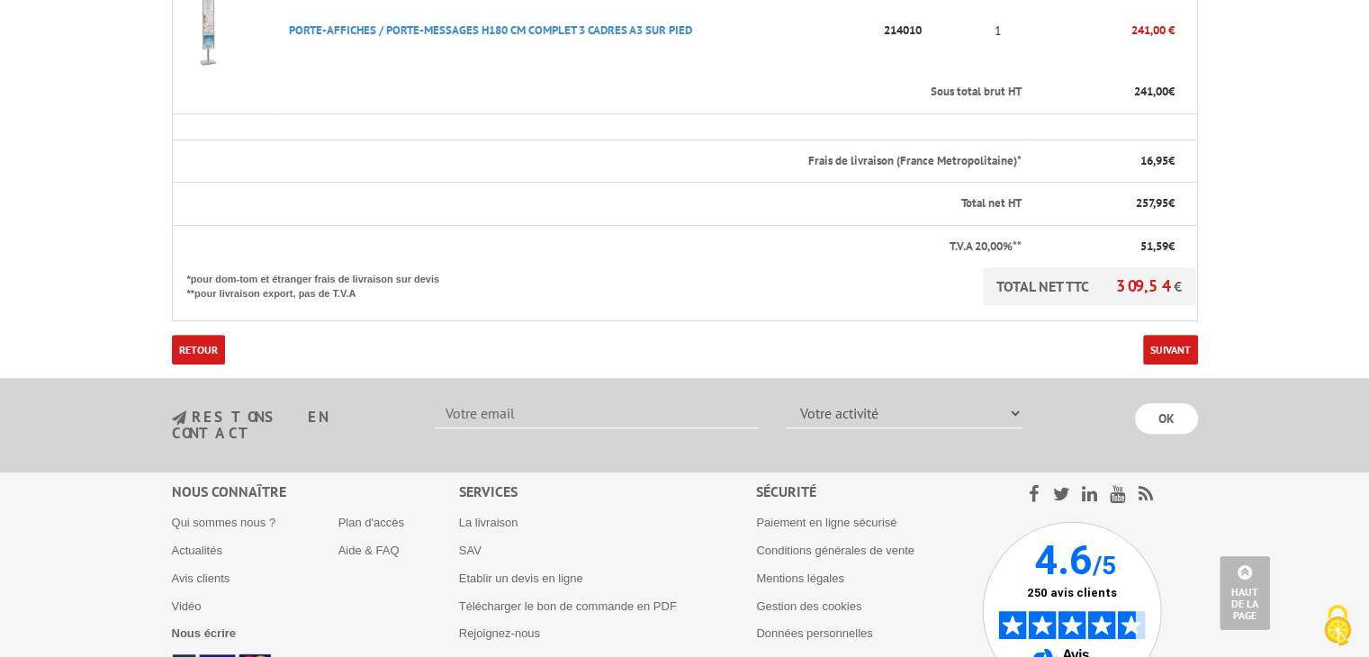
scroll to position [630, 0]
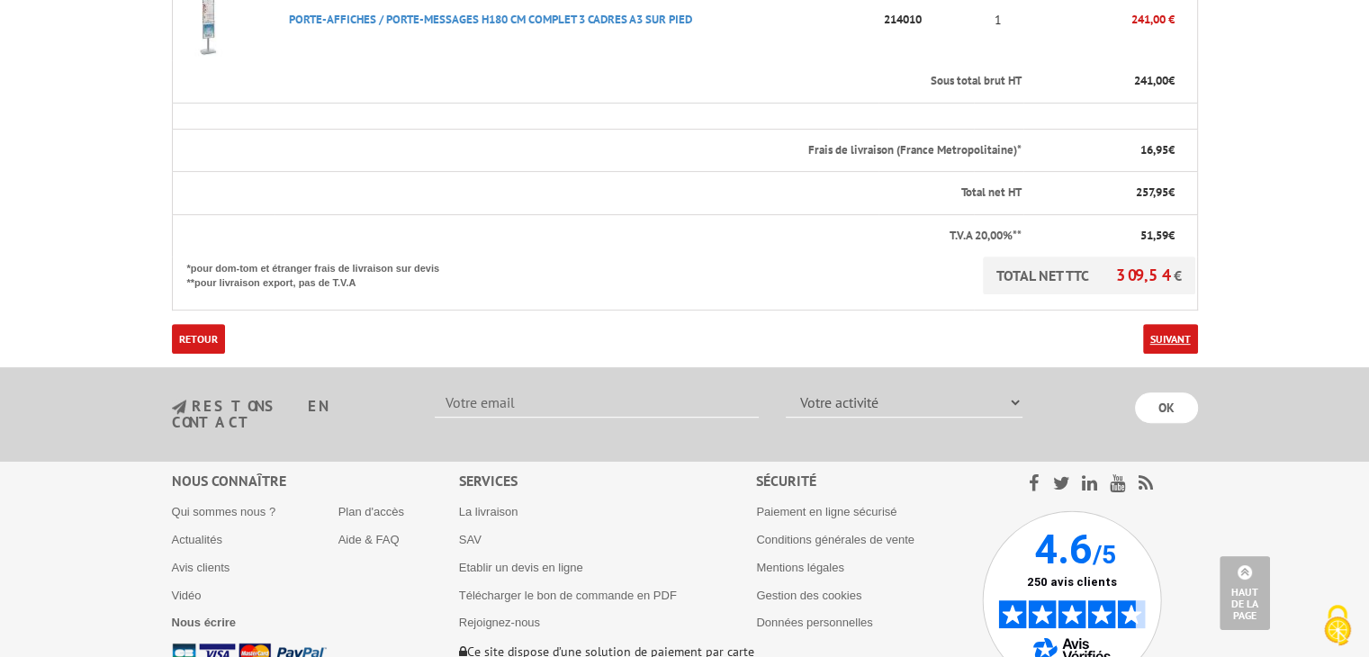
click at [1179, 324] on link "Suivant" at bounding box center [1170, 339] width 55 height 30
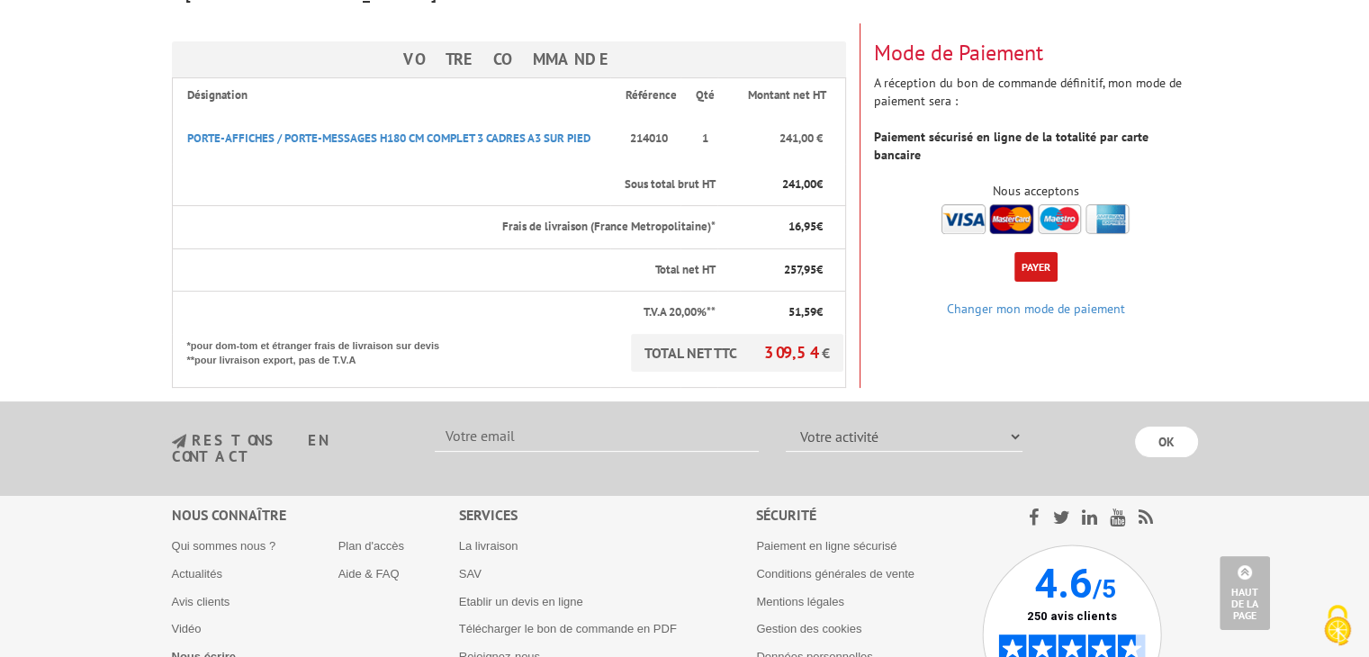
scroll to position [180, 0]
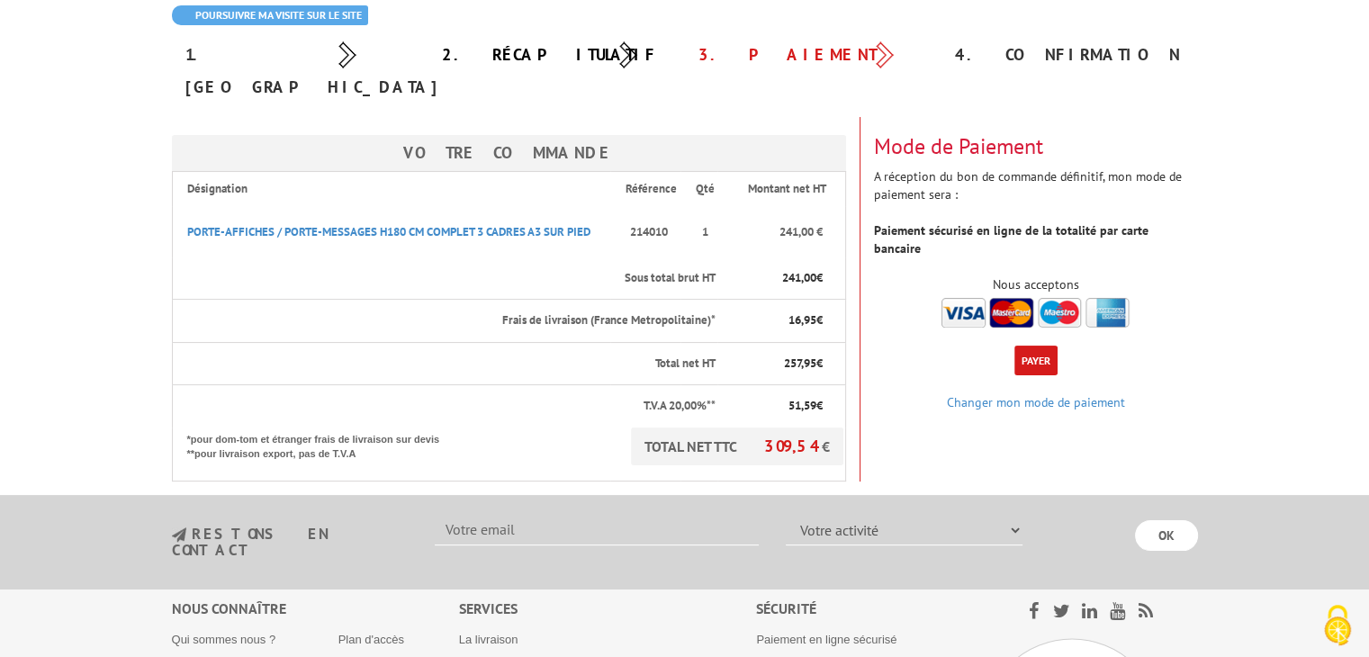
click at [1033, 346] on button "Payer" at bounding box center [1035, 361] width 43 height 30
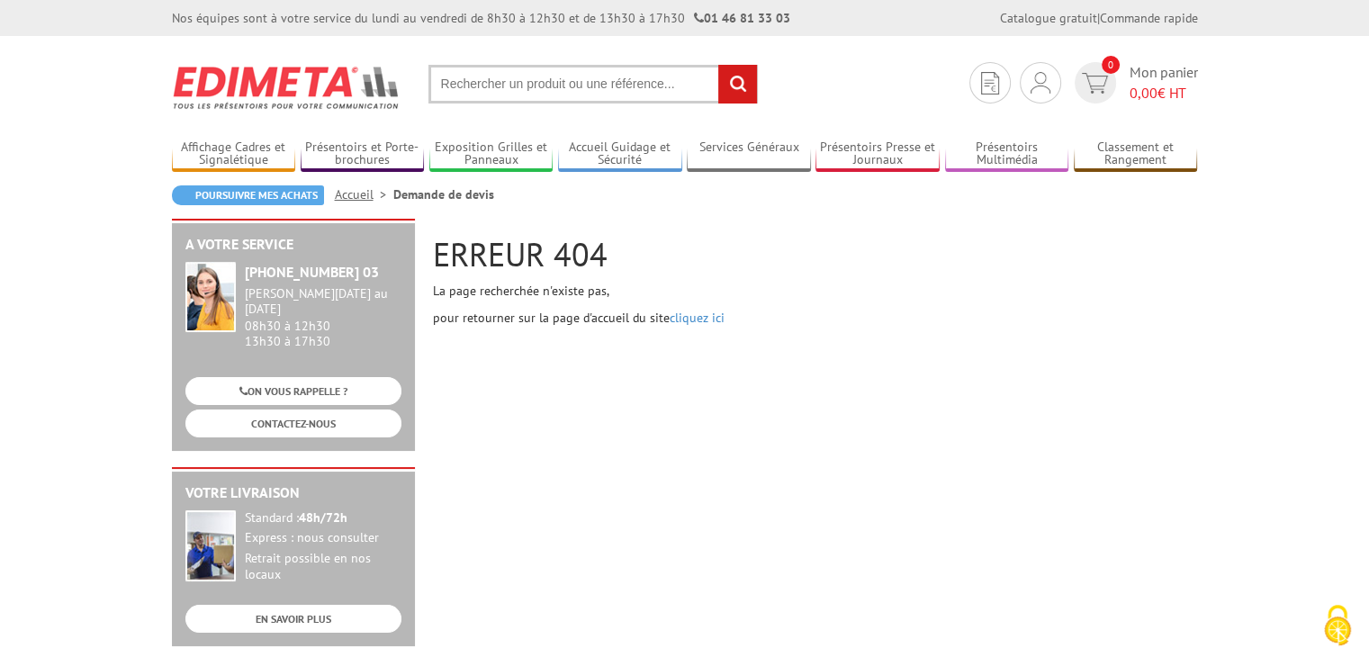
click at [583, 81] on input "text" at bounding box center [592, 84] width 329 height 39
click at [492, 80] on input "text" at bounding box center [592, 84] width 329 height 39
paste input "214010"
type input "214010"
click at [733, 87] on input "rechercher" at bounding box center [737, 84] width 39 height 39
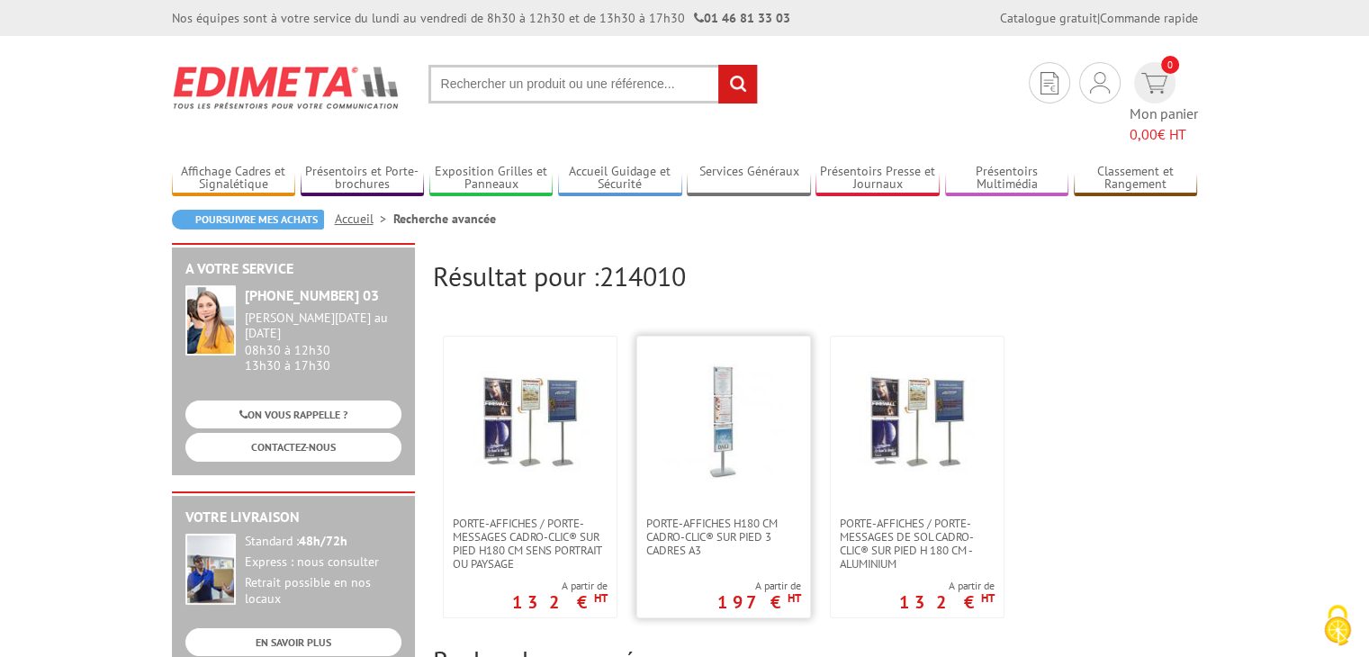
click at [725, 426] on img at bounding box center [723, 421] width 117 height 117
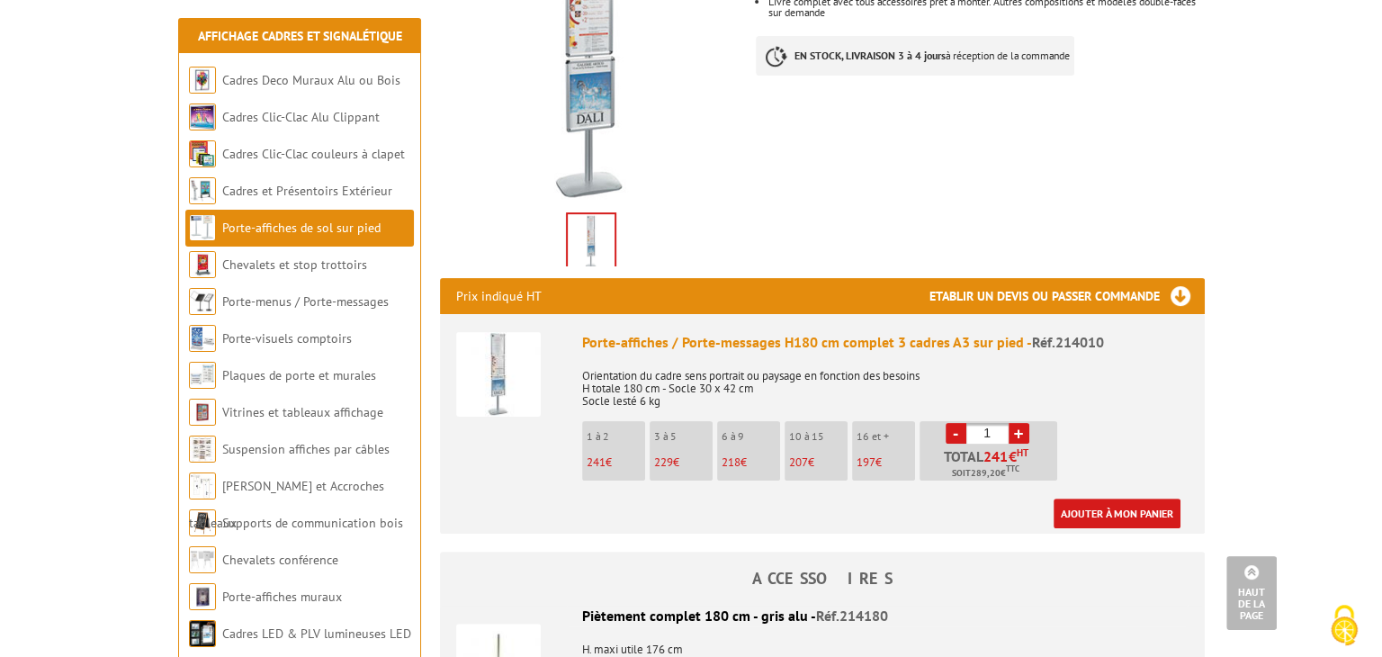
scroll to position [540, 0]
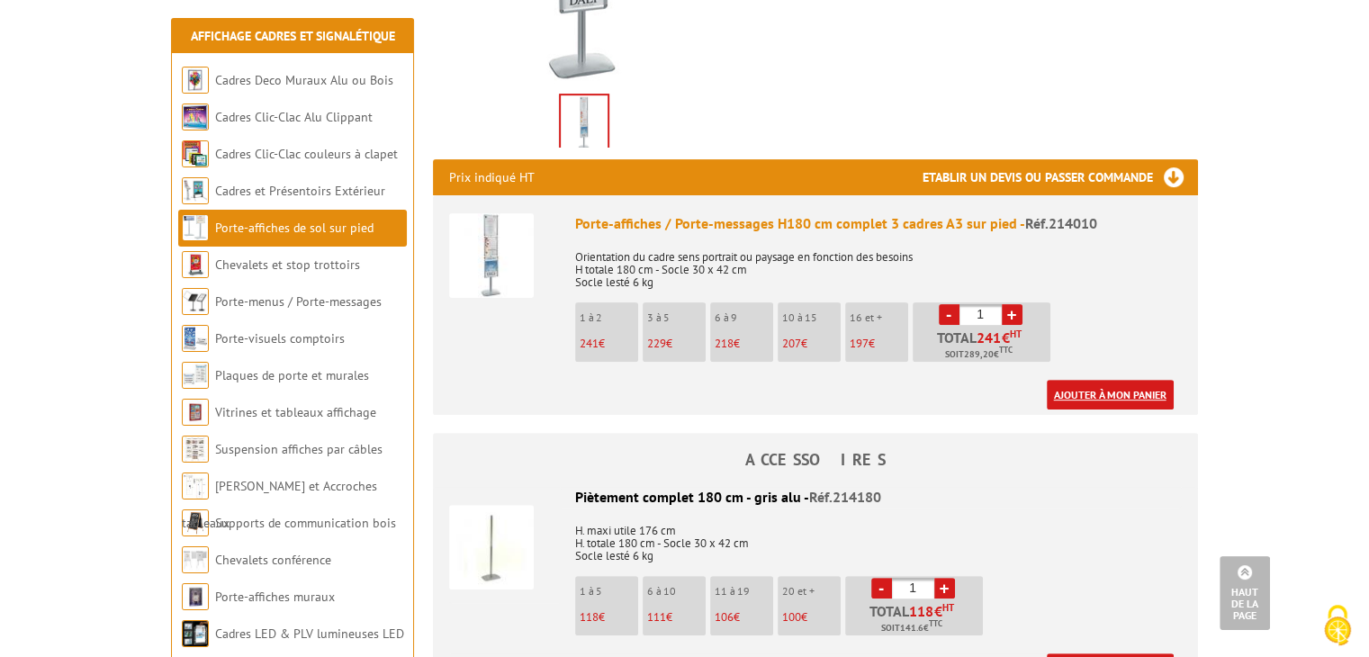
click at [1108, 380] on link "Ajouter à mon panier" at bounding box center [1109, 395] width 127 height 30
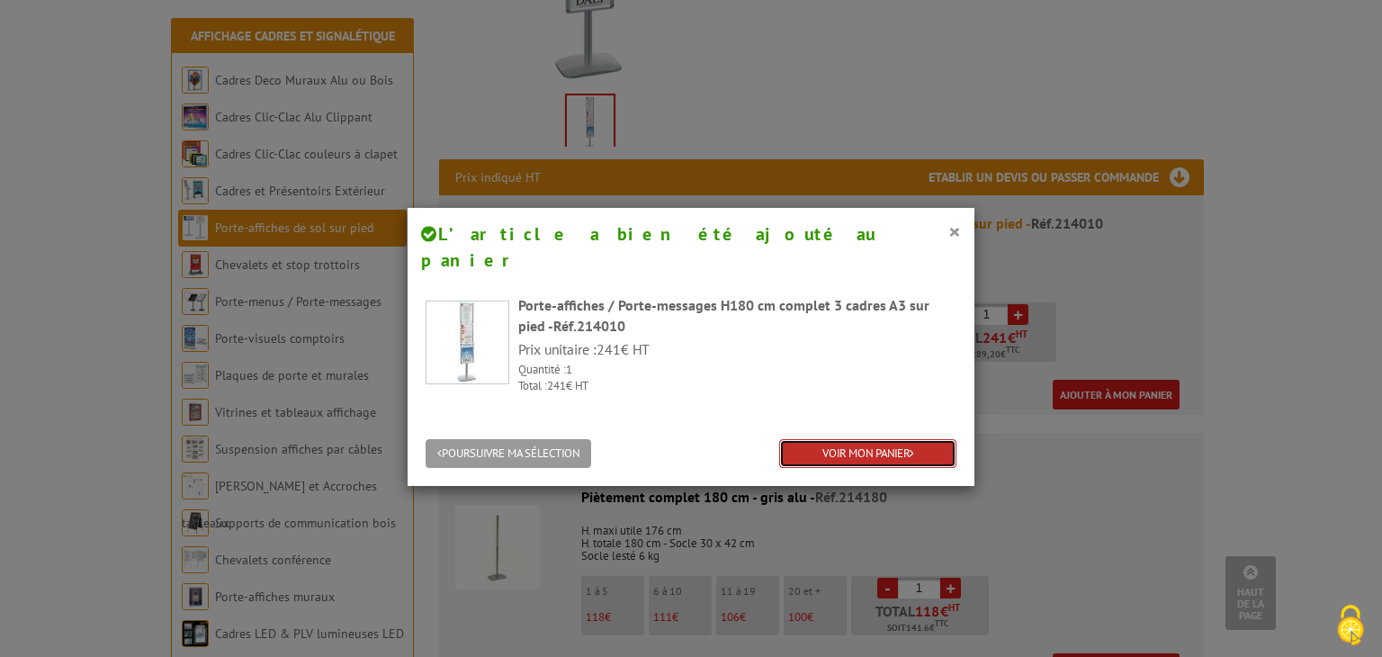
click at [866, 439] on link "VOIR MON PANIER" at bounding box center [867, 454] width 177 height 30
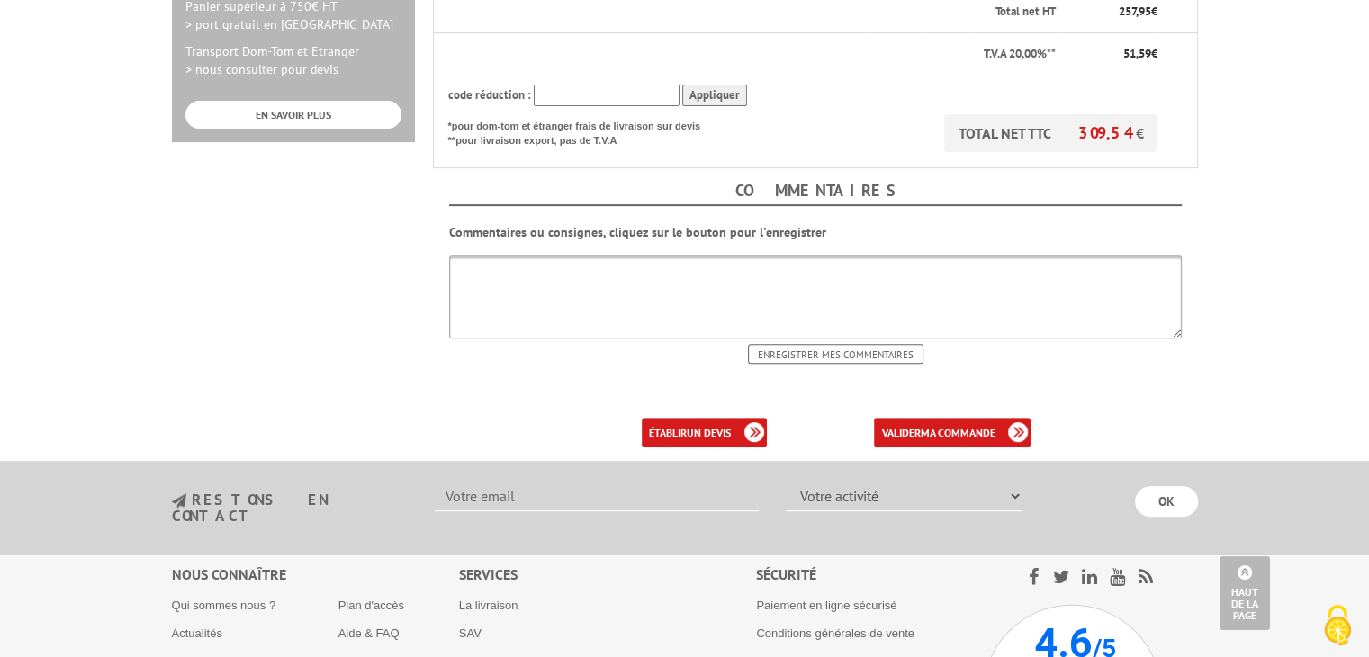
scroll to position [720, 0]
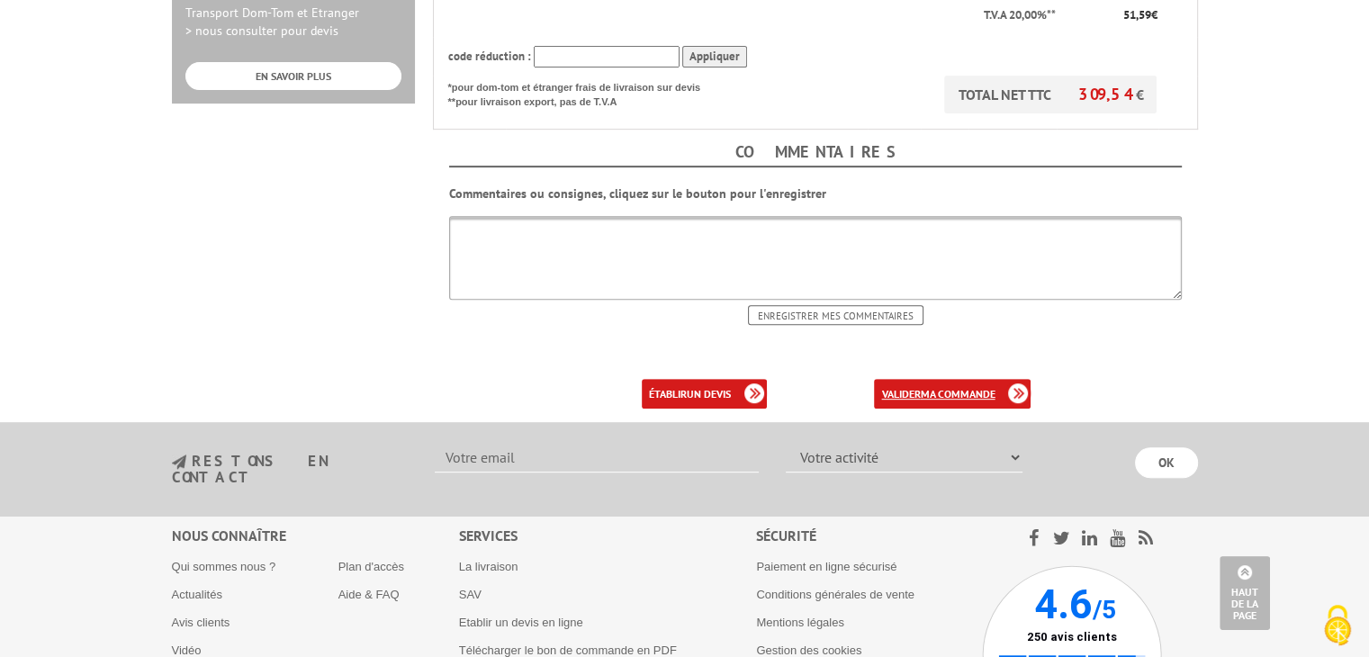
click at [941, 387] on b "ma commande" at bounding box center [957, 393] width 75 height 13
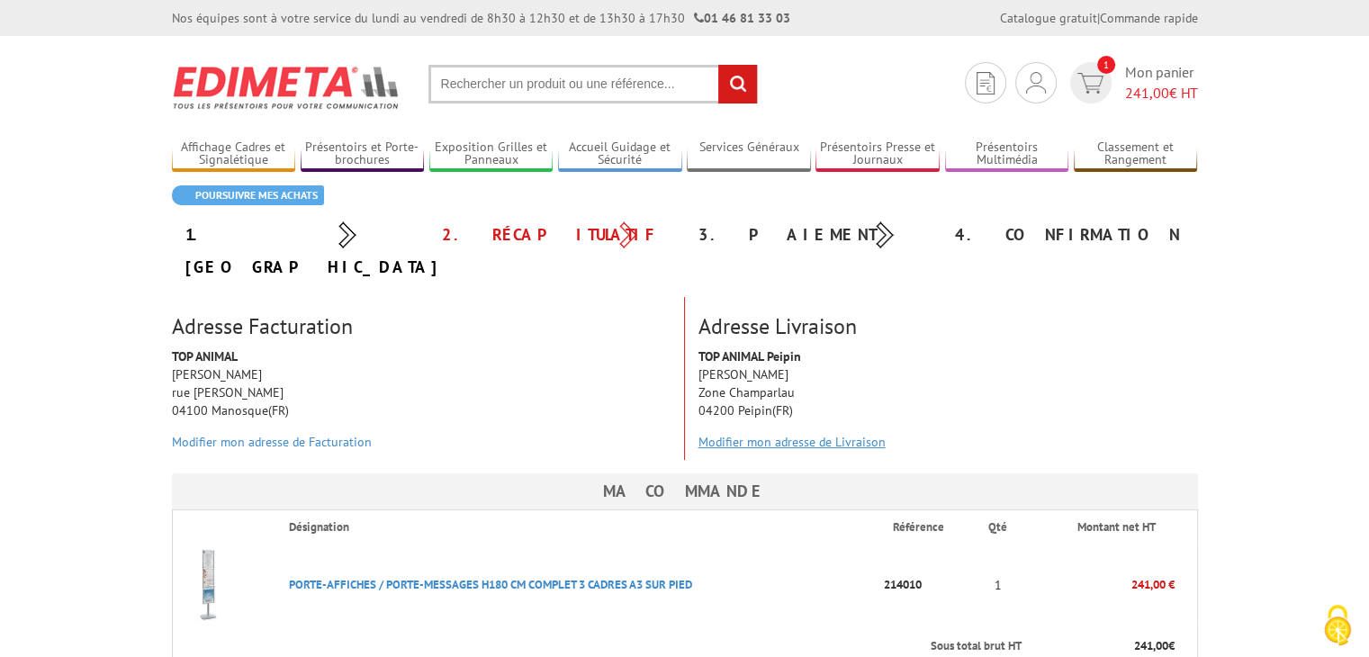
click at [785, 434] on link "Modifier mon adresse de Livraison" at bounding box center [791, 442] width 187 height 16
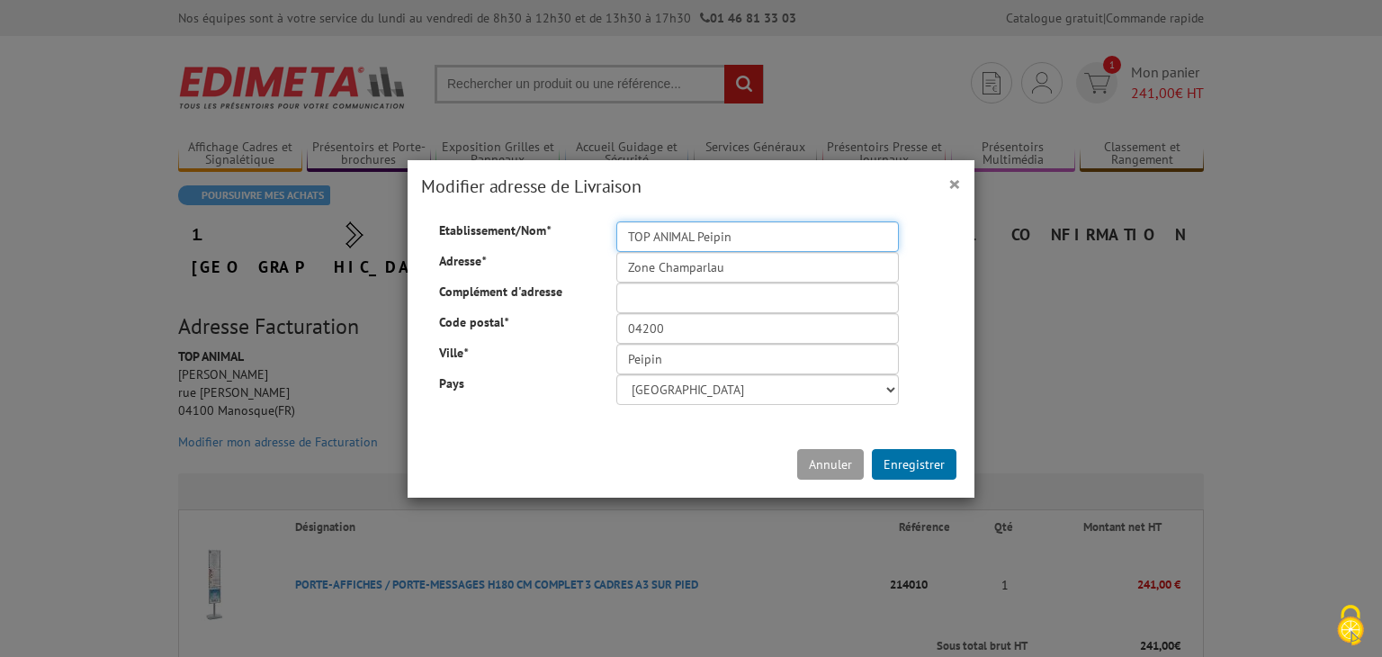
click at [758, 242] on input "TOP ANIMAL Peipin" at bounding box center [757, 236] width 283 height 31
type input "TOP ANIMAL Digne"
drag, startPoint x: 633, startPoint y: 265, endPoint x: 478, endPoint y: 243, distance: 157.1
click at [489, 235] on div "Adresse * Zone Champarlau" at bounding box center [691, 235] width 531 height 0
type input "Zone [GEOGRAPHIC_DATA][PERSON_NAME]"
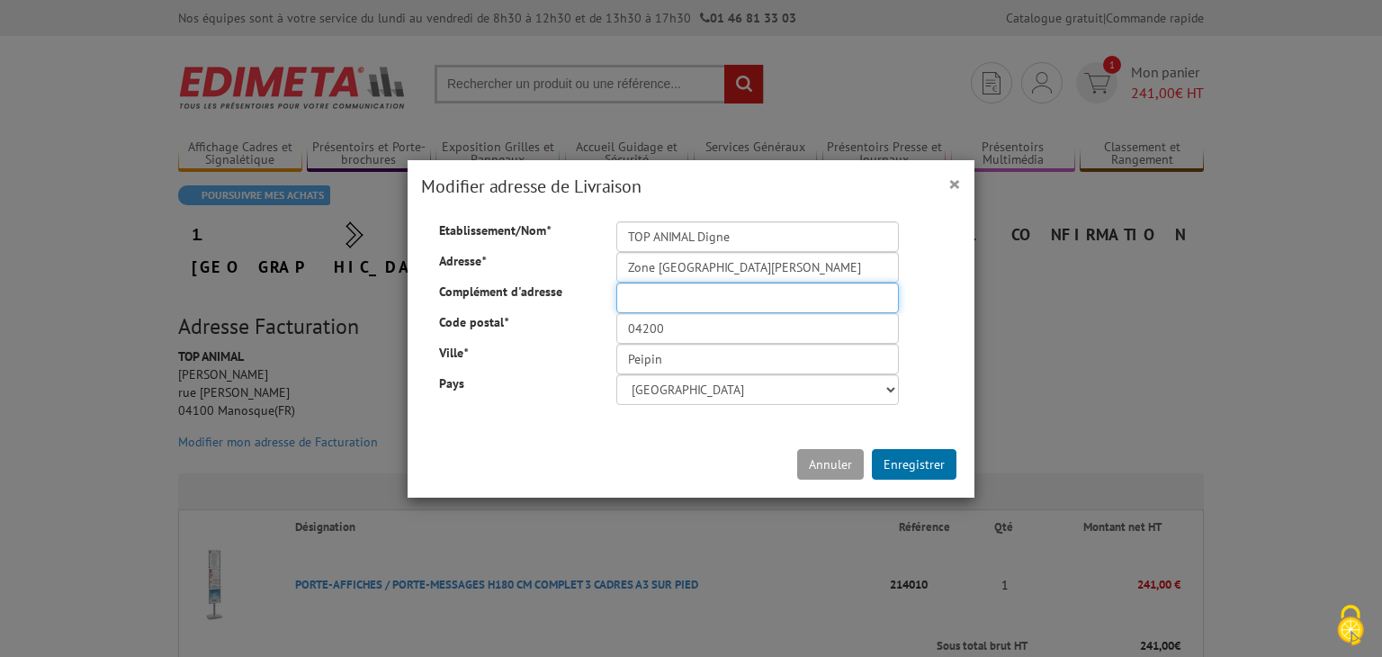
click at [665, 301] on input "Complément d'adresse" at bounding box center [757, 298] width 283 height 31
type input "Rue Nicephore Niepce"
click at [667, 326] on input "04200" at bounding box center [757, 328] width 283 height 31
type input "04000"
drag, startPoint x: 673, startPoint y: 364, endPoint x: 417, endPoint y: 366, distance: 256.4
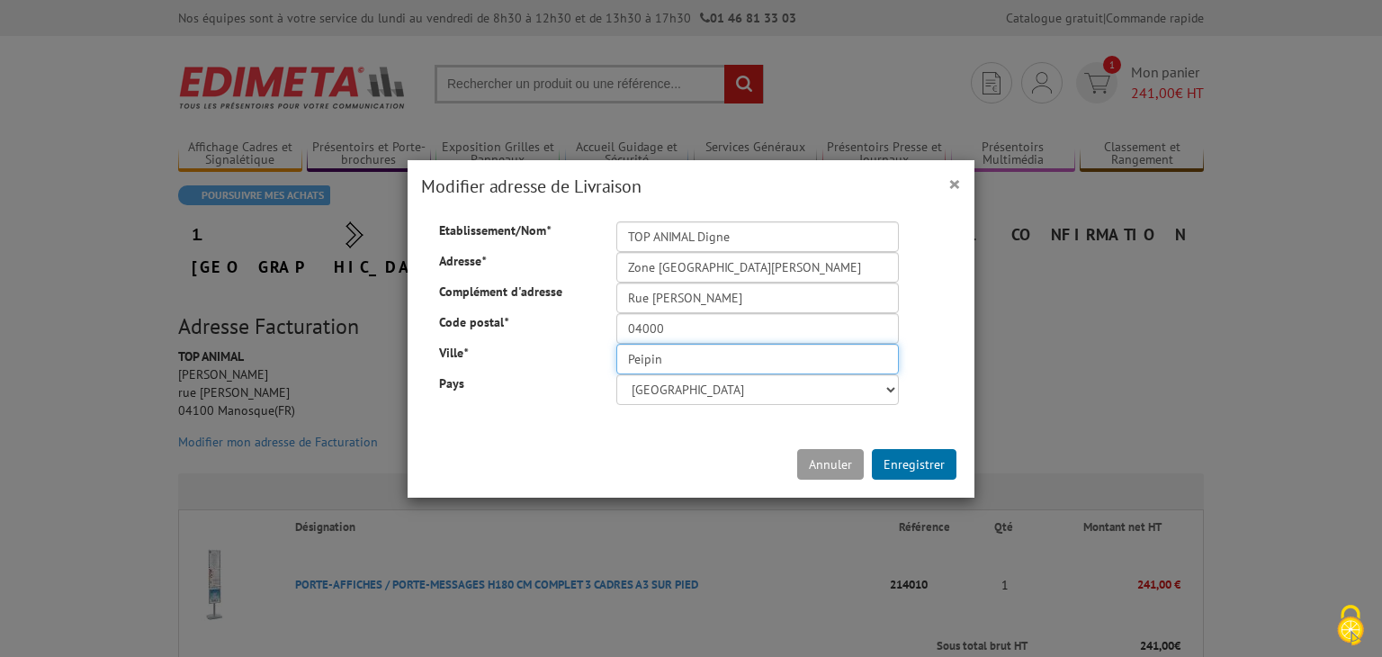
click at [421, 365] on div "Etablissement/Nom * TOP ANIMAL Digne Adresse * Zone St Christophe Complément d'…" at bounding box center [691, 313] width 558 height 184
type input "Digne les Bains"
click at [903, 464] on button "Enregistrer" at bounding box center [914, 464] width 85 height 31
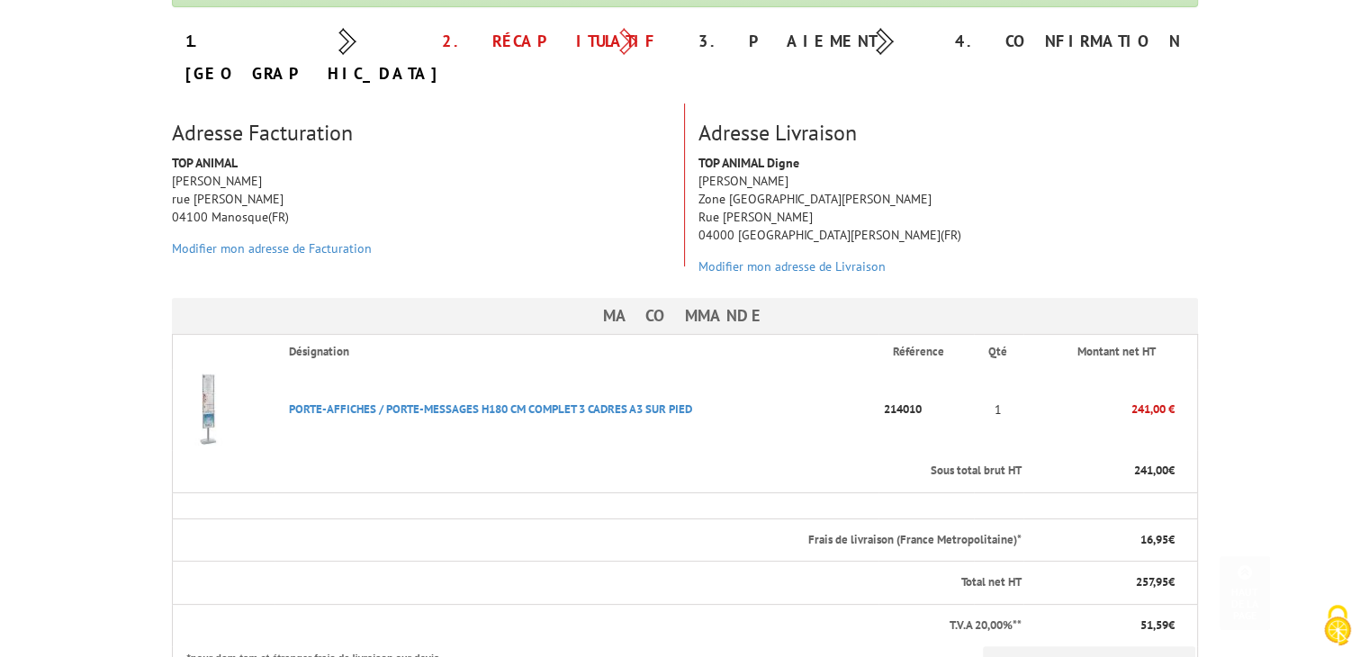
scroll to position [450, 0]
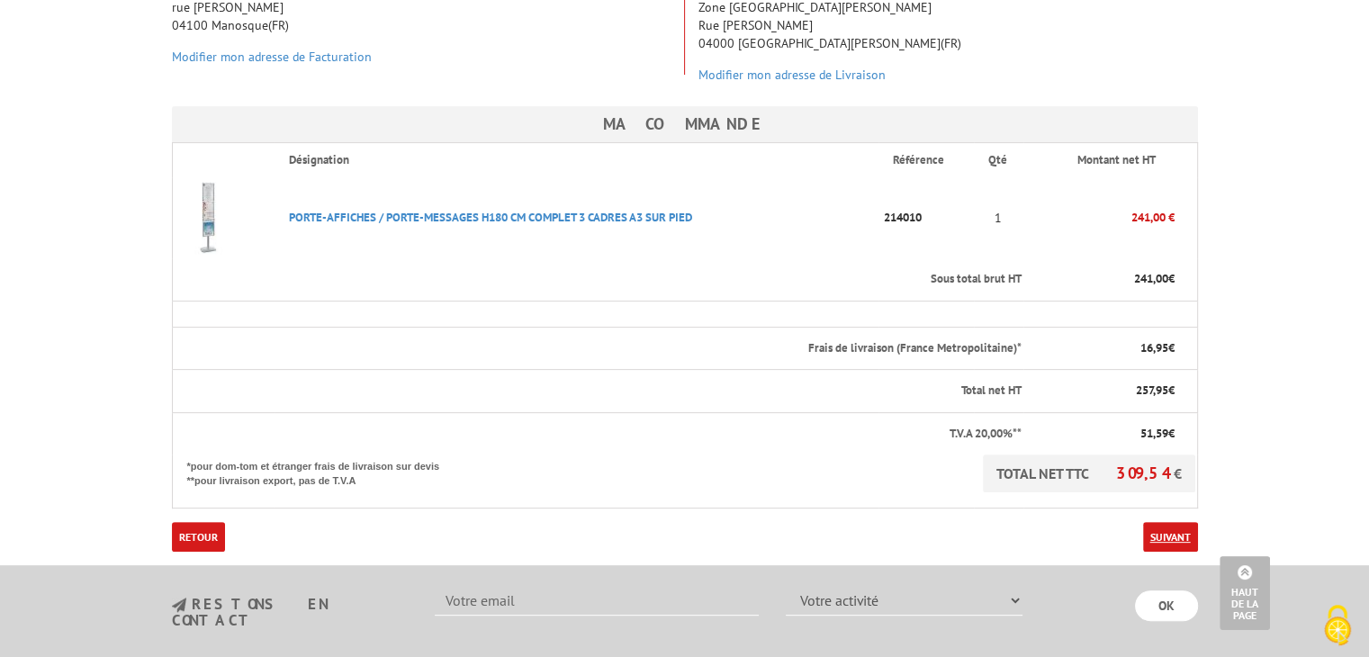
click at [1179, 522] on link "Suivant" at bounding box center [1170, 537] width 55 height 30
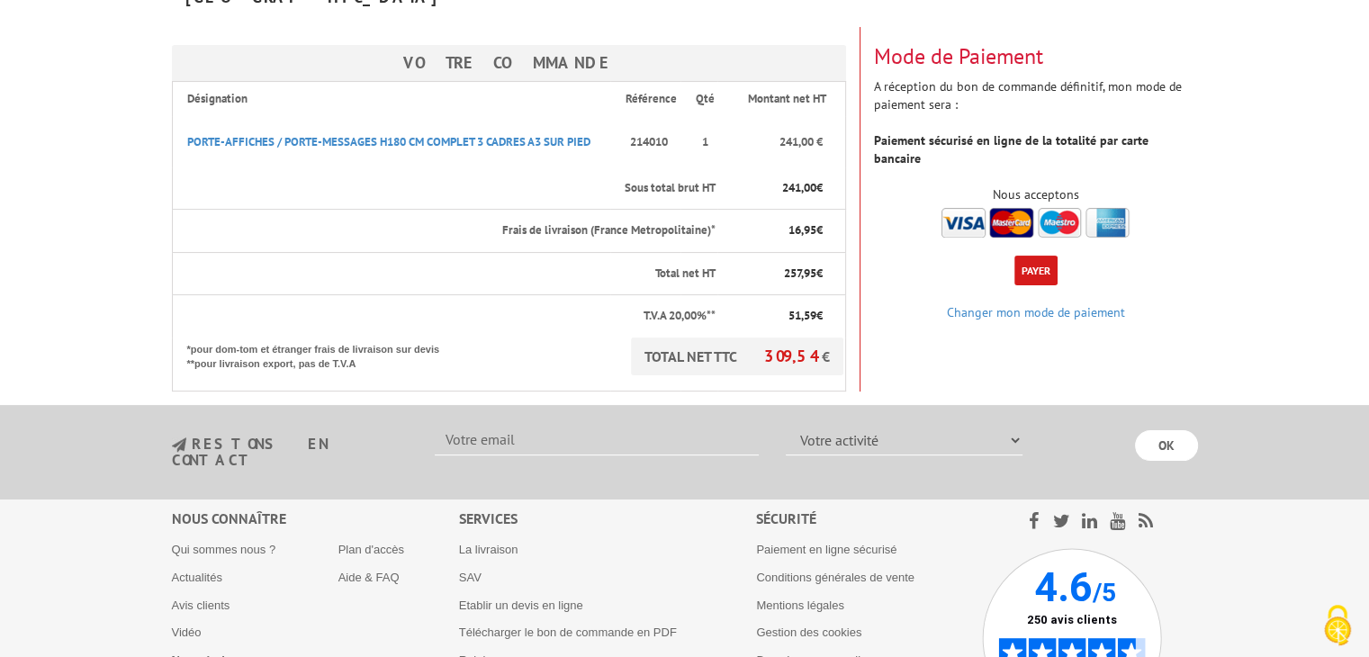
click at [1023, 256] on button "Payer" at bounding box center [1035, 271] width 43 height 30
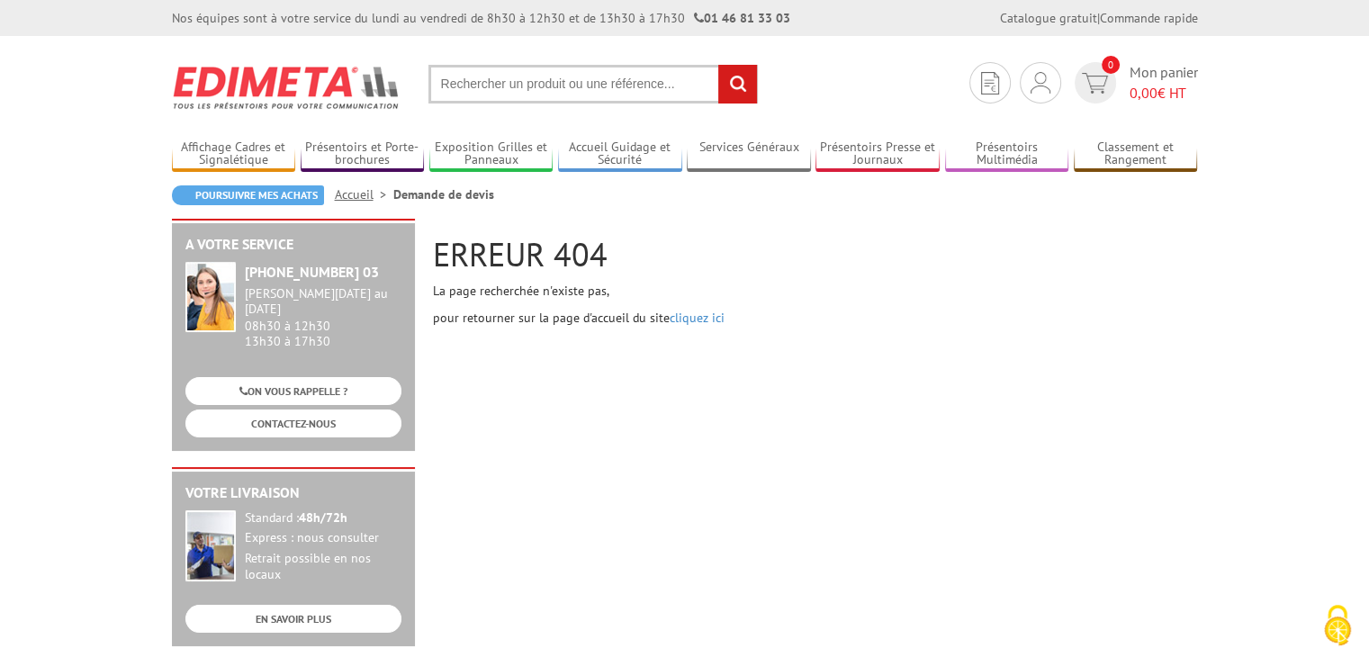
click at [479, 86] on input "text" at bounding box center [592, 84] width 329 height 39
paste input "214010"
type input "214010"
click at [731, 86] on input "rechercher" at bounding box center [737, 84] width 39 height 39
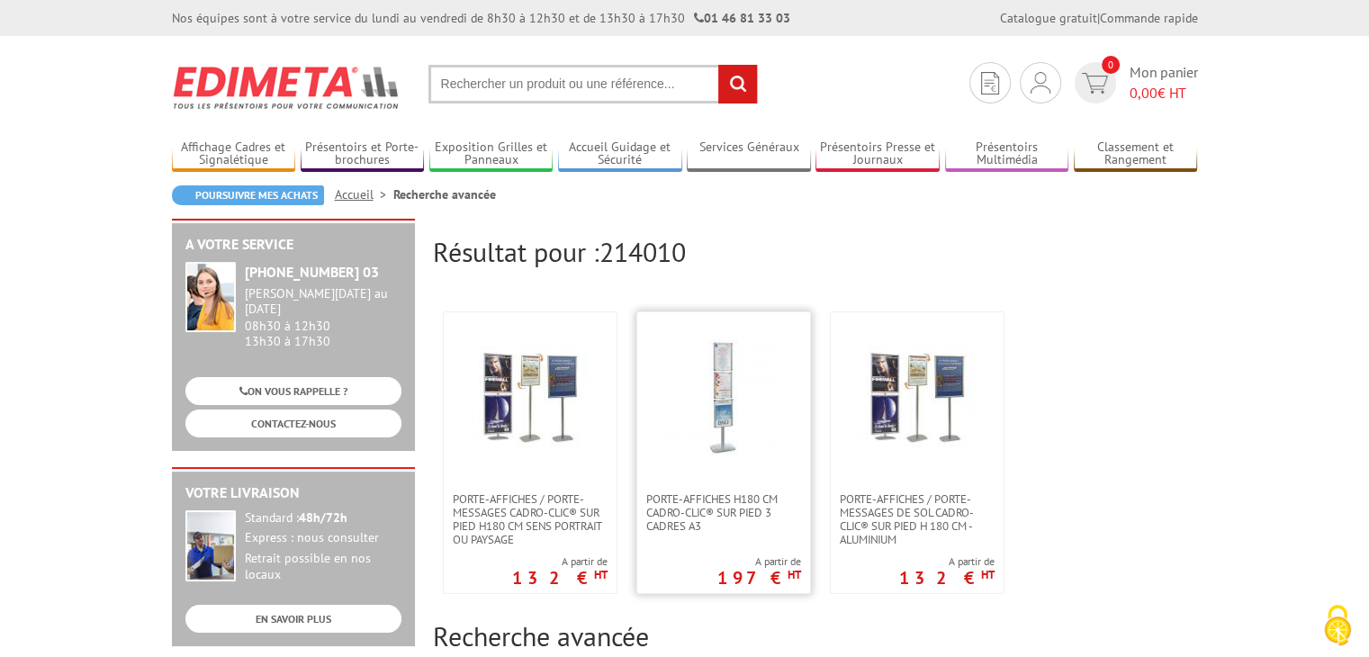
click at [734, 426] on img at bounding box center [723, 397] width 117 height 117
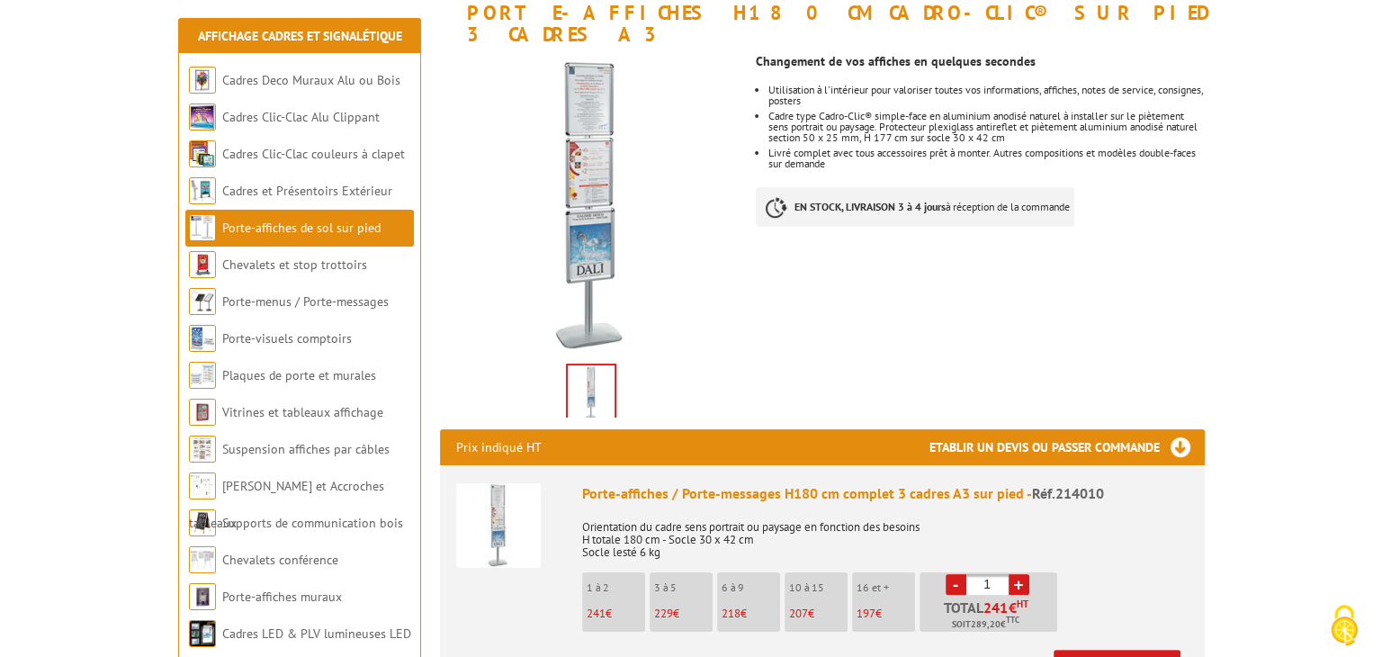
scroll to position [450, 0]
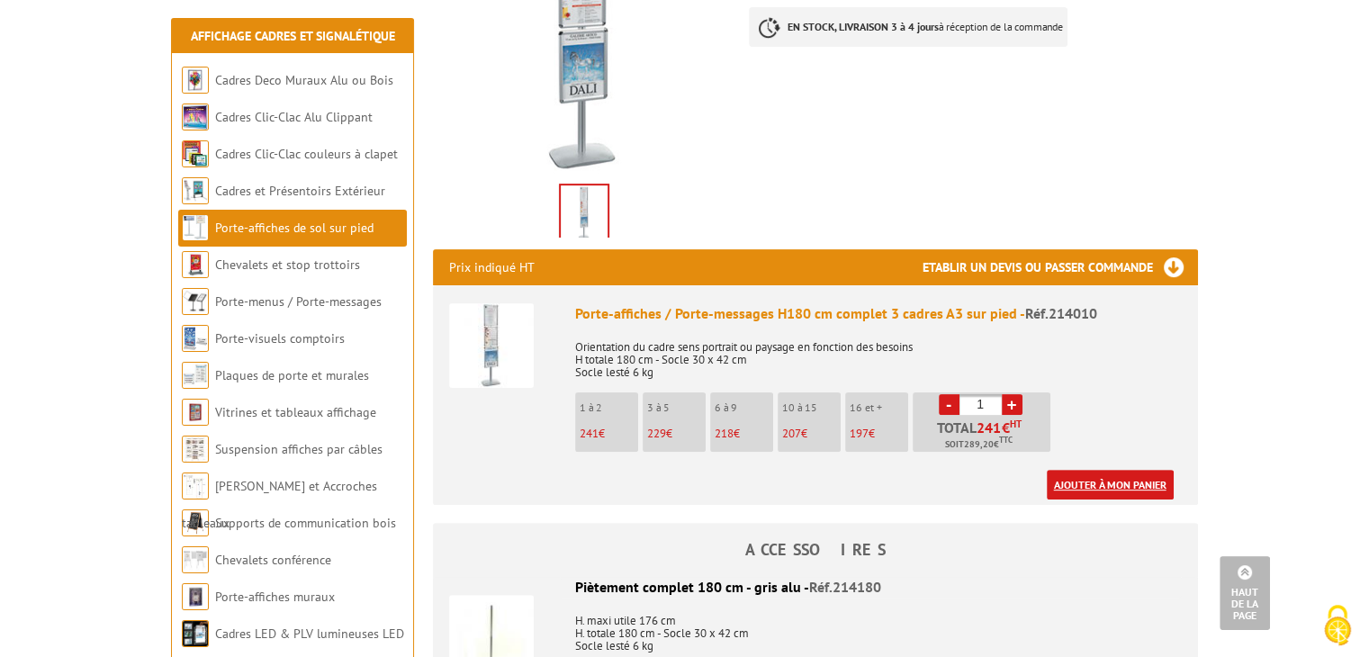
click at [1112, 470] on link "Ajouter à mon panier" at bounding box center [1109, 485] width 127 height 30
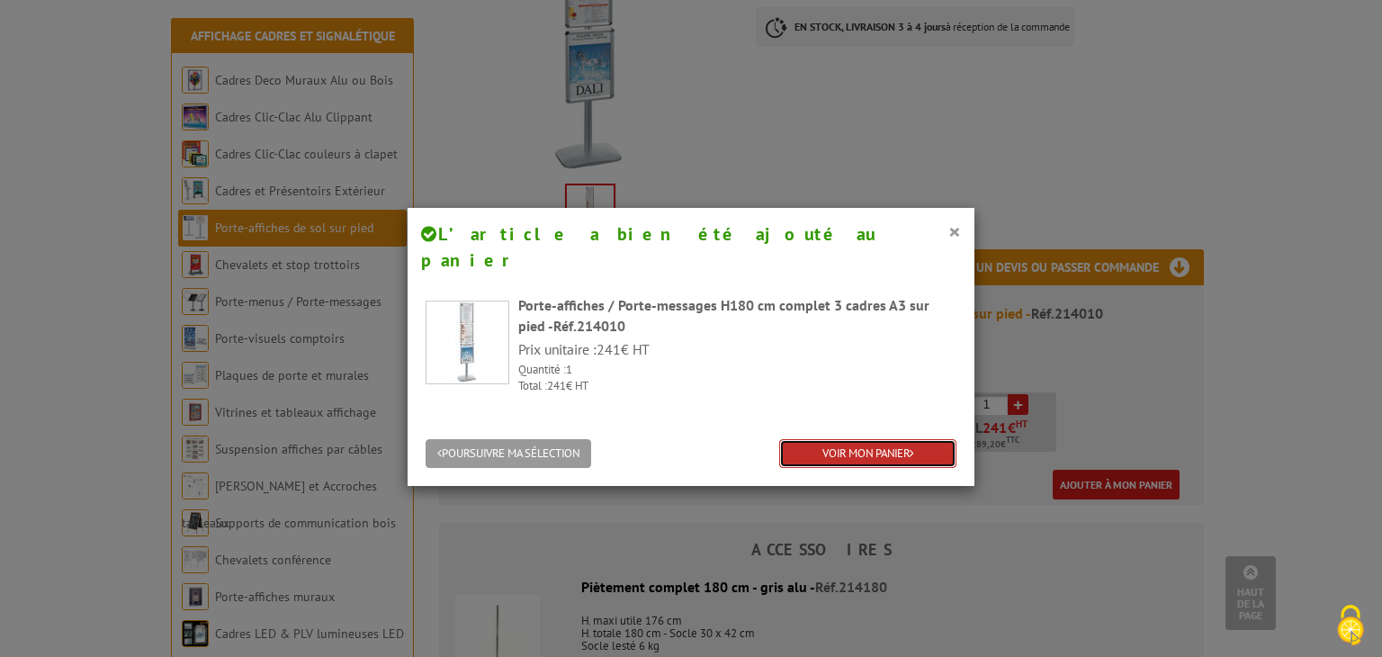
click at [866, 439] on link "VOIR MON PANIER" at bounding box center [867, 454] width 177 height 30
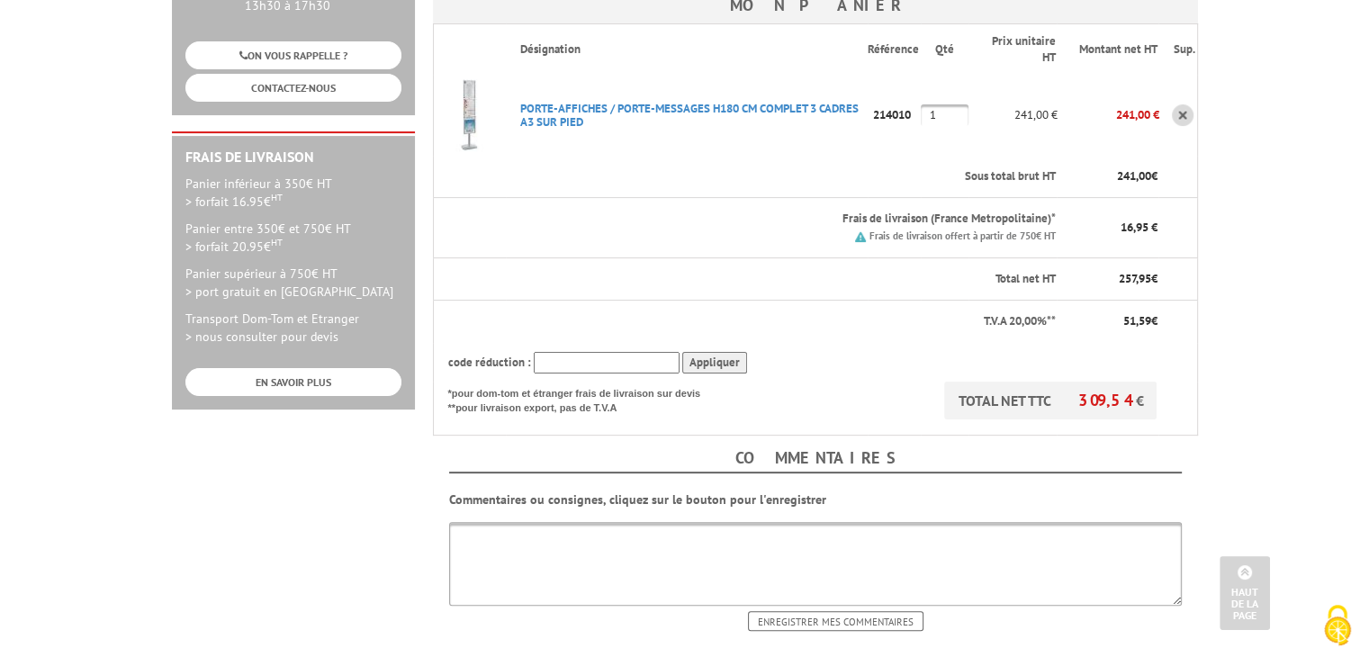
scroll to position [630, 0]
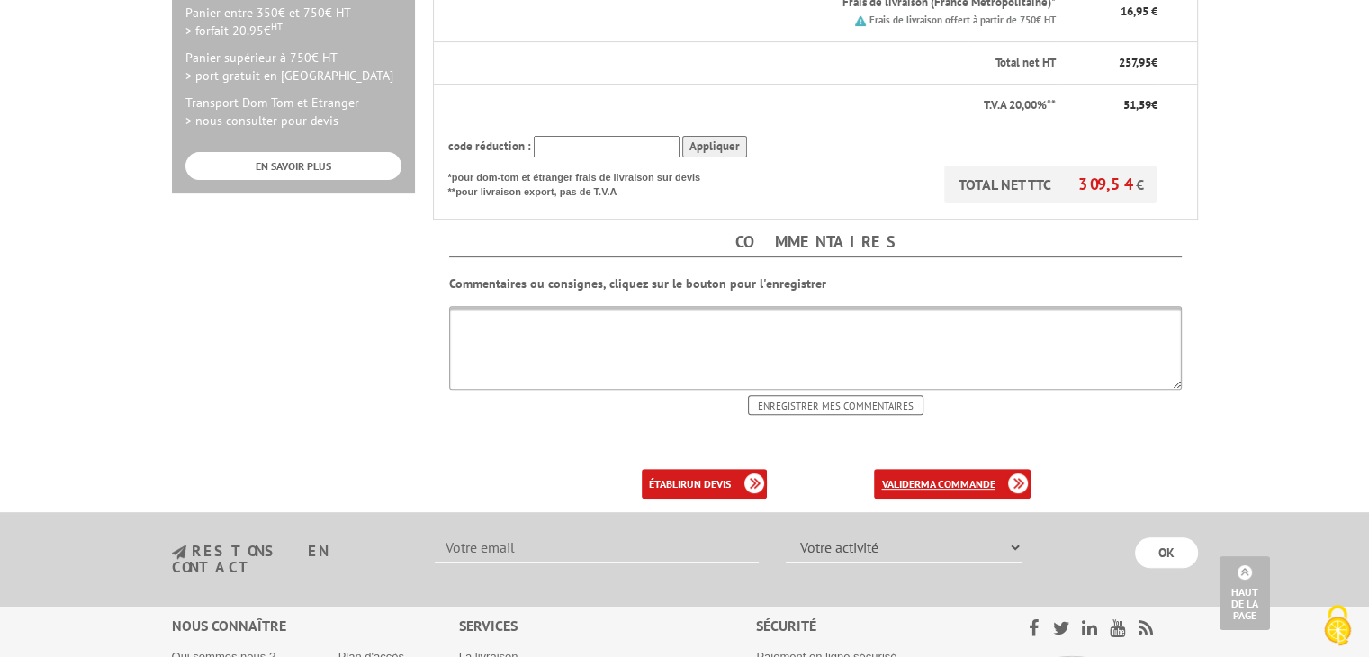
click at [932, 477] on b "ma commande" at bounding box center [957, 483] width 75 height 13
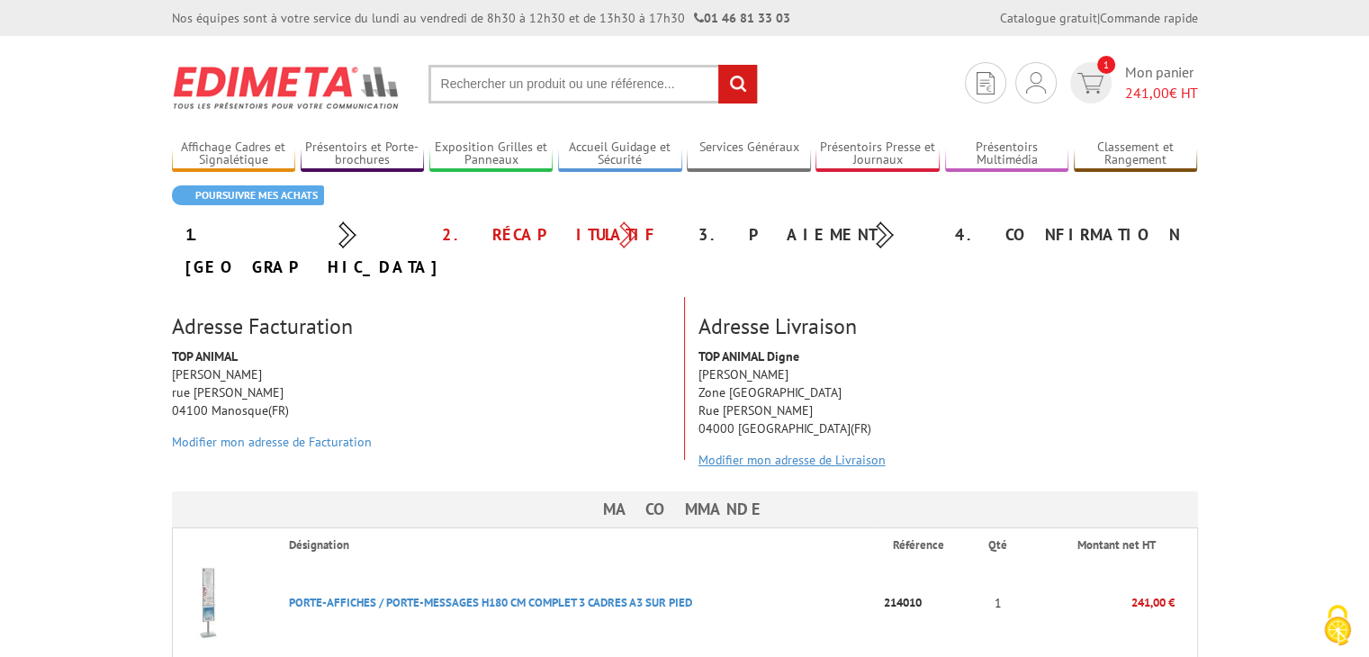
click at [816, 452] on link "Modifier mon adresse de Livraison" at bounding box center [791, 460] width 187 height 16
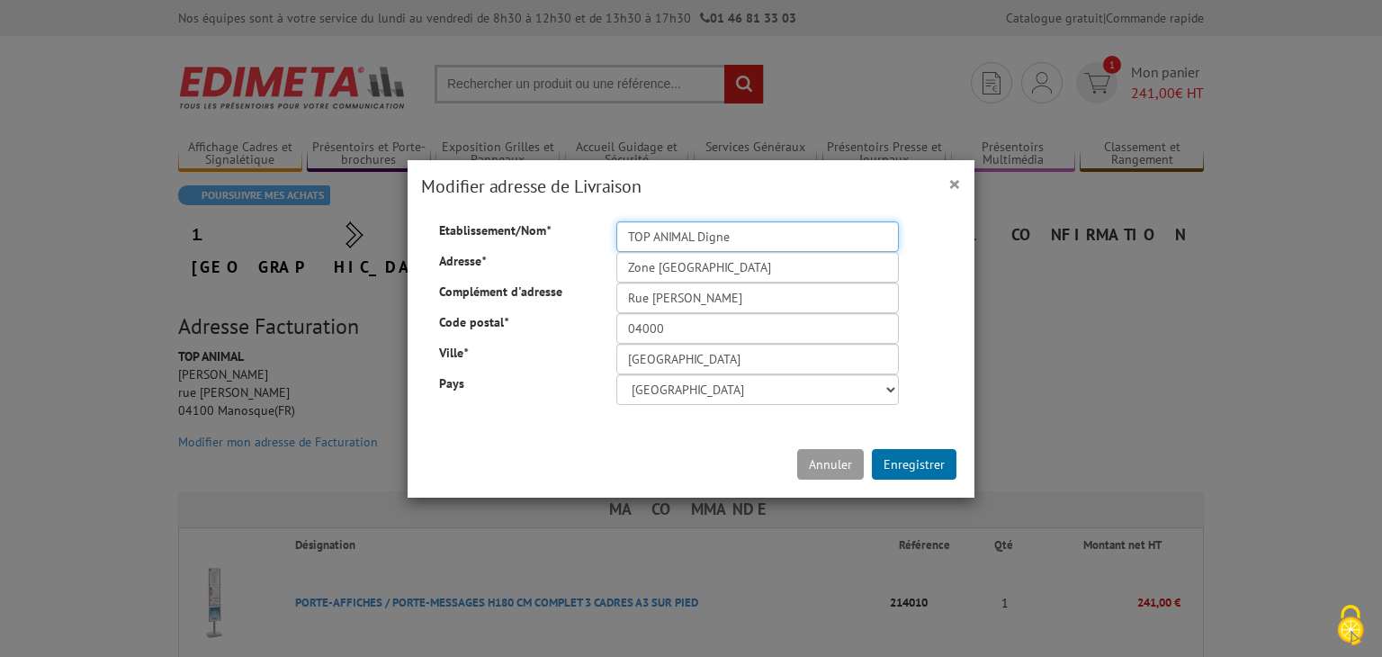
click at [752, 238] on input "TOP ANIMAL Digne" at bounding box center [757, 236] width 283 height 31
type input "TOP ANIMAL Noves"
drag, startPoint x: 698, startPoint y: 265, endPoint x: 441, endPoint y: 259, distance: 257.4
click at [442, 235] on div "Adresse * Zone St Christophe" at bounding box center [691, 235] width 531 height 0
type input "R"
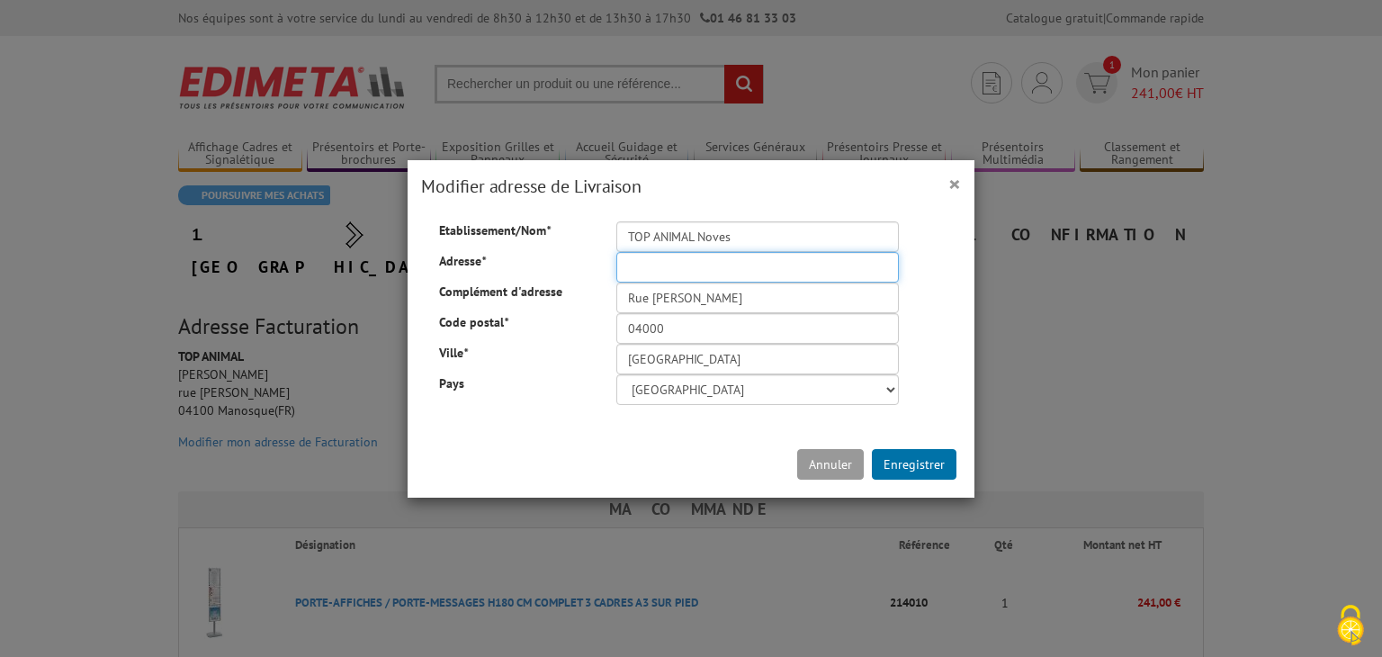
click at [629, 269] on input "Adresse *" at bounding box center [757, 267] width 283 height 31
paste input "6309 Rte de Châteaurenard Cd 28, 13550 Noves"
drag, startPoint x: 777, startPoint y: 266, endPoint x: 885, endPoint y: 257, distance: 108.3
click at [884, 258] on input "6309 Rte de Châteaurenard Cd 28, 13550 Noves" at bounding box center [757, 267] width 283 height 31
type input "[STREET_ADDRESS]"
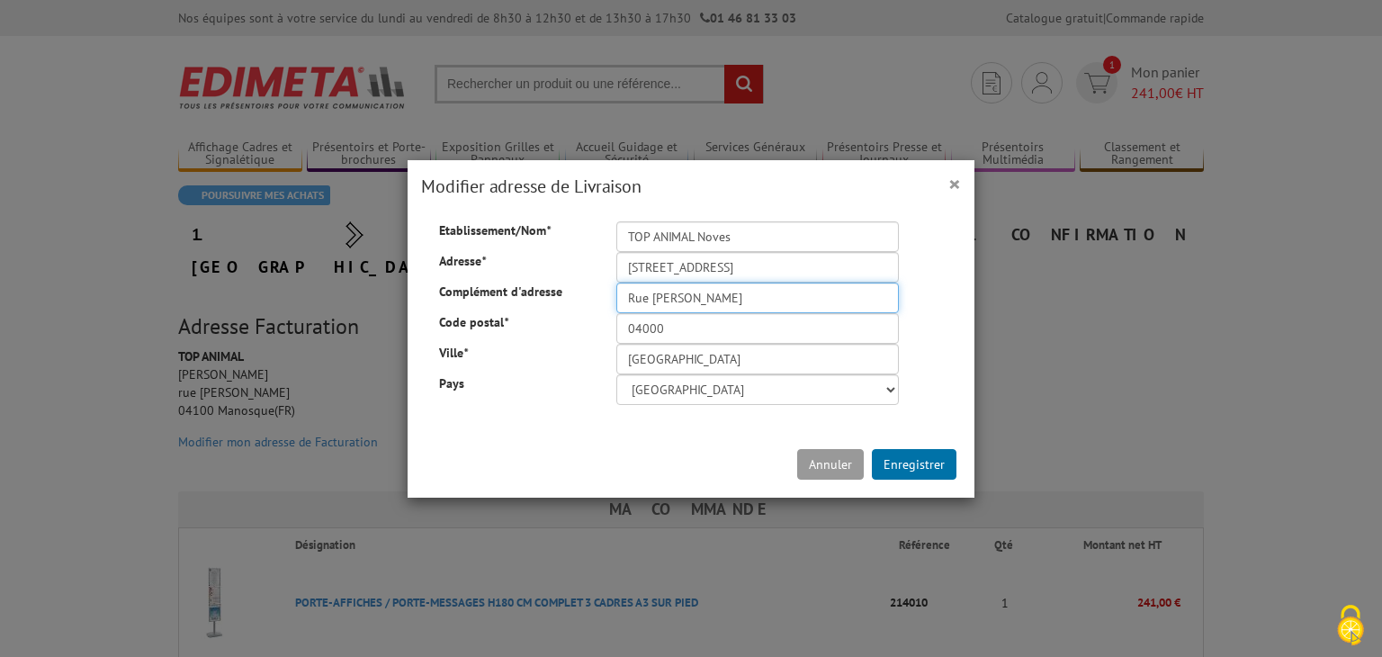
drag, startPoint x: 763, startPoint y: 298, endPoint x: 475, endPoint y: 304, distance: 288.0
click at [478, 304] on div "Etablissement/Nom * TOP ANIMAL Noves Adresse * 6309 Rte de Châteaurenard Complé…" at bounding box center [691, 313] width 558 height 184
type input "CD28"
drag, startPoint x: 673, startPoint y: 325, endPoint x: 379, endPoint y: 301, distance: 295.2
click at [426, 235] on div "Code postal * 04000" at bounding box center [691, 235] width 531 height 0
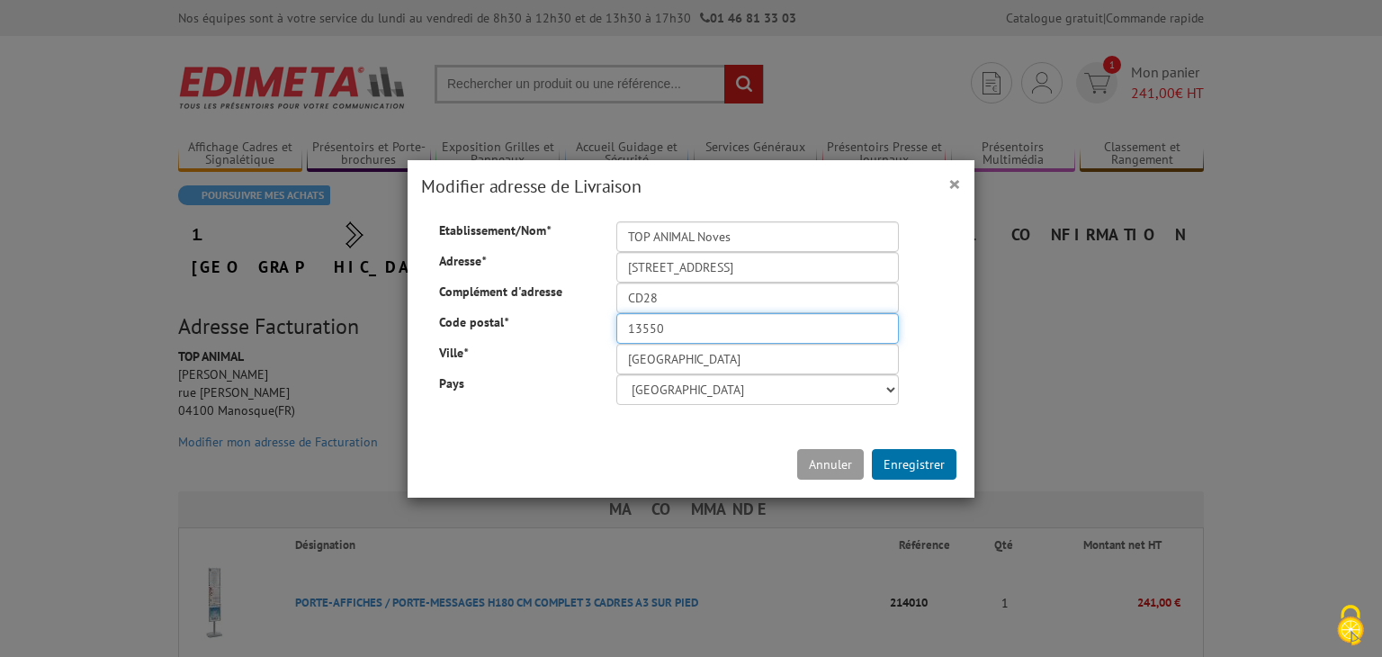
type input "13550"
click at [718, 362] on input "Digne les Bains" at bounding box center [757, 359] width 283 height 31
drag, startPoint x: 721, startPoint y: 361, endPoint x: 561, endPoint y: 346, distance: 160.8
click at [561, 235] on div "Ville * Digne les Bains" at bounding box center [691, 235] width 531 height 0
type input "n"
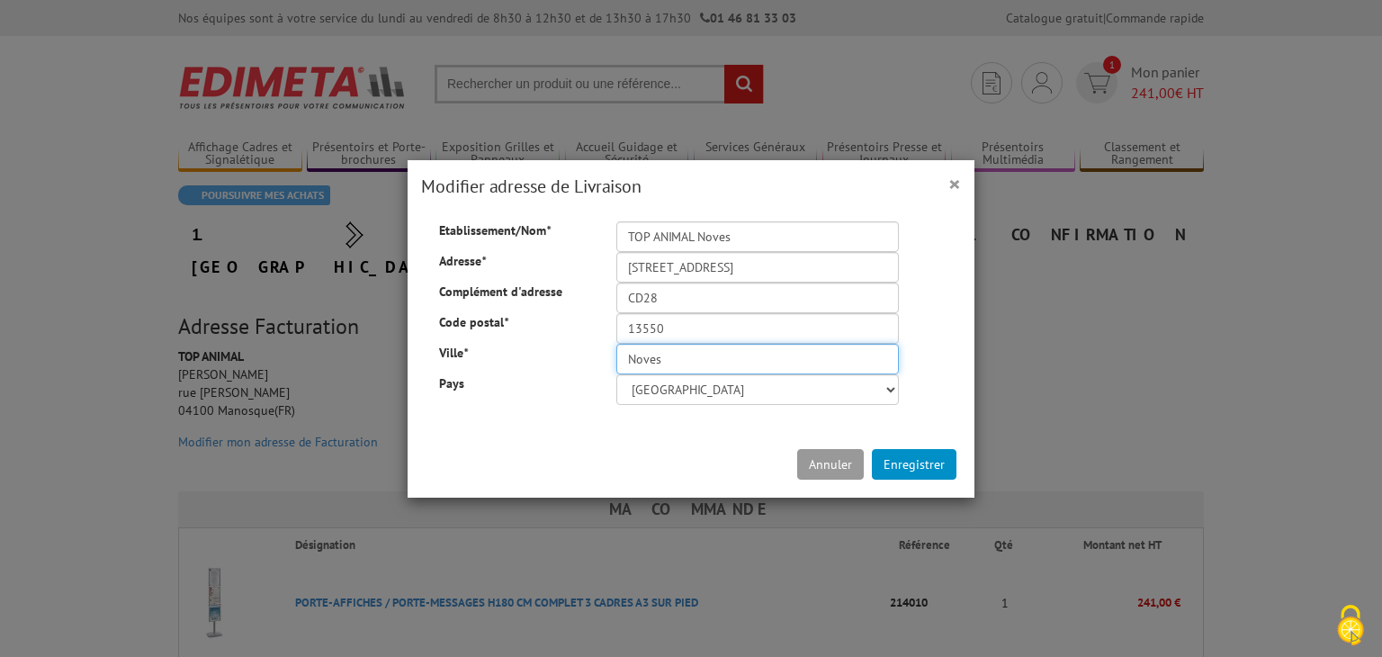
type input "Noves"
click at [912, 463] on button "Enregistrer" at bounding box center [914, 464] width 85 height 31
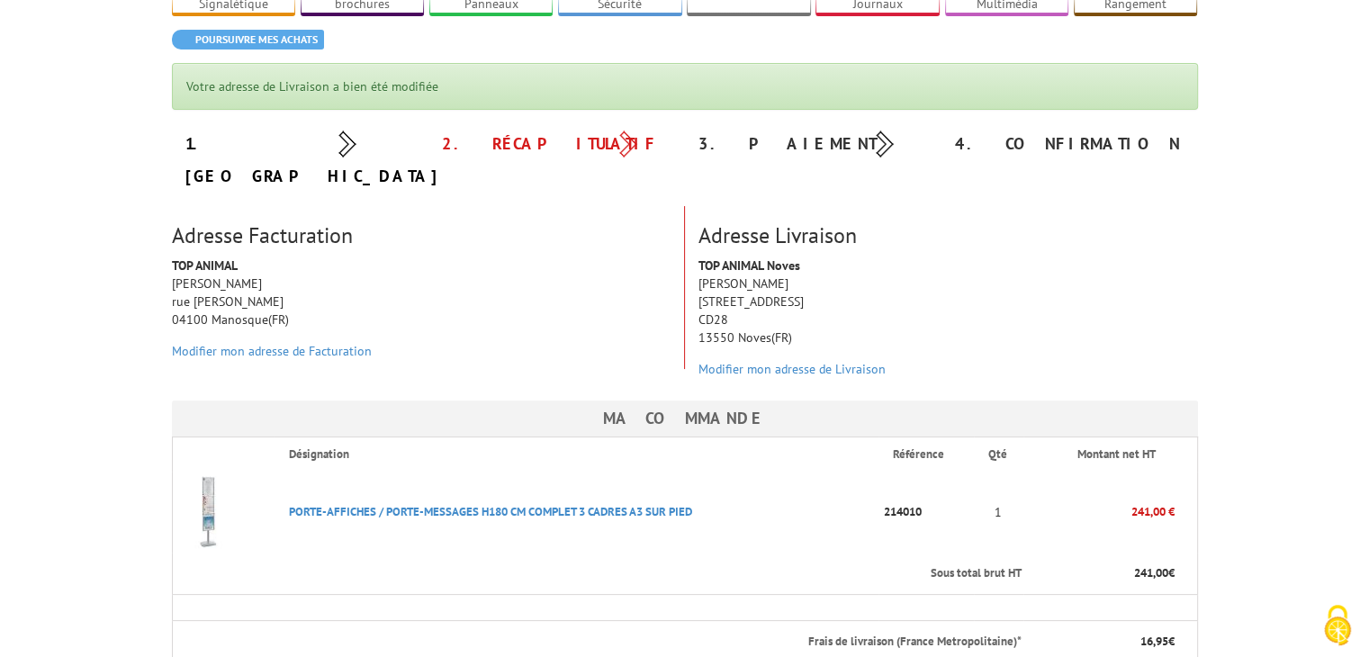
scroll to position [450, 0]
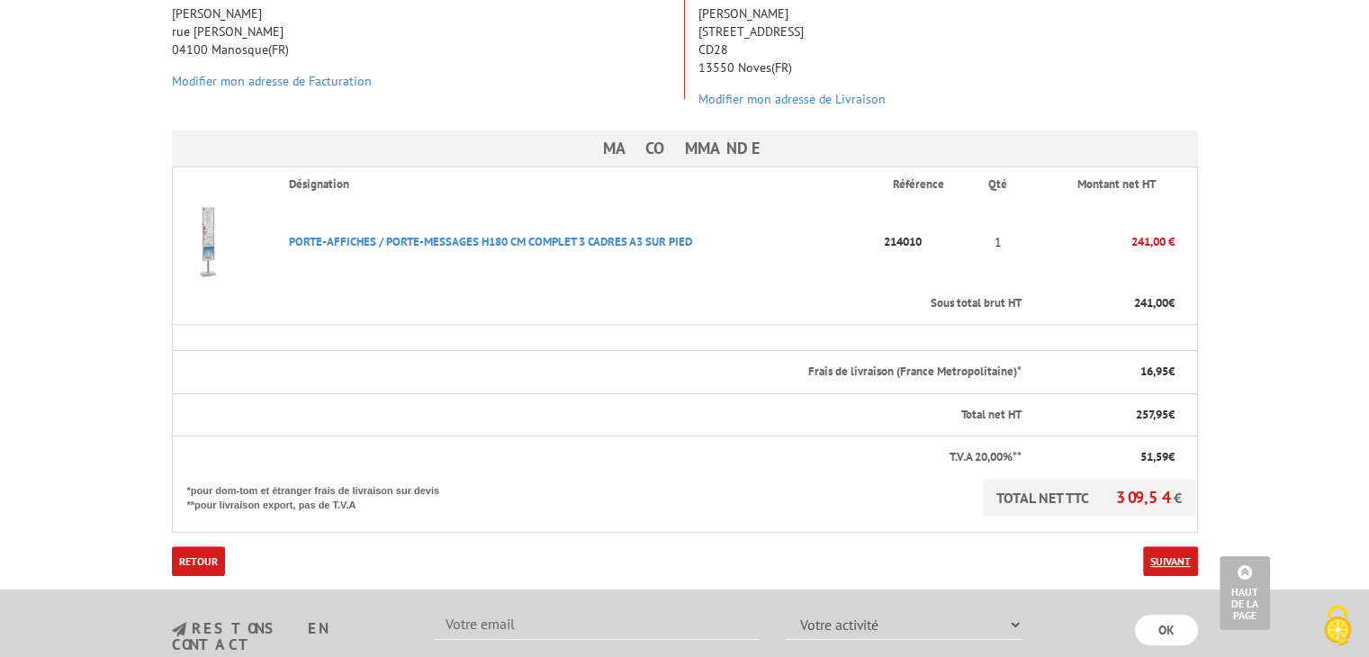
click at [1167, 546] on link "Suivant" at bounding box center [1170, 561] width 55 height 30
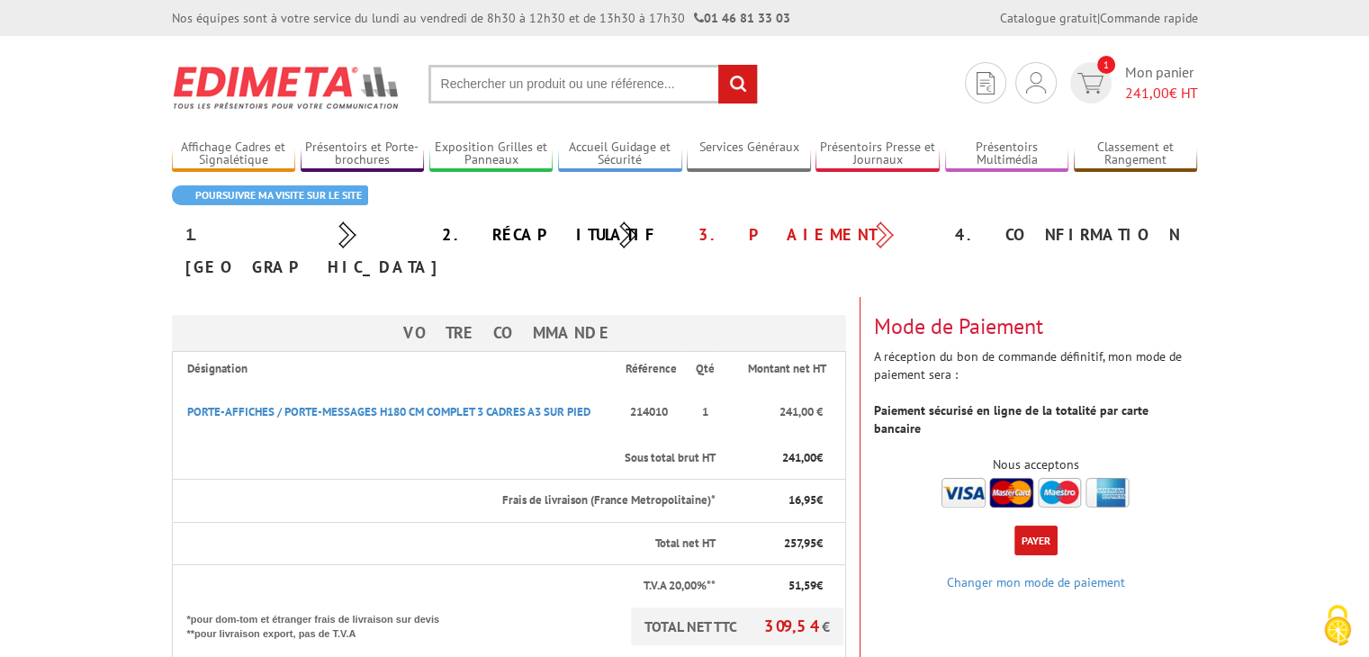
click at [1035, 525] on button "Payer" at bounding box center [1035, 540] width 43 height 30
